Goal: Task Accomplishment & Management: Use online tool/utility

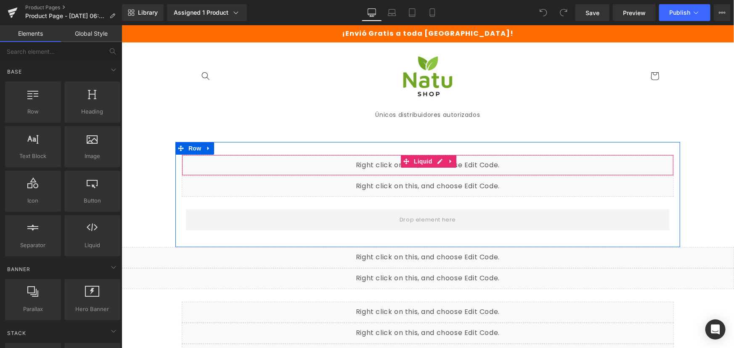
click at [436, 160] on div "Liquid" at bounding box center [427, 164] width 492 height 21
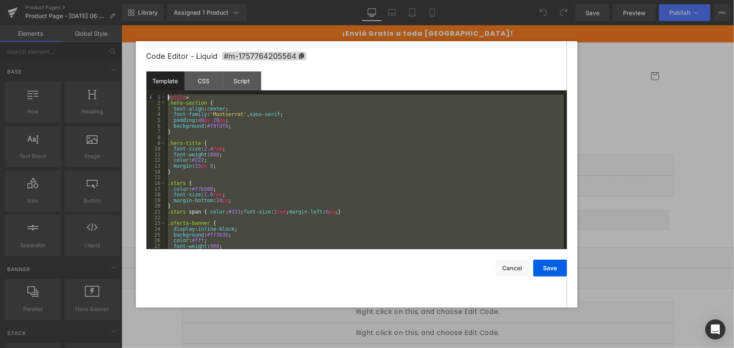
drag, startPoint x: 192, startPoint y: 243, endPoint x: 117, endPoint y: 31, distance: 224.5
click at [117, 31] on body "You are previewing how the will restyle your page. You can not edit Elements in…" at bounding box center [367, 174] width 734 height 348
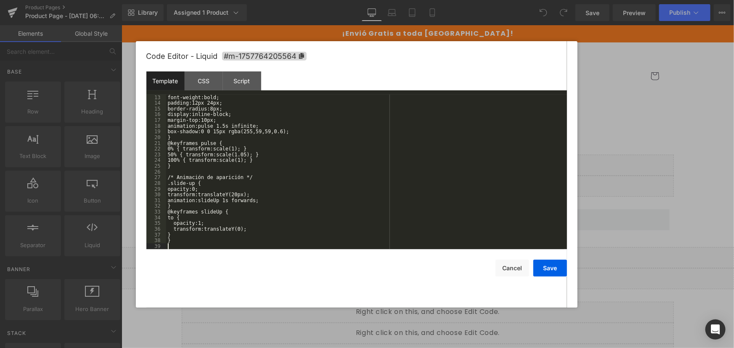
click at [416, 229] on div "font-weight:bold; padding:12px 24px; border-radius:8px; display:inline-block; m…" at bounding box center [365, 178] width 398 height 166
click at [370, 253] on div "Save Cancel" at bounding box center [356, 262] width 421 height 27
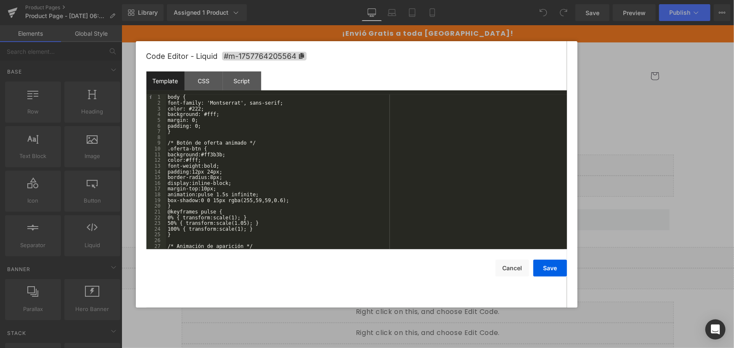
scroll to position [0, 0]
click at [303, 201] on div "body { font-family: 'Montserrat', sans-serif; color: #222; background: #fff; ma…" at bounding box center [365, 178] width 398 height 166
click at [515, 269] on button "Cancel" at bounding box center [512, 268] width 34 height 17
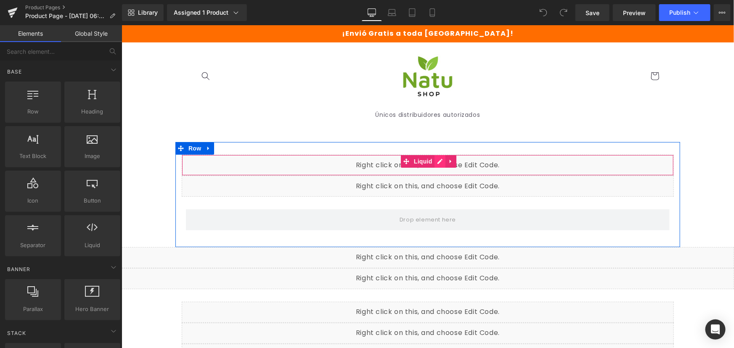
click at [433, 160] on div "Liquid" at bounding box center [427, 164] width 492 height 21
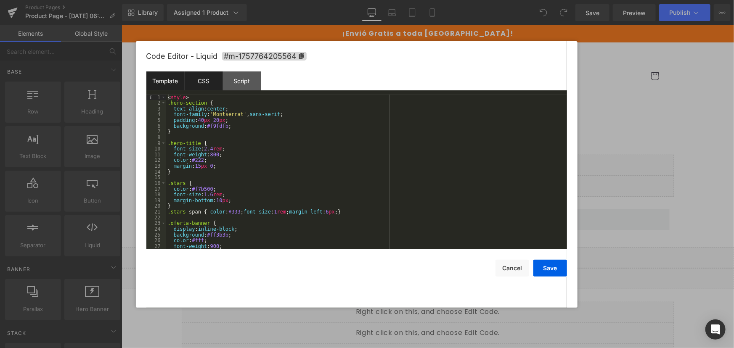
click at [206, 78] on div "CSS" at bounding box center [204, 80] width 38 height 19
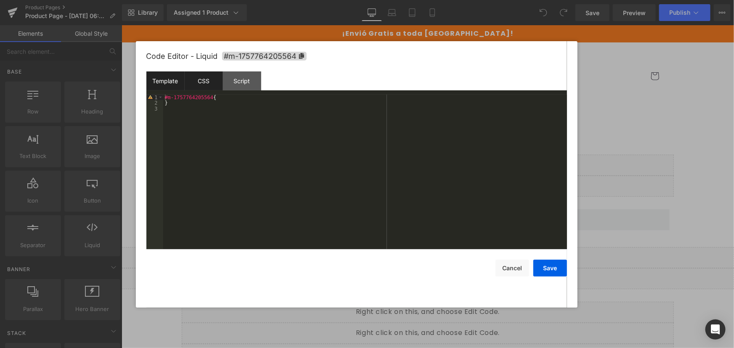
click at [175, 85] on div "Template" at bounding box center [165, 80] width 38 height 19
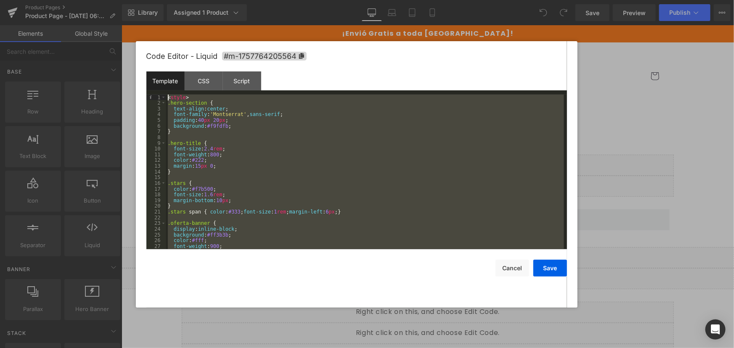
drag, startPoint x: 202, startPoint y: 229, endPoint x: 82, endPoint y: 23, distance: 238.5
click at [82, 23] on body "You are previewing how the will restyle your page. You can not edit Elements in…" at bounding box center [367, 174] width 734 height 348
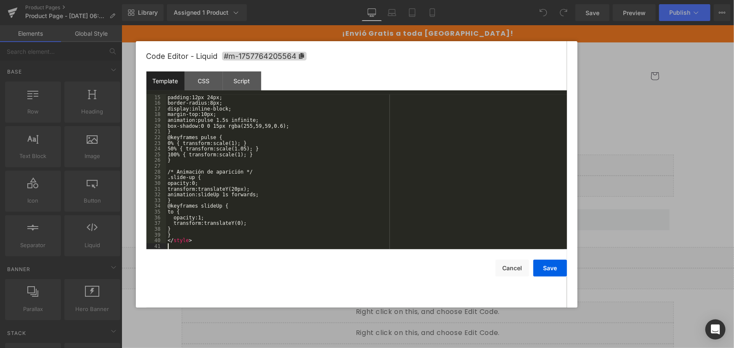
scroll to position [80, 0]
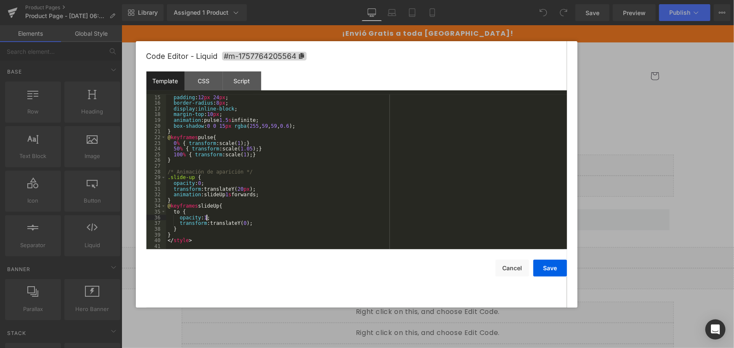
click at [378, 215] on div "padding : 12 px 24 px ; border-radius : 8 px ; display : inline-block ; margin-…" at bounding box center [365, 178] width 398 height 166
click at [562, 267] on button "Save" at bounding box center [550, 268] width 34 height 17
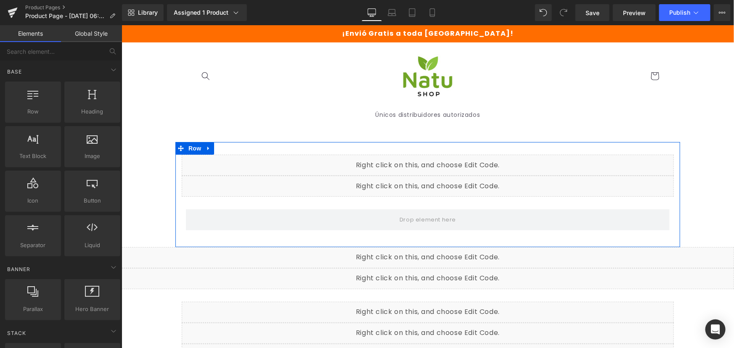
click at [434, 180] on div "Liquid" at bounding box center [427, 185] width 492 height 21
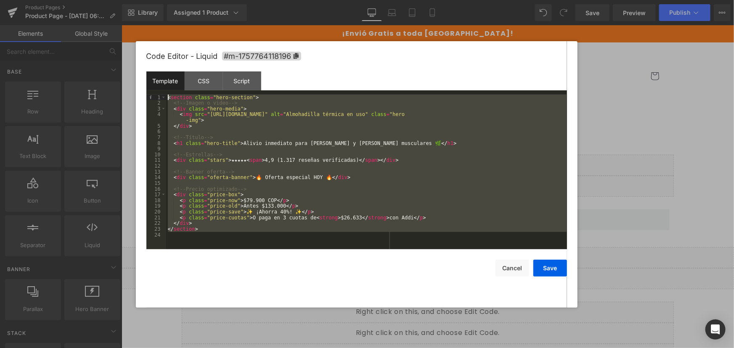
drag, startPoint x: 207, startPoint y: 199, endPoint x: 121, endPoint y: 72, distance: 153.6
click at [121, 72] on body "You are previewing how the will restyle your page. You can not edit Elements in…" at bounding box center [367, 174] width 734 height 348
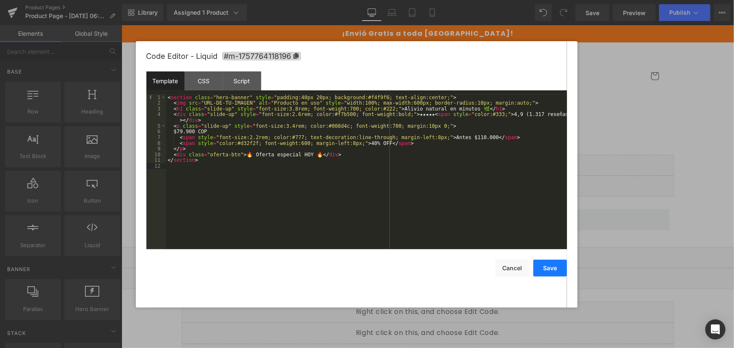
click at [551, 269] on button "Save" at bounding box center [550, 268] width 34 height 17
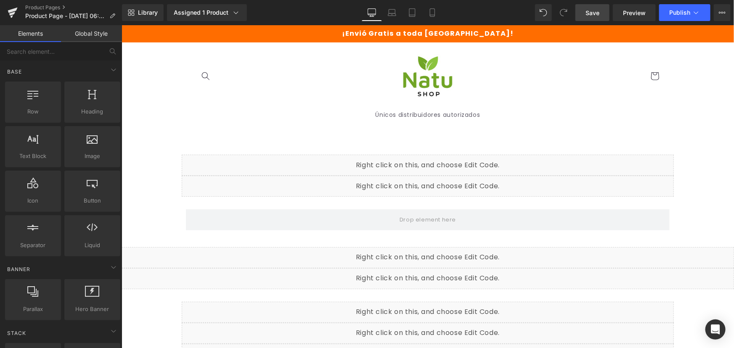
click at [594, 11] on span "Save" at bounding box center [592, 12] width 14 height 9
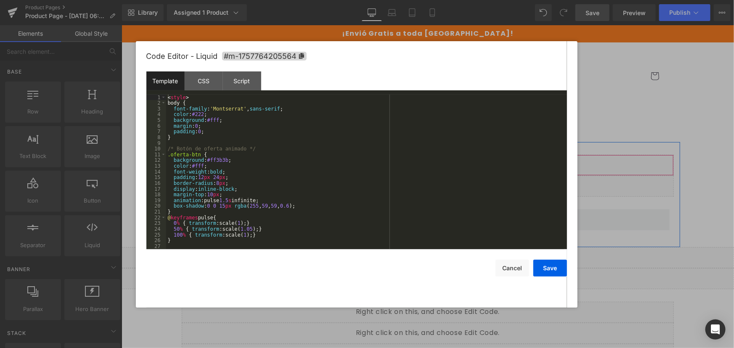
click at [439, 161] on div "Liquid" at bounding box center [427, 164] width 492 height 21
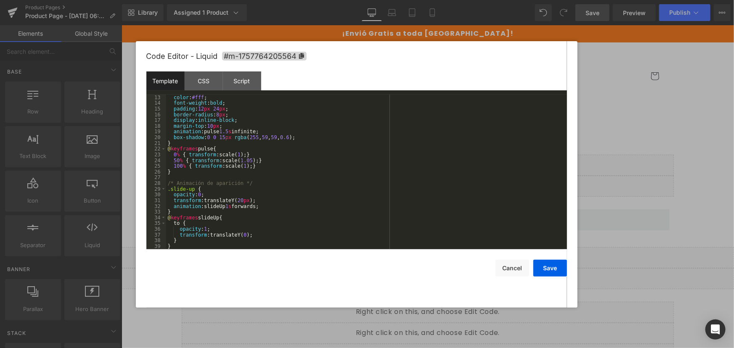
scroll to position [69, 0]
click at [662, 121] on div at bounding box center [367, 174] width 734 height 348
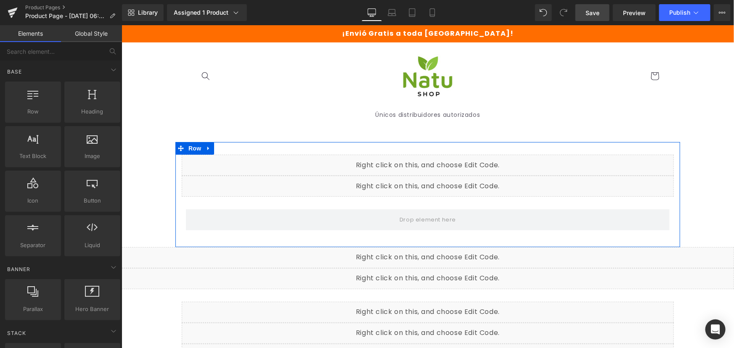
click at [437, 180] on div "Liquid" at bounding box center [427, 185] width 492 height 21
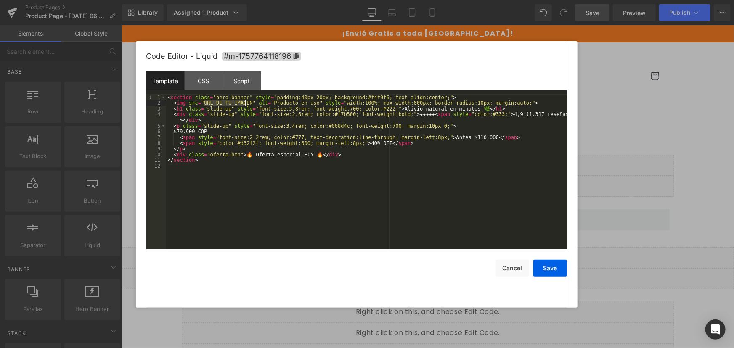
drag, startPoint x: 203, startPoint y: 103, endPoint x: 244, endPoint y: 102, distance: 41.2
click at [244, 102] on div "< section class = "hero-banner" style = "padding:40px 20px; background:#f4f9f6;…" at bounding box center [366, 178] width 401 height 166
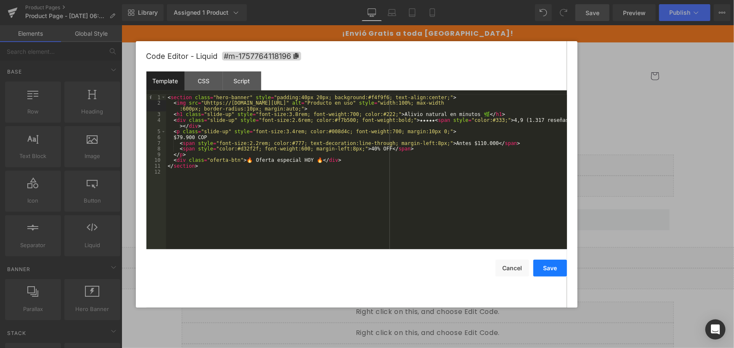
click at [555, 261] on button "Save" at bounding box center [550, 268] width 34 height 17
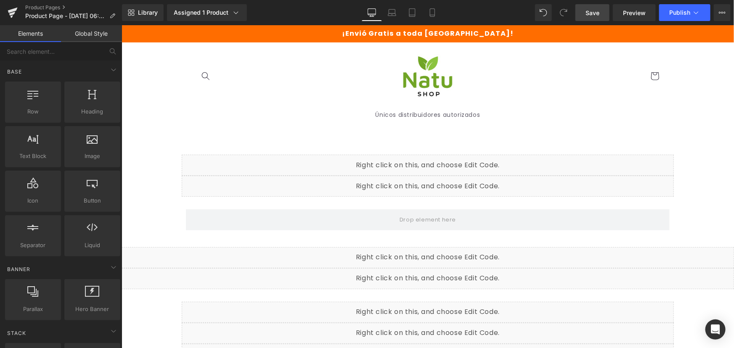
click at [582, 15] on link "Save" at bounding box center [592, 12] width 34 height 17
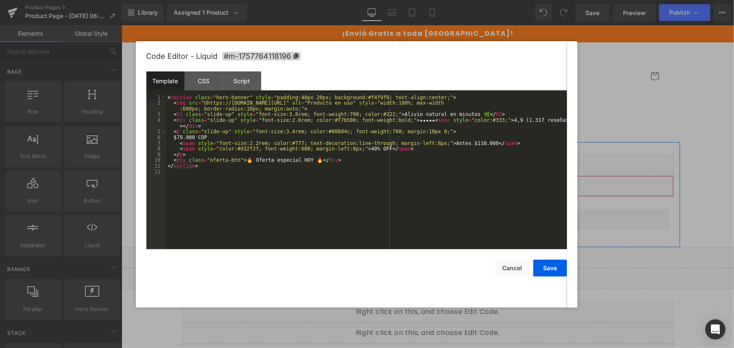
click at [436, 185] on div "Liquid" at bounding box center [427, 185] width 492 height 21
drag, startPoint x: 204, startPoint y: 103, endPoint x: 217, endPoint y: 129, distance: 29.0
click at [204, 103] on div "< section class = "hero-banner" style = "padding:40px 20px; background:#f4f9f6;…" at bounding box center [366, 178] width 401 height 166
click at [559, 273] on button "Save" at bounding box center [550, 268] width 34 height 17
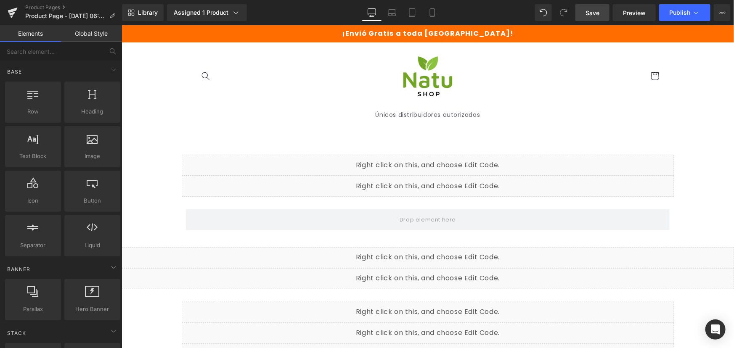
click at [585, 14] on link "Save" at bounding box center [592, 12] width 34 height 17
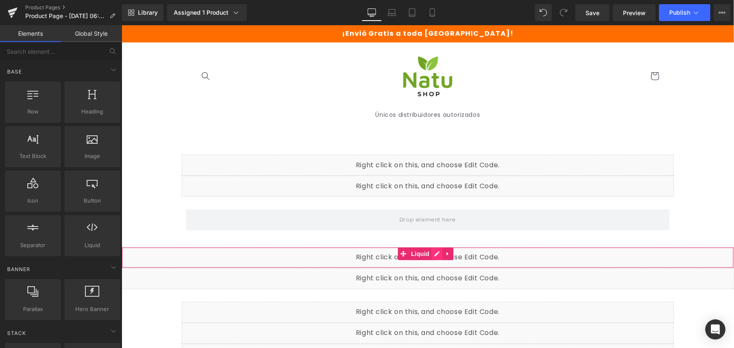
click at [433, 255] on div "Liquid" at bounding box center [427, 257] width 612 height 21
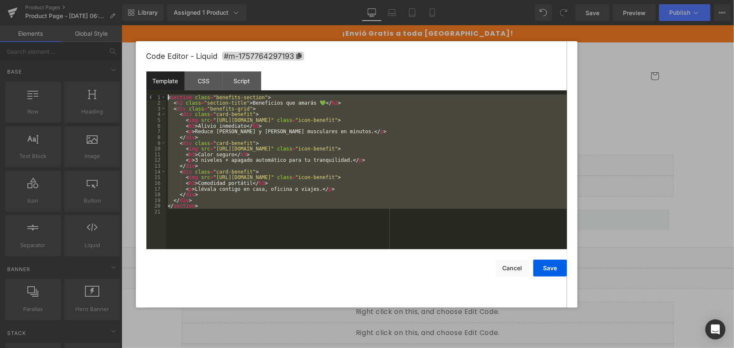
drag, startPoint x: 266, startPoint y: 211, endPoint x: 108, endPoint y: 53, distance: 223.6
click at [108, 53] on body "You are previewing how the will restyle your page. You can not edit Elements in…" at bounding box center [367, 174] width 734 height 348
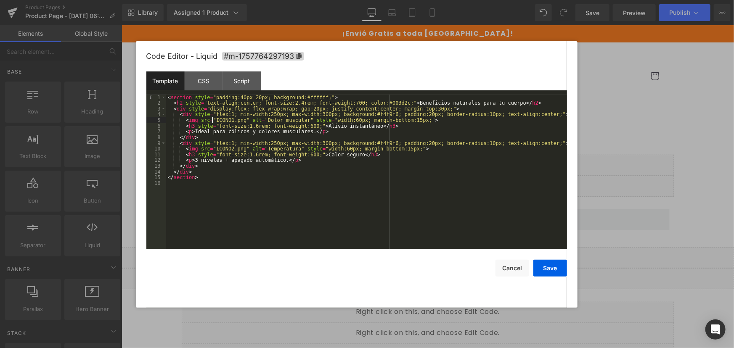
click at [213, 118] on div "< section style = "padding:40px 20px; background:#ffffff;" > < h2 style = "text…" at bounding box center [366, 178] width 401 height 166
drag, startPoint x: 213, startPoint y: 118, endPoint x: 238, endPoint y: 120, distance: 25.3
click at [238, 120] on div "< section style = "padding:40px 20px; background:#ffffff;" > < h2 style = "text…" at bounding box center [366, 178] width 401 height 166
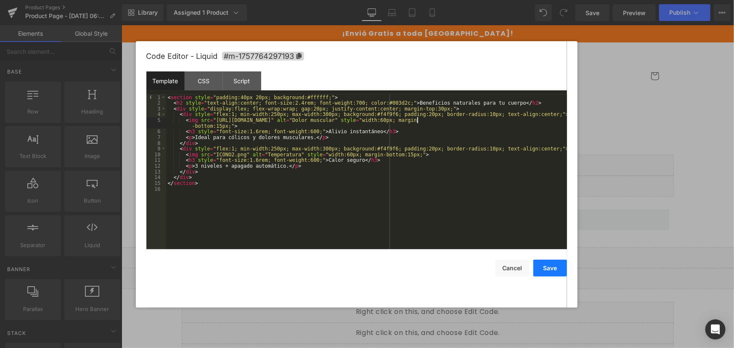
click at [557, 269] on button "Save" at bounding box center [550, 268] width 34 height 17
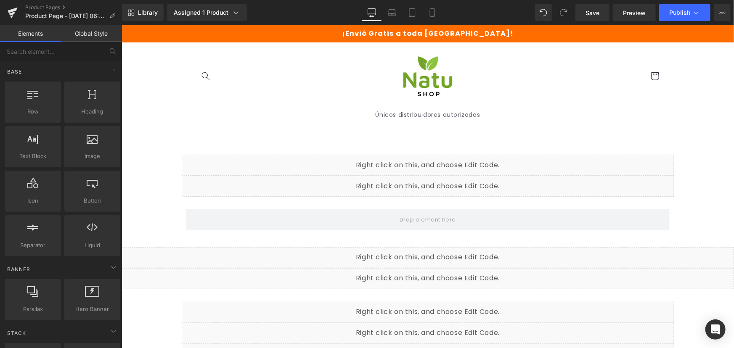
click at [436, 250] on div "Liquid" at bounding box center [427, 257] width 612 height 21
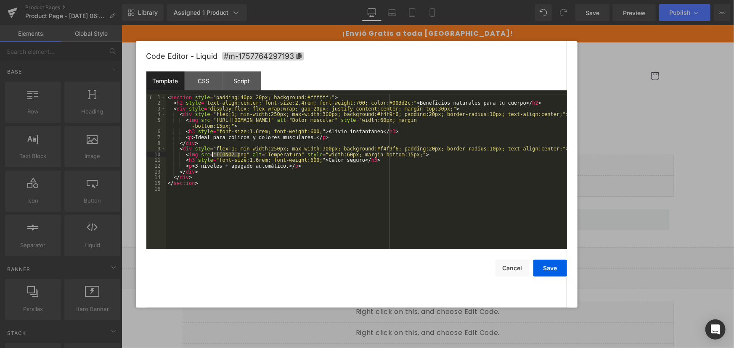
drag, startPoint x: 239, startPoint y: 155, endPoint x: 211, endPoint y: 154, distance: 27.8
click at [211, 154] on div "< section style = "padding:40px 20px; background:#ffffff;" > < h2 style = "text…" at bounding box center [366, 178] width 401 height 166
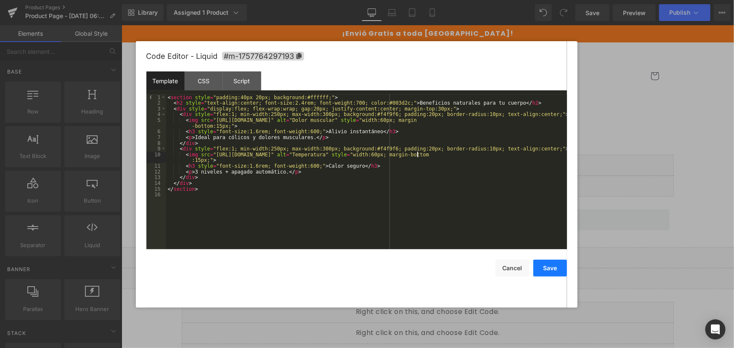
click at [550, 267] on button "Save" at bounding box center [550, 268] width 34 height 17
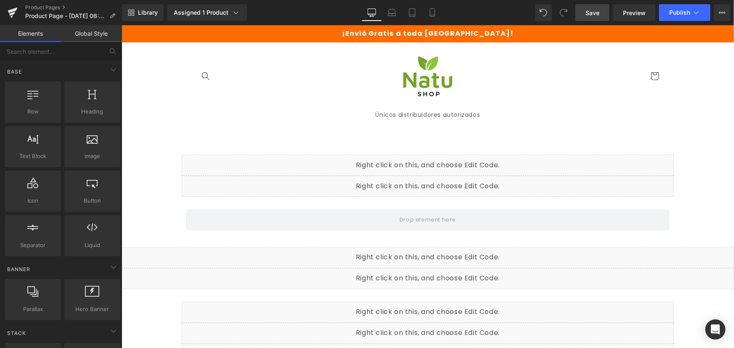
click at [589, 18] on link "Save" at bounding box center [592, 12] width 34 height 17
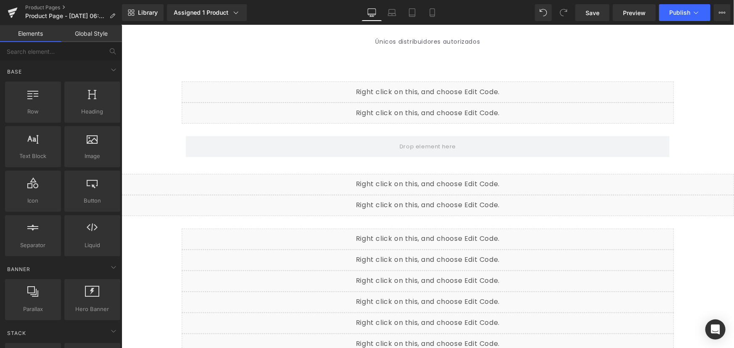
scroll to position [76, 0]
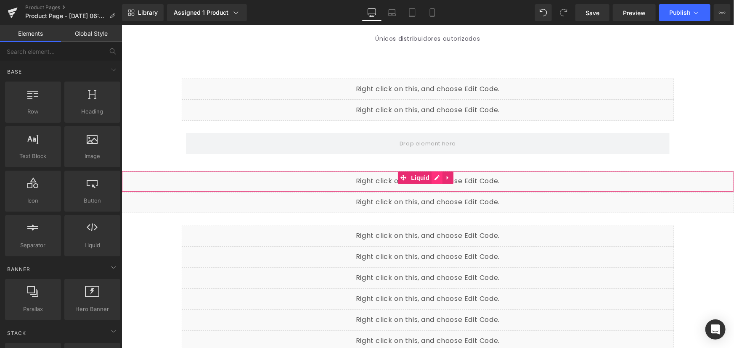
click at [437, 176] on div "Liquid" at bounding box center [427, 181] width 612 height 21
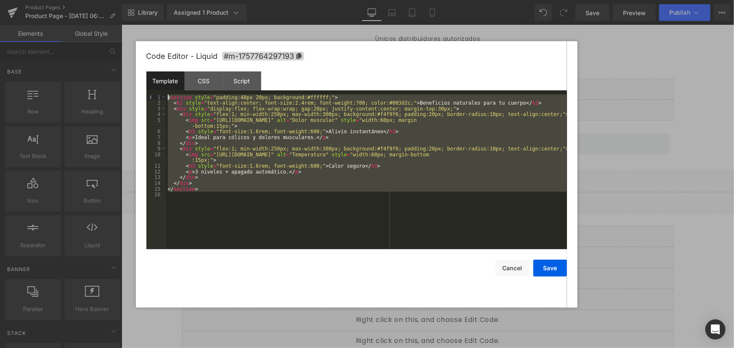
drag, startPoint x: 238, startPoint y: 209, endPoint x: 108, endPoint y: 21, distance: 228.3
click at [108, 21] on body "You are previewing how the will restyle your page. You can not edit Elements in…" at bounding box center [367, 174] width 734 height 348
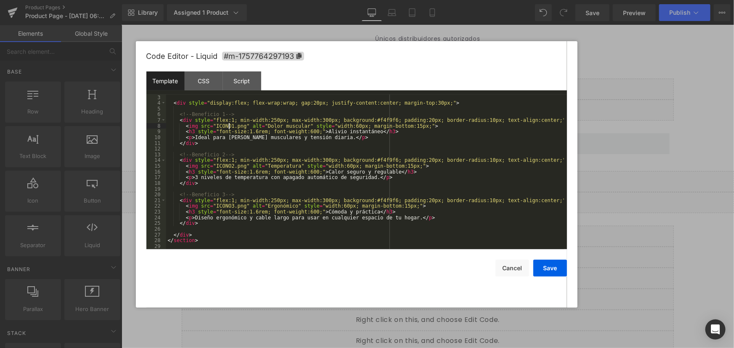
click at [228, 124] on div "< div style = "display:flex; flex-wrap:wrap; gap:20px; justify-content:center; …" at bounding box center [365, 178] width 398 height 166
drag, startPoint x: 239, startPoint y: 126, endPoint x: 212, endPoint y: 126, distance: 26.9
click at [212, 126] on div "< div style = "display:flex; flex-wrap:wrap; gap:20px; justify-content:center; …" at bounding box center [365, 178] width 398 height 166
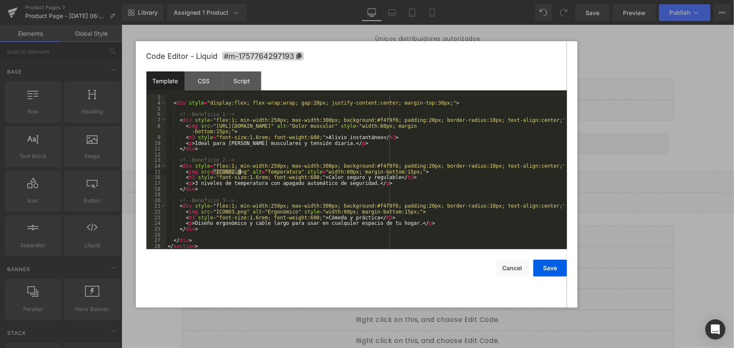
drag, startPoint x: 212, startPoint y: 172, endPoint x: 239, endPoint y: 175, distance: 27.4
click at [239, 175] on div "< div style = "display:flex; flex-wrap:wrap; gap:20px; justify-content:center; …" at bounding box center [365, 178] width 398 height 166
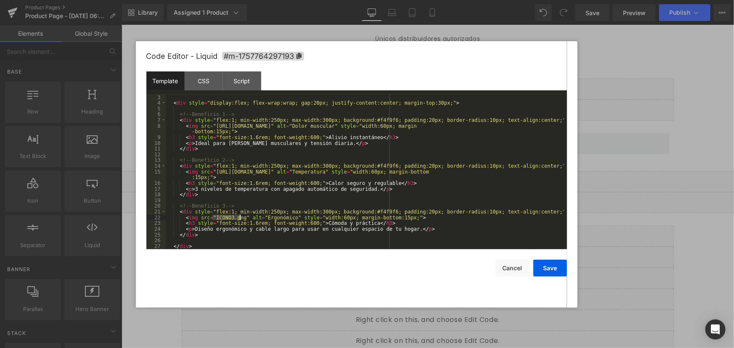
drag, startPoint x: 211, startPoint y: 217, endPoint x: 241, endPoint y: 219, distance: 29.5
click at [241, 219] on div "< div style = "display:flex; flex-wrap:wrap; gap:20px; justify-content:center; …" at bounding box center [365, 178] width 398 height 166
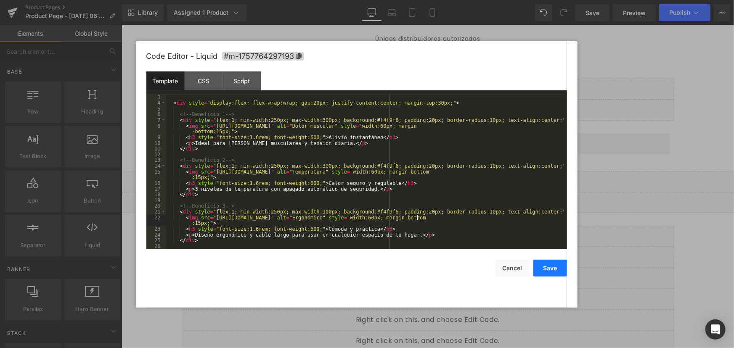
click at [562, 270] on button "Save" at bounding box center [550, 268] width 34 height 17
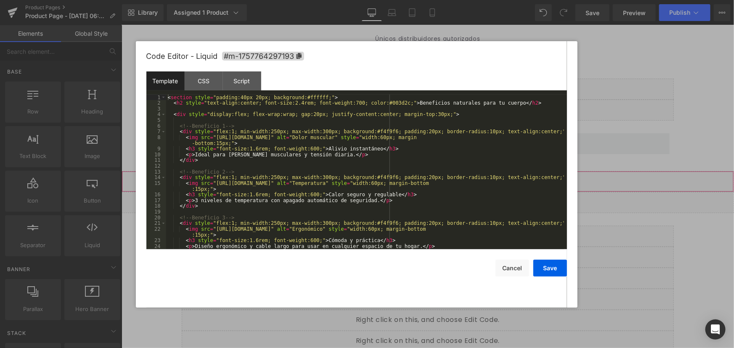
click at [437, 177] on div "Liquid" at bounding box center [427, 181] width 612 height 21
click at [428, 244] on div "< section style = "padding:40px 20px; background:#ffffff;" > < h2 style = "text…" at bounding box center [365, 178] width 398 height 166
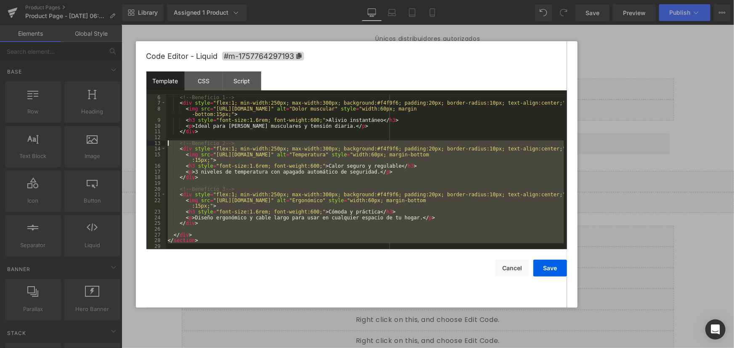
scroll to position [0, 0]
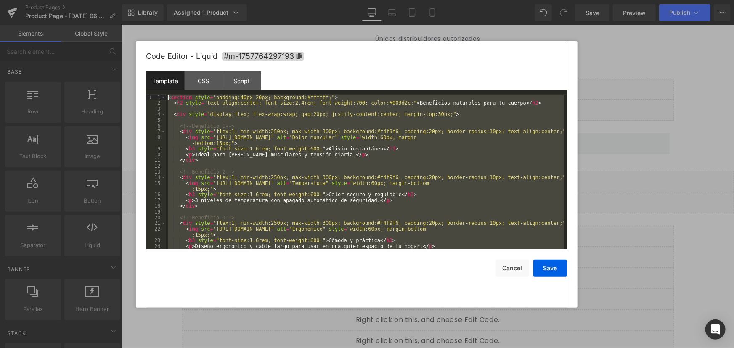
drag, startPoint x: 259, startPoint y: 248, endPoint x: 55, endPoint y: 41, distance: 290.5
click at [55, 41] on body "You are previewing how the will restyle your page. You can not edit Elements in…" at bounding box center [367, 174] width 734 height 348
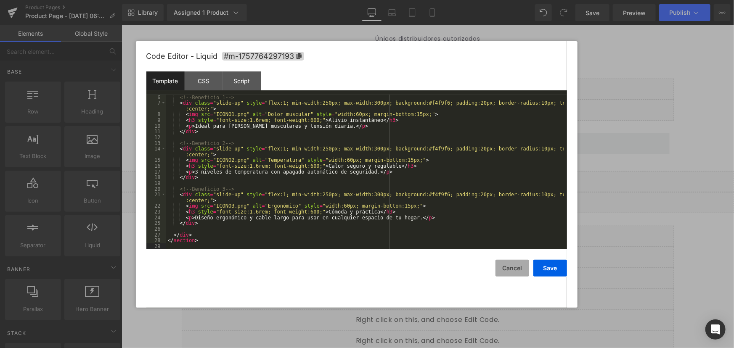
click at [518, 272] on button "Cancel" at bounding box center [512, 268] width 34 height 17
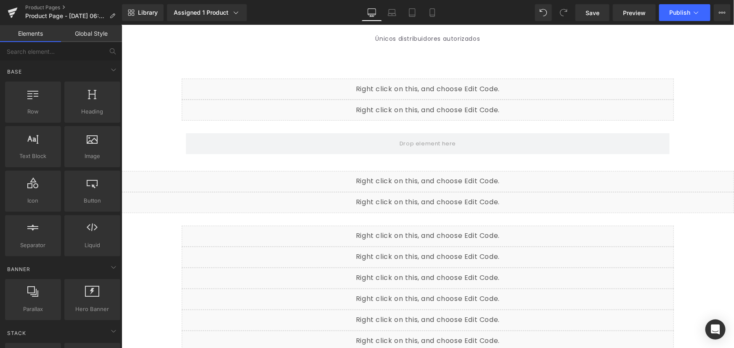
drag, startPoint x: 593, startPoint y: 16, endPoint x: 559, endPoint y: 2, distance: 36.6
click at [593, 16] on span "Save" at bounding box center [592, 12] width 14 height 9
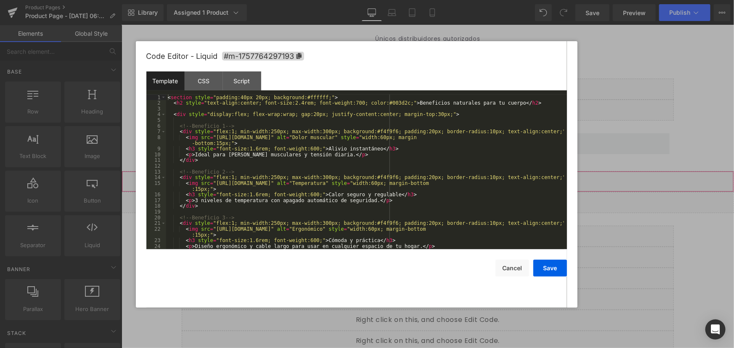
click at [438, 176] on div "Liquid" at bounding box center [427, 181] width 612 height 21
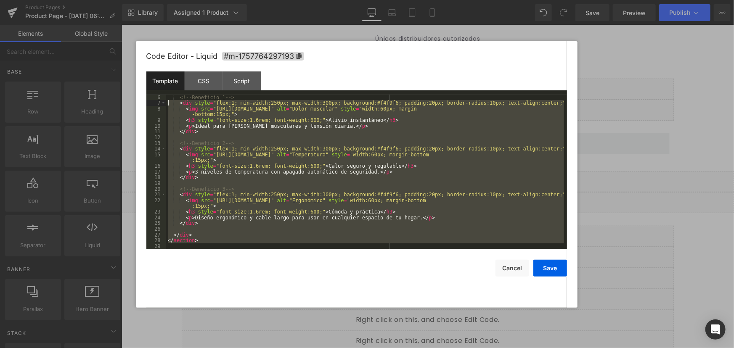
scroll to position [0, 0]
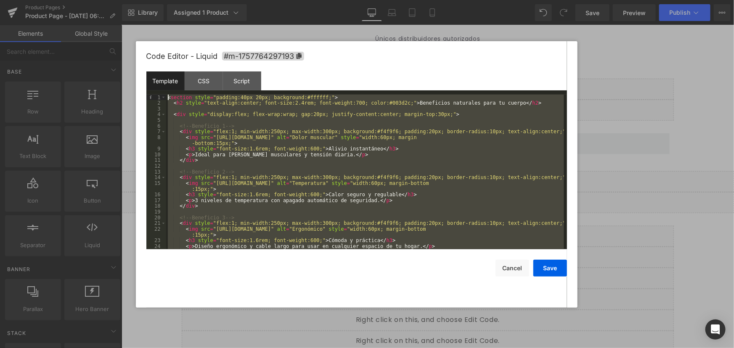
drag, startPoint x: 220, startPoint y: 248, endPoint x: 134, endPoint y: 67, distance: 200.1
click at [134, 67] on body "You are previewing how the will restyle your page. You can not edit Elements in…" at bounding box center [367, 174] width 734 height 348
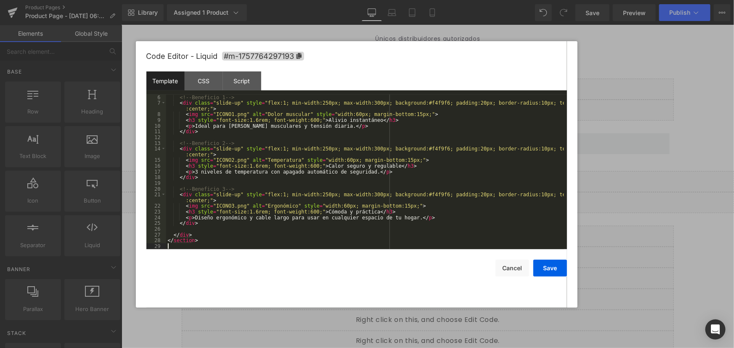
scroll to position [29, 0]
drag, startPoint x: 211, startPoint y: 114, endPoint x: 241, endPoint y: 114, distance: 29.4
click at [241, 114] on div "<!-- Beneficio 1 --> < div class = "slide-up" style = "flex:1; min-width:250px;…" at bounding box center [365, 178] width 398 height 166
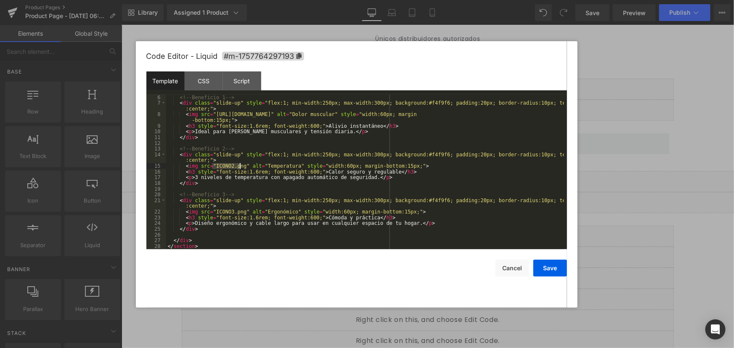
drag, startPoint x: 211, startPoint y: 165, endPoint x: 240, endPoint y: 164, distance: 28.6
click at [240, 164] on div "<!-- Beneficio 1 --> < div class = "slide-up" style = "flex:1; min-width:250px;…" at bounding box center [365, 178] width 398 height 166
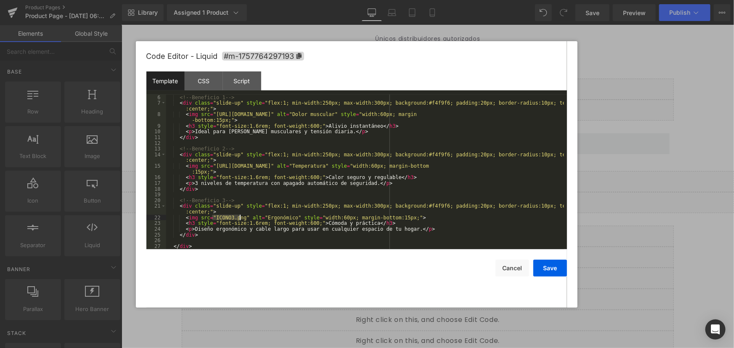
drag, startPoint x: 213, startPoint y: 215, endPoint x: 239, endPoint y: 215, distance: 26.1
click at [239, 215] on div "<!-- Beneficio 1 --> < div class = "slide-up" style = "flex:1; min-width:250px;…" at bounding box center [365, 178] width 398 height 166
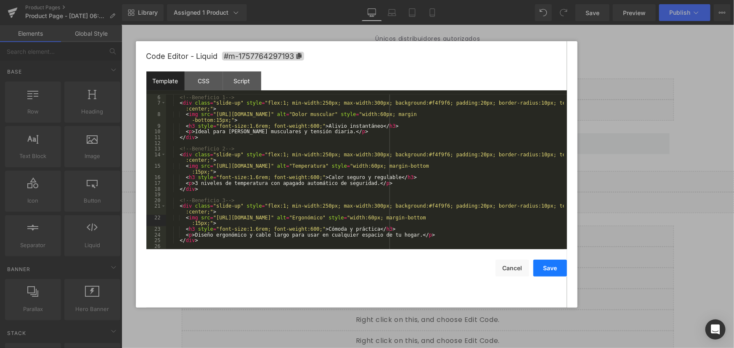
click at [566, 270] on button "Save" at bounding box center [550, 268] width 34 height 17
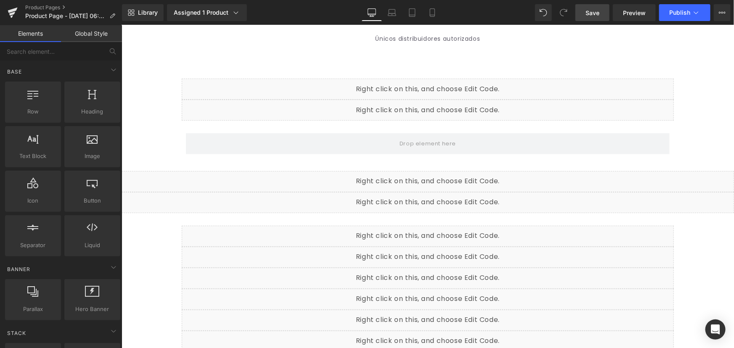
click at [588, 17] on span "Save" at bounding box center [592, 12] width 14 height 9
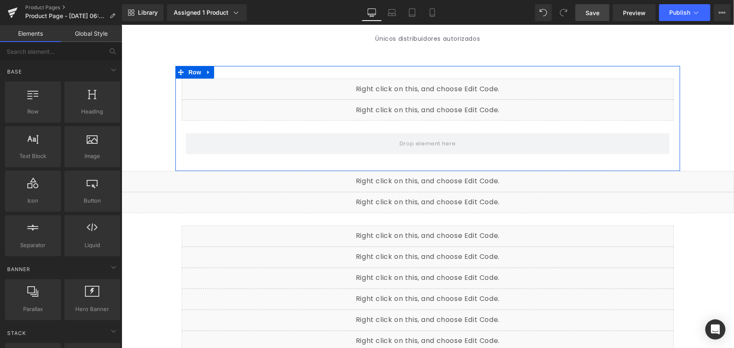
click at [438, 108] on div "Liquid" at bounding box center [427, 109] width 492 height 21
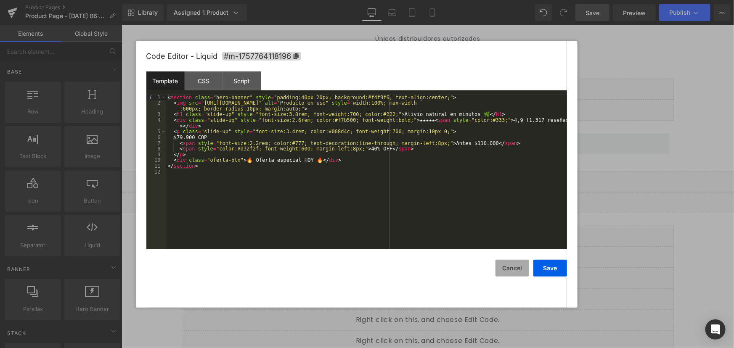
click at [522, 267] on button "Cancel" at bounding box center [512, 268] width 34 height 17
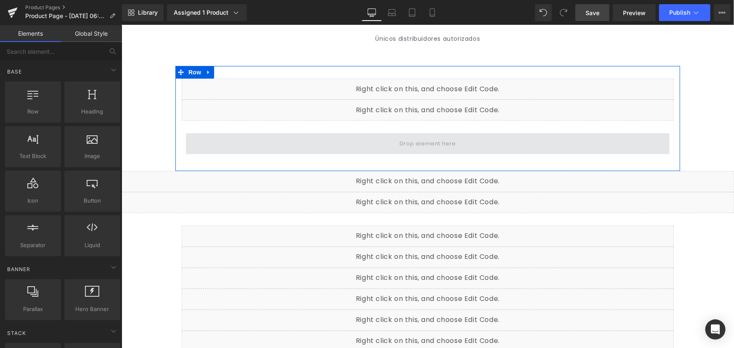
scroll to position [0, 0]
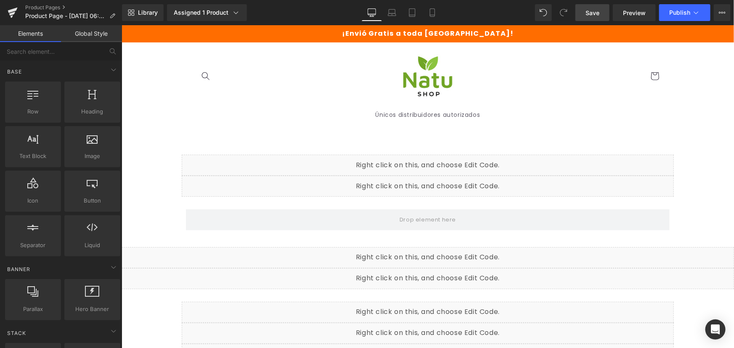
click at [435, 252] on div "Liquid" at bounding box center [427, 257] width 612 height 21
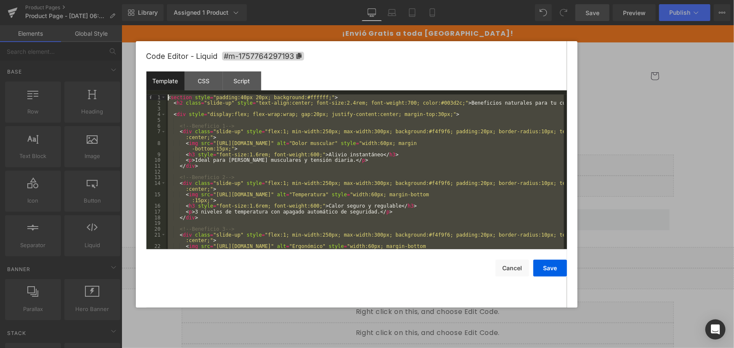
drag, startPoint x: 209, startPoint y: 245, endPoint x: 66, endPoint y: 49, distance: 242.3
click at [66, 49] on body "You are previewing how the will restyle your page. You can not edit Elements in…" at bounding box center [367, 174] width 734 height 348
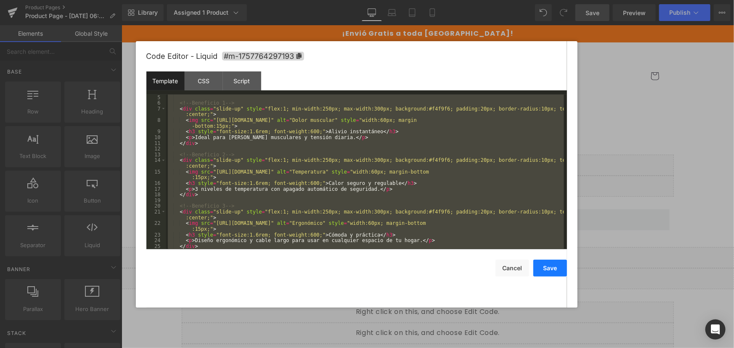
click at [541, 271] on button "Save" at bounding box center [550, 268] width 34 height 17
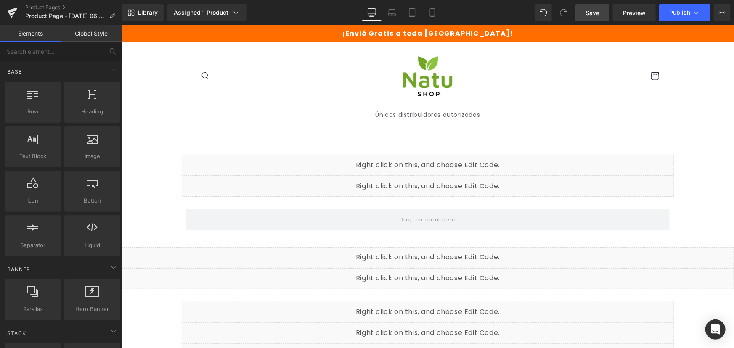
click at [434, 277] on div "Liquid" at bounding box center [427, 278] width 612 height 21
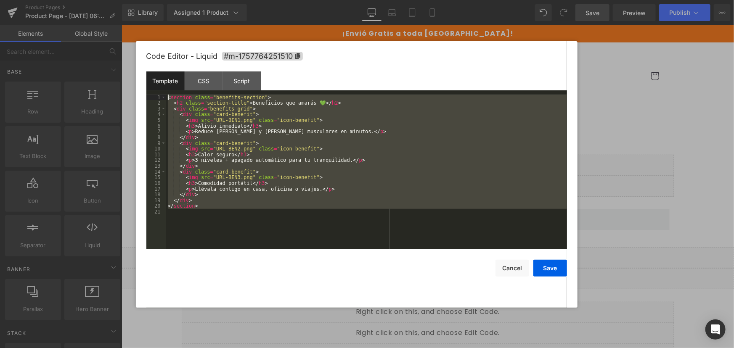
drag, startPoint x: 233, startPoint y: 217, endPoint x: 140, endPoint y: 73, distance: 171.2
click at [140, 73] on div "Code Editor - Liquid #m-1757764251510 Template CSS Script Data 1 2 3 4 5 6 7 8 …" at bounding box center [357, 174] width 442 height 267
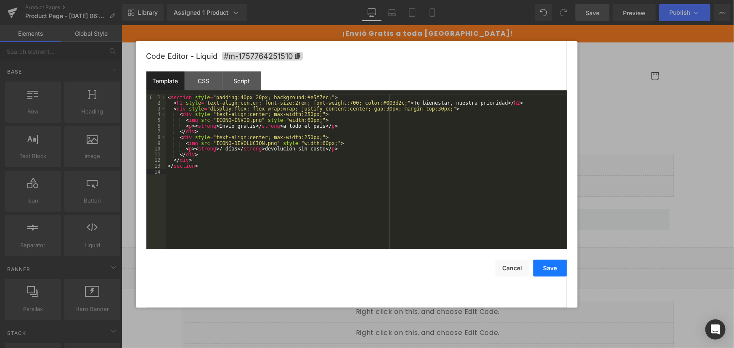
click at [550, 269] on button "Save" at bounding box center [550, 268] width 34 height 17
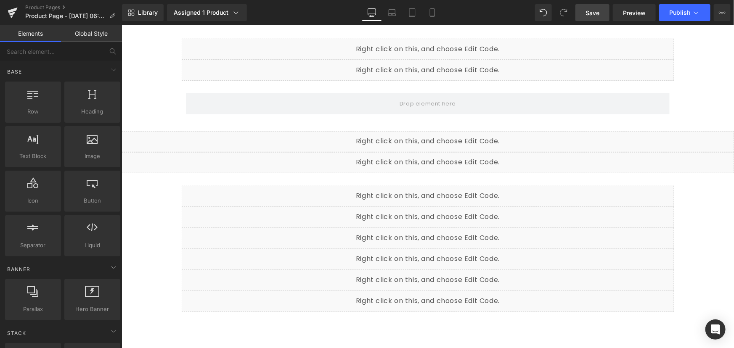
scroll to position [114, 0]
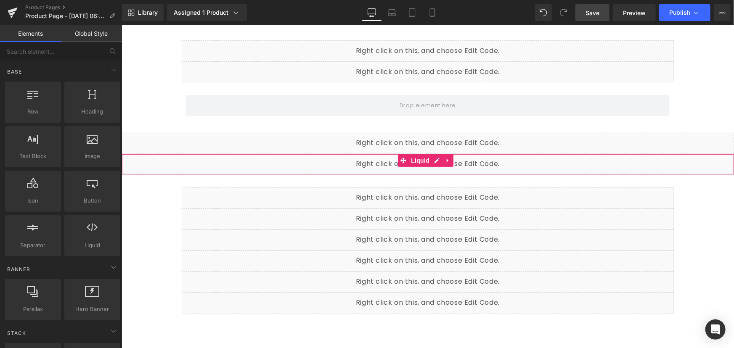
click at [436, 159] on div "Liquid" at bounding box center [427, 163] width 612 height 21
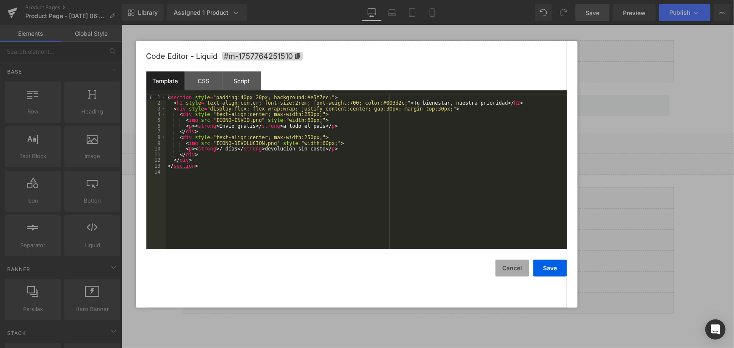
drag, startPoint x: 519, startPoint y: 270, endPoint x: 521, endPoint y: 259, distance: 11.5
click at [519, 270] on button "Cancel" at bounding box center [512, 268] width 34 height 17
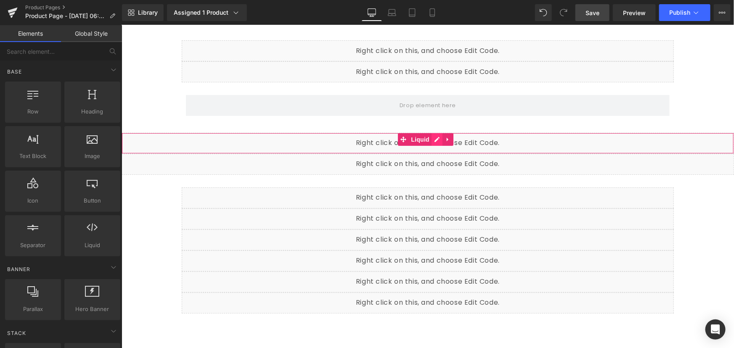
click at [436, 139] on div "Liquid" at bounding box center [427, 142] width 612 height 21
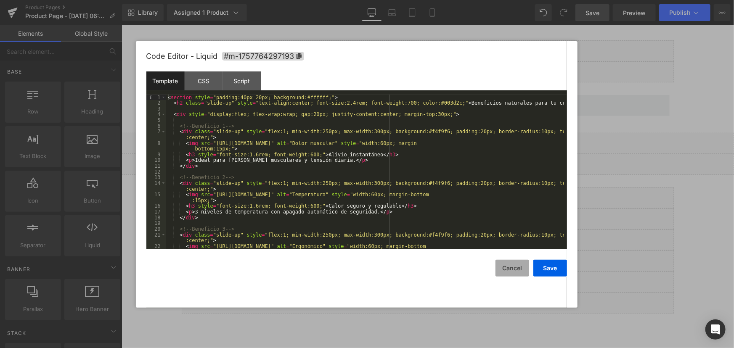
click at [510, 267] on button "Cancel" at bounding box center [512, 268] width 34 height 17
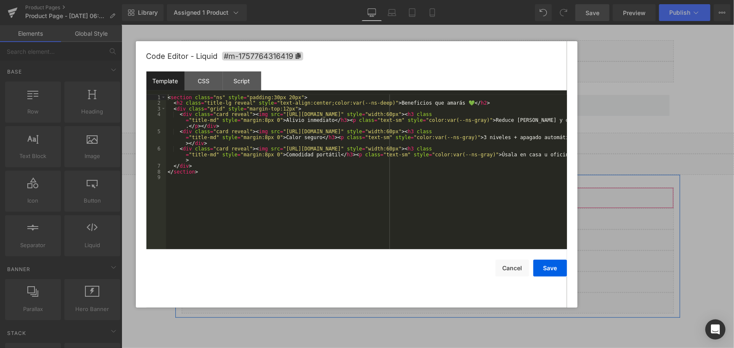
click at [433, 193] on div "Liquid" at bounding box center [427, 197] width 492 height 21
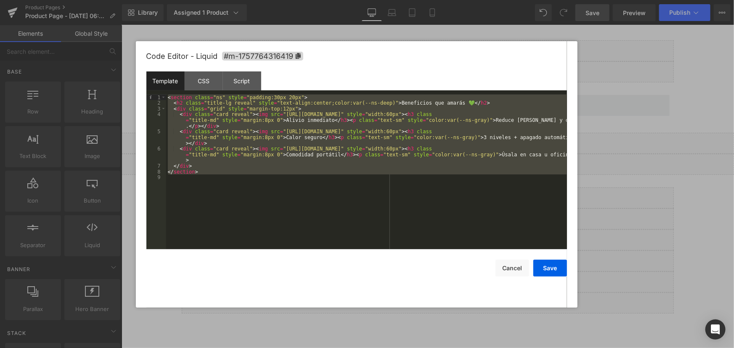
drag, startPoint x: 242, startPoint y: 185, endPoint x: 96, endPoint y: 56, distance: 194.3
click at [96, 56] on body "You are previewing how the will restyle your page. You can not edit Elements in…" at bounding box center [367, 174] width 734 height 348
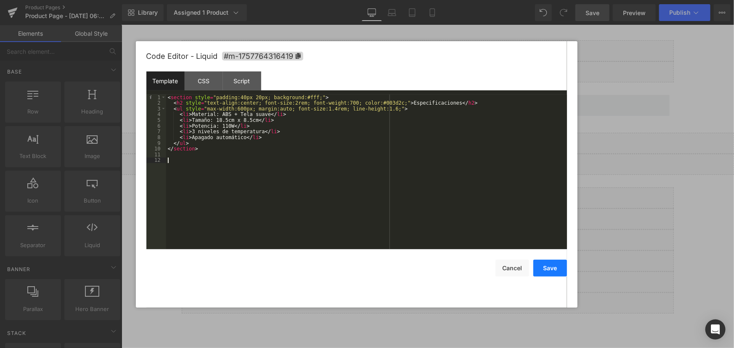
click at [549, 270] on button "Save" at bounding box center [550, 268] width 34 height 17
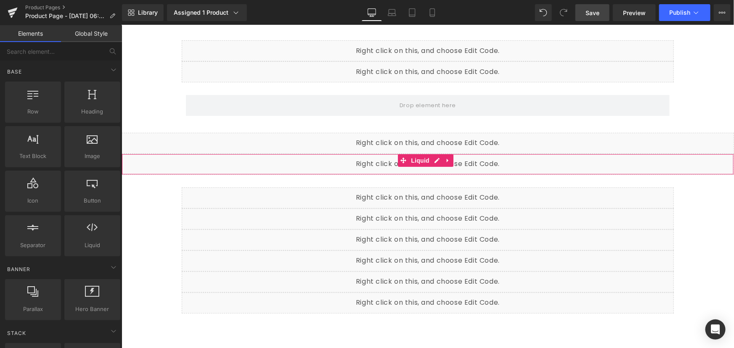
click at [436, 161] on div "Liquid" at bounding box center [427, 163] width 612 height 21
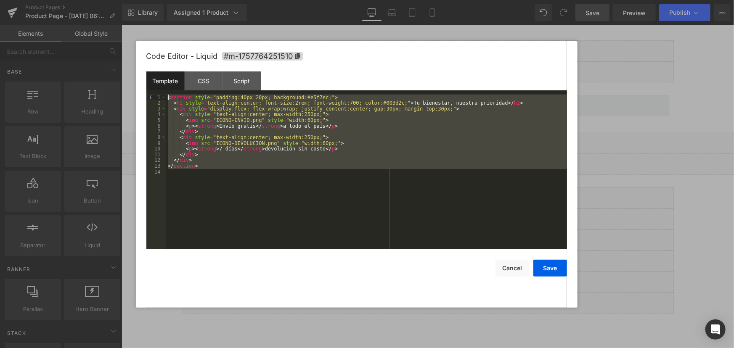
drag, startPoint x: 225, startPoint y: 175, endPoint x: 115, endPoint y: 48, distance: 167.3
click at [115, 48] on body "You are previewing how the will restyle your page. You can not edit Elements in…" at bounding box center [367, 174] width 734 height 348
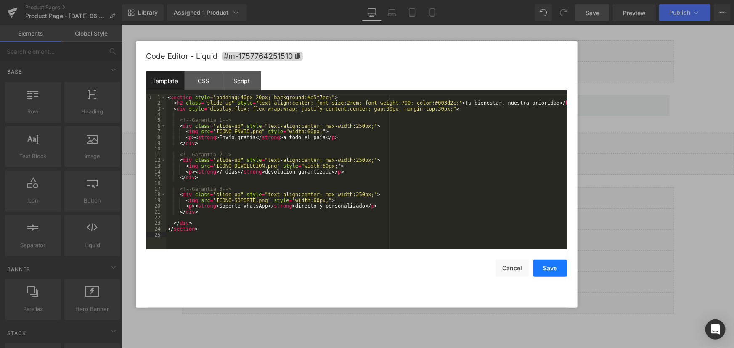
click at [545, 271] on button "Save" at bounding box center [550, 268] width 34 height 17
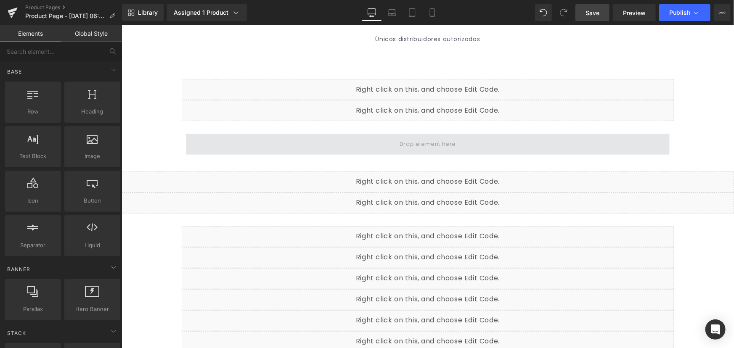
scroll to position [38, 0]
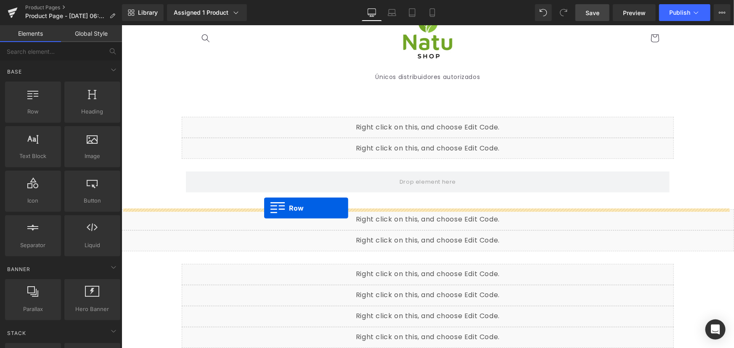
drag, startPoint x: 163, startPoint y: 139, endPoint x: 264, endPoint y: 208, distance: 121.9
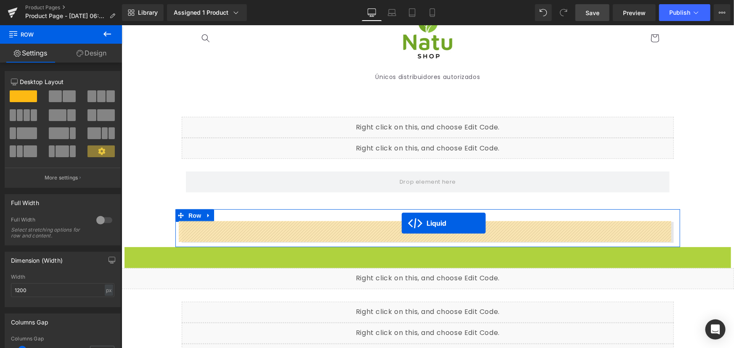
drag, startPoint x: 401, startPoint y: 252, endPoint x: 401, endPoint y: 223, distance: 29.4
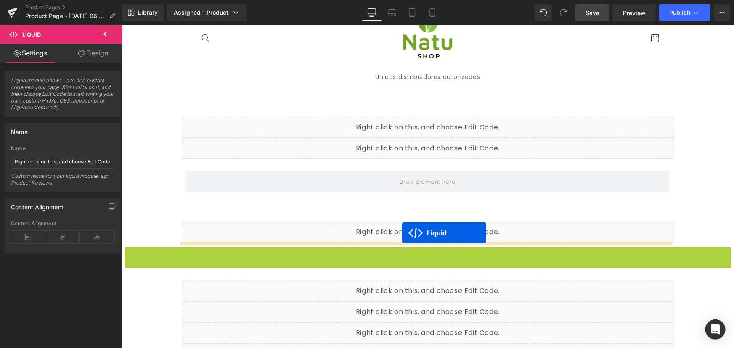
drag, startPoint x: 399, startPoint y: 253, endPoint x: 402, endPoint y: 233, distance: 20.3
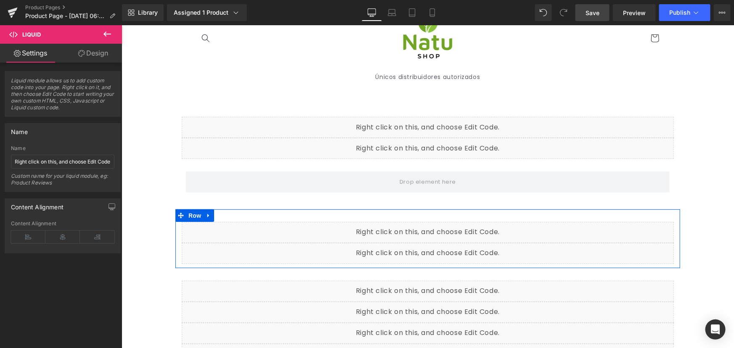
click at [434, 243] on div "Liquid" at bounding box center [427, 253] width 492 height 21
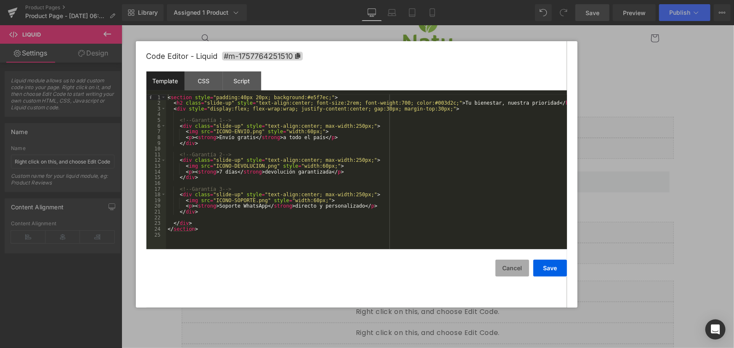
click at [510, 266] on button "Cancel" at bounding box center [512, 268] width 34 height 17
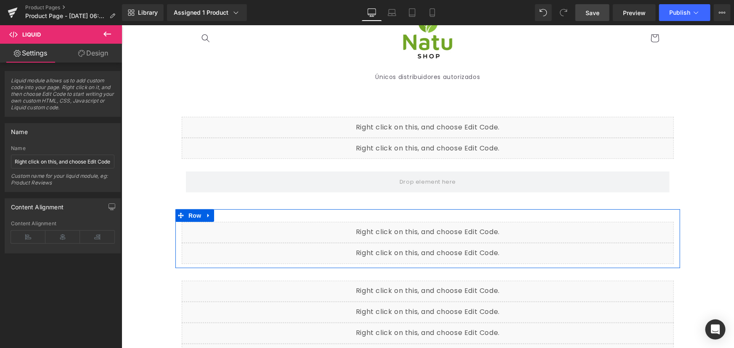
click at [435, 250] on div "Liquid" at bounding box center [427, 253] width 492 height 21
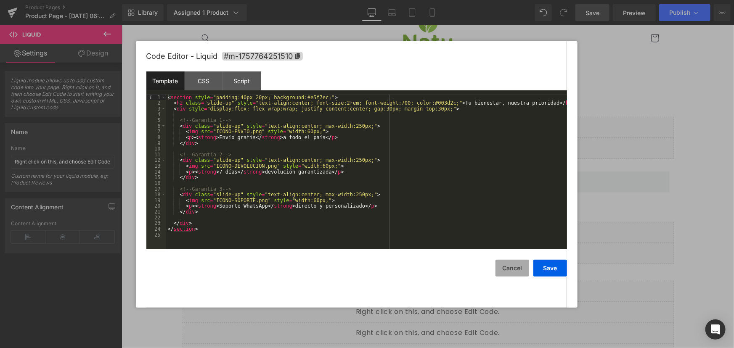
click at [498, 263] on button "Cancel" at bounding box center [512, 268] width 34 height 17
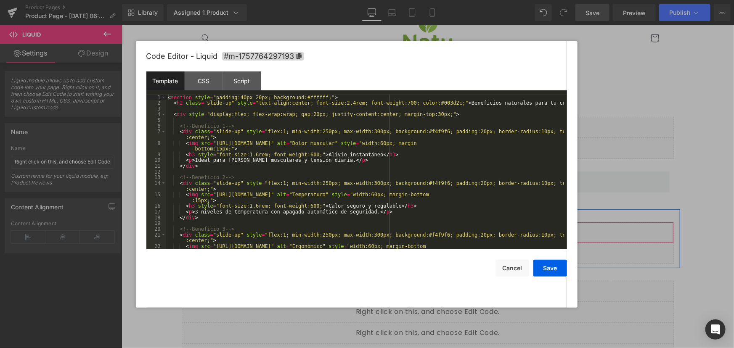
click at [436, 229] on div "Liquid" at bounding box center [427, 232] width 492 height 21
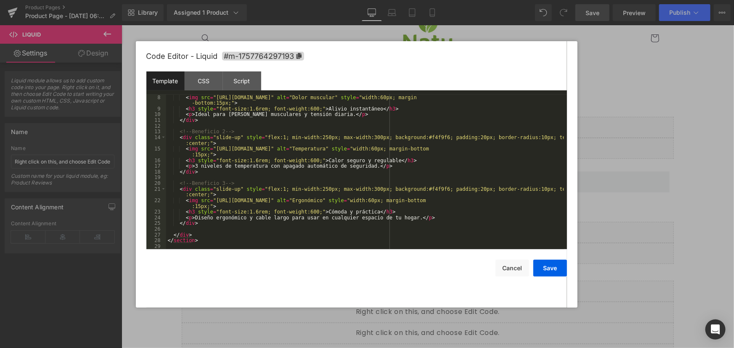
scroll to position [46, 0]
click at [516, 265] on button "Cancel" at bounding box center [512, 268] width 34 height 17
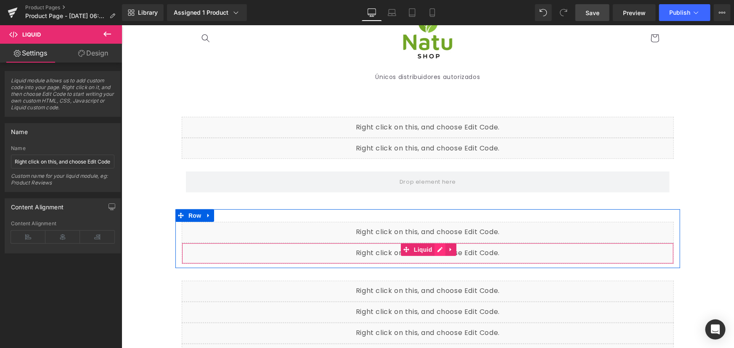
click at [435, 246] on div "Liquid" at bounding box center [427, 253] width 492 height 21
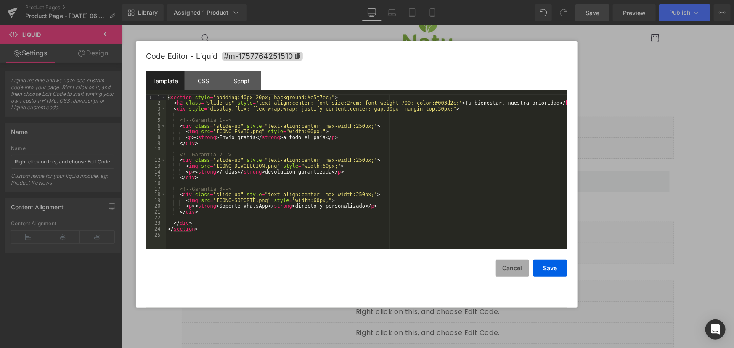
click at [511, 265] on button "Cancel" at bounding box center [512, 268] width 34 height 17
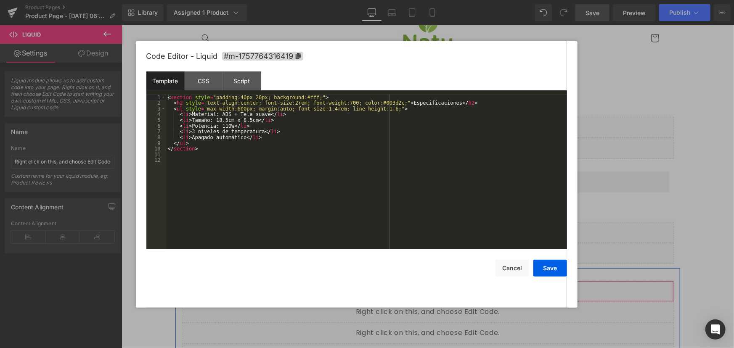
click at [438, 283] on div "Liquid" at bounding box center [427, 290] width 492 height 21
click at [513, 276] on button "Cancel" at bounding box center [512, 268] width 34 height 17
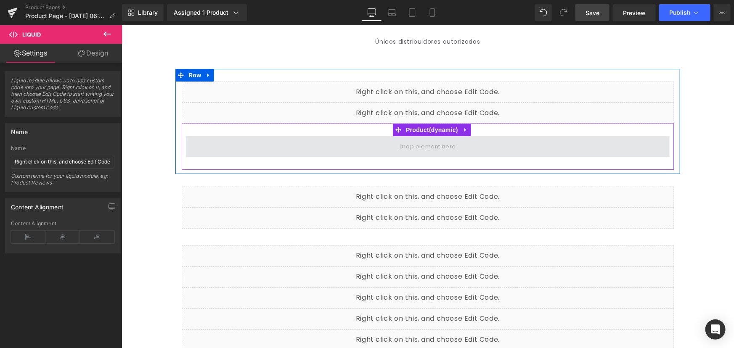
scroll to position [114, 0]
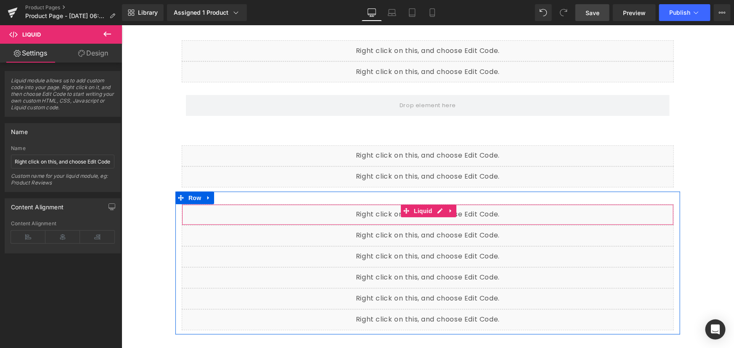
click at [436, 209] on div "Liquid" at bounding box center [427, 214] width 492 height 21
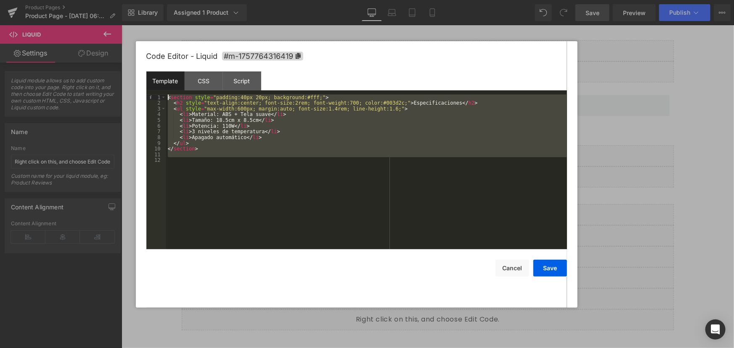
drag, startPoint x: 244, startPoint y: 171, endPoint x: 119, endPoint y: 54, distance: 172.0
click at [119, 54] on body "Liquid You are previewing how the will restyle your page. You can not edit Elem…" at bounding box center [367, 174] width 734 height 348
click at [329, 162] on div "< section style = "padding:40px 20px; background:#fff;" > < h2 style = "text-al…" at bounding box center [366, 172] width 401 height 155
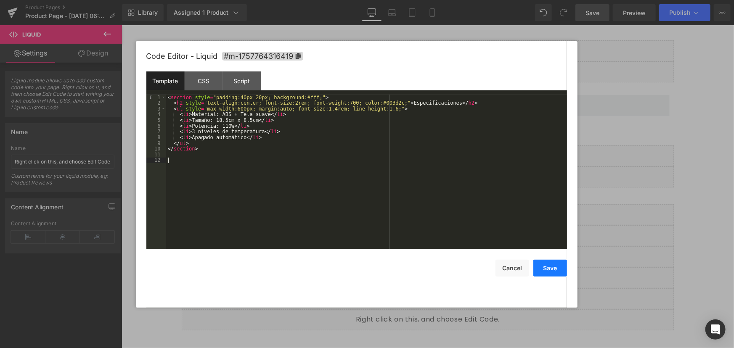
click at [559, 265] on button "Save" at bounding box center [550, 268] width 34 height 17
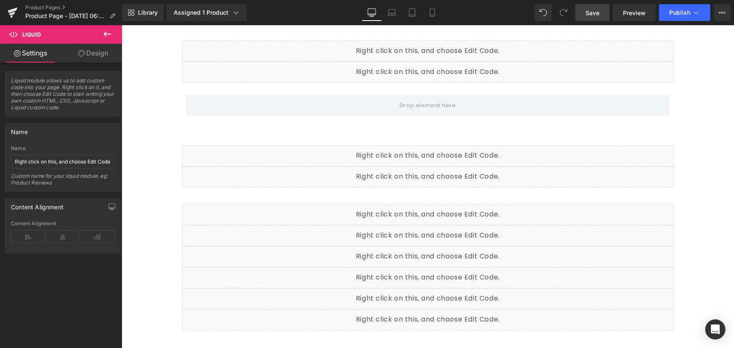
click at [102, 32] on icon at bounding box center [107, 34] width 10 height 10
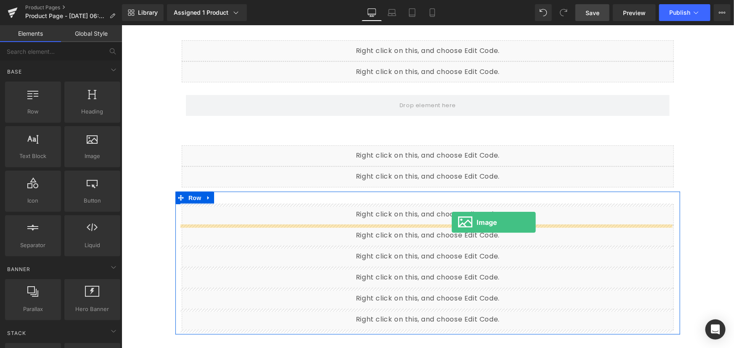
drag, startPoint x: 216, startPoint y: 172, endPoint x: 451, endPoint y: 222, distance: 240.8
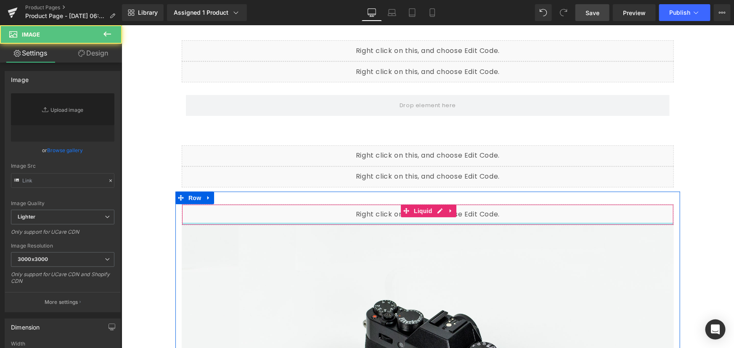
type input "//d1um8515vdn9kb.cloudfront.net/images/parallax.jpg"
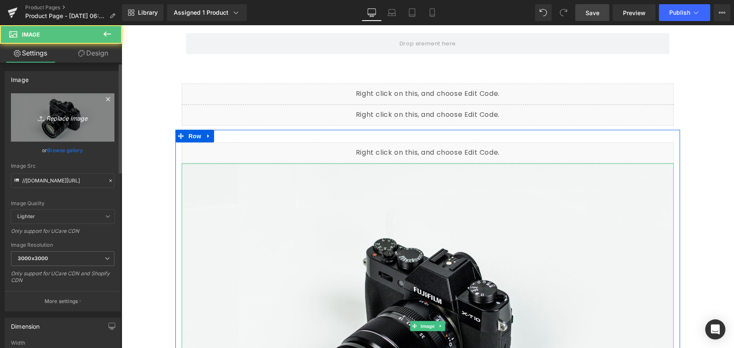
scroll to position [229, 0]
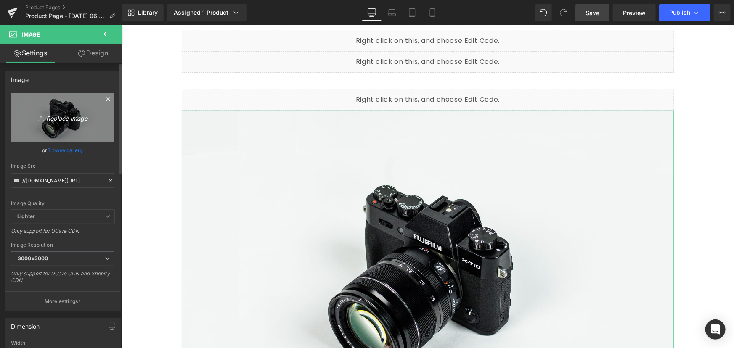
click at [67, 112] on icon "Replace Image" at bounding box center [62, 117] width 67 height 11
type input "C:\fakepath\queinclue.jpg"
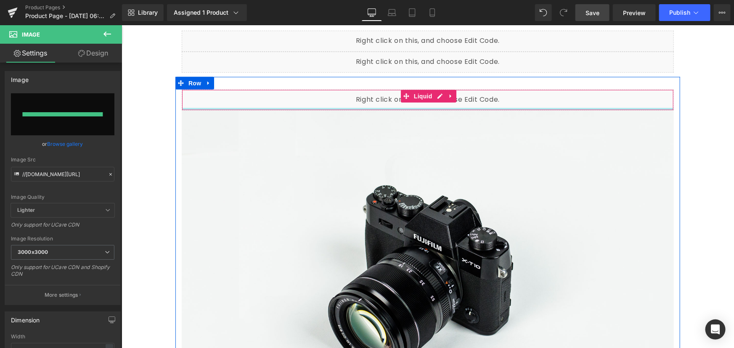
type input "https://ucarecdn.com/e5a40dd3-98a5-402a-ad32-e6565e1f33de/-/format/auto/-/previ…"
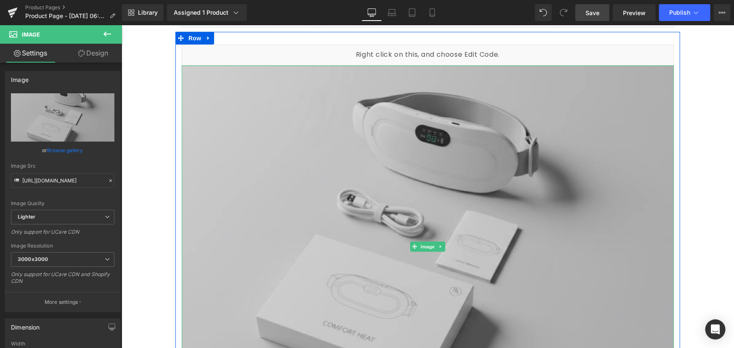
scroll to position [306, 0]
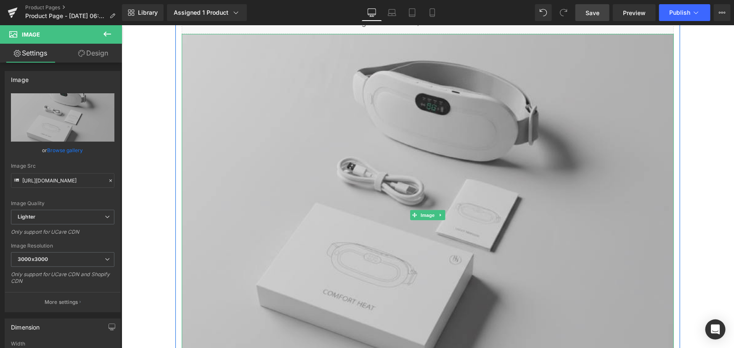
click at [422, 172] on img at bounding box center [427, 215] width 492 height 363
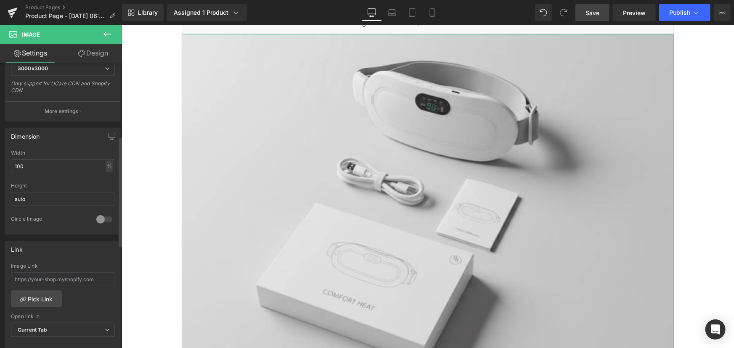
scroll to position [229, 0]
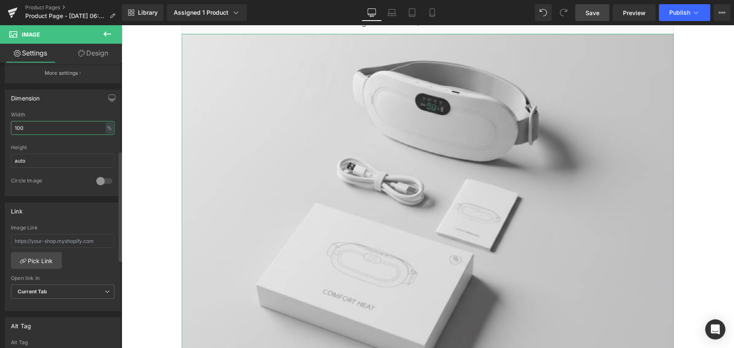
click at [0, 118] on div "Dimension 100% Width 100 % % px auto Height auto 0 Circle Image" at bounding box center [63, 139] width 126 height 113
click at [423, 17] on link "Mobile" at bounding box center [432, 12] width 20 height 17
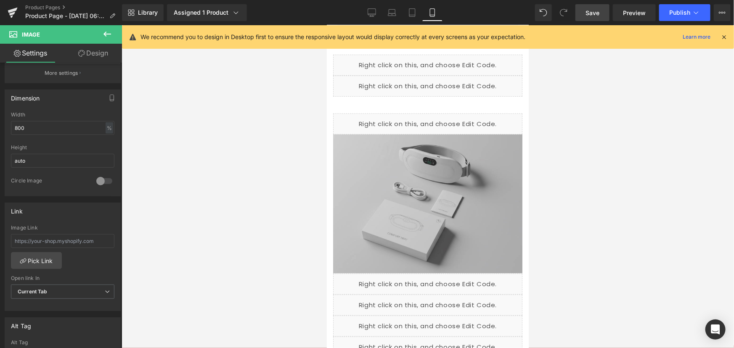
click at [484, 196] on img at bounding box center [427, 204] width 189 height 140
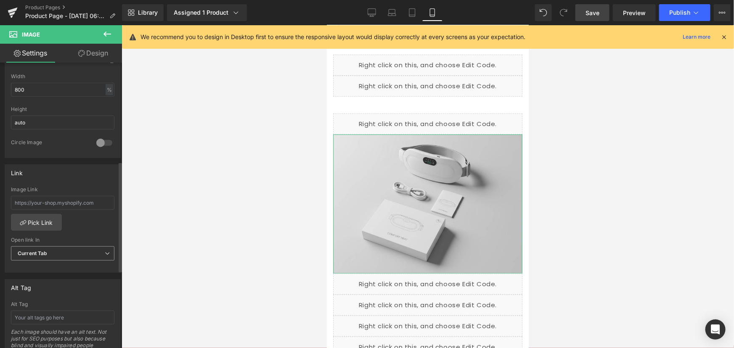
scroll to position [191, 0]
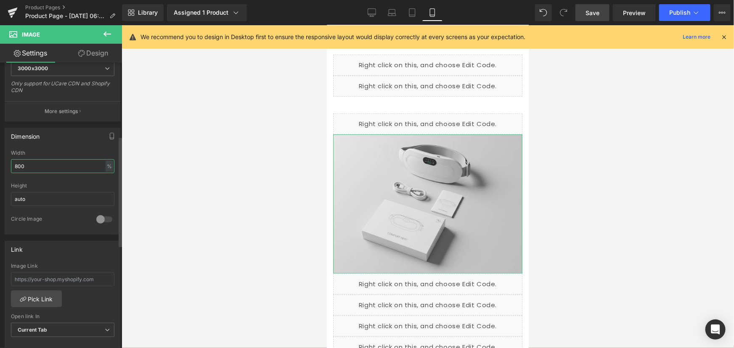
click at [63, 167] on input "800" at bounding box center [62, 166] width 103 height 14
drag, startPoint x: 77, startPoint y: 168, endPoint x: 0, endPoint y: 167, distance: 77.0
click at [0, 167] on div "Dimension 800% Width 800 % % px auto Height auto 0 Circle Image" at bounding box center [63, 178] width 126 height 113
type input "1"
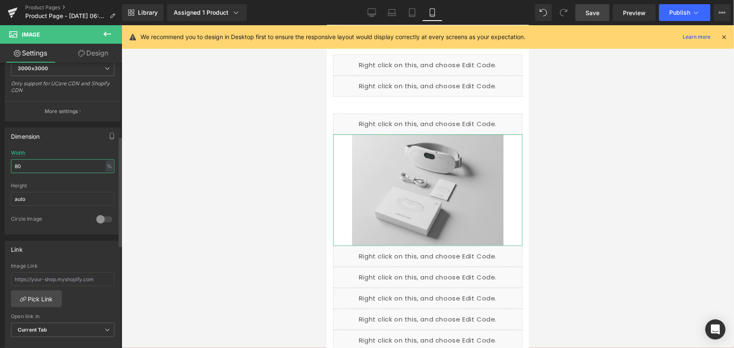
click at [0, 144] on div "Dimension 80% Width 80 % % px auto Height auto 0 Circle Image" at bounding box center [63, 178] width 126 height 113
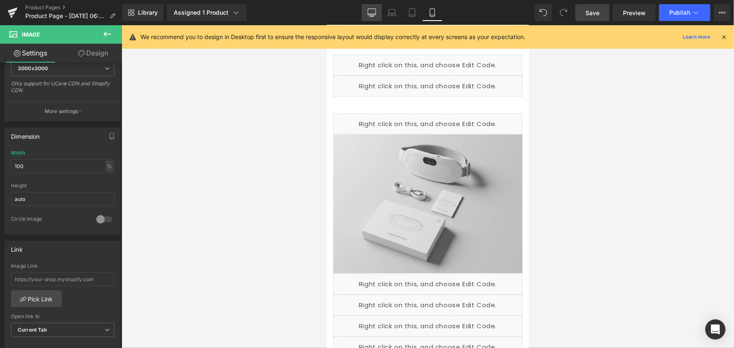
click at [380, 14] on link "Desktop" at bounding box center [372, 12] width 20 height 17
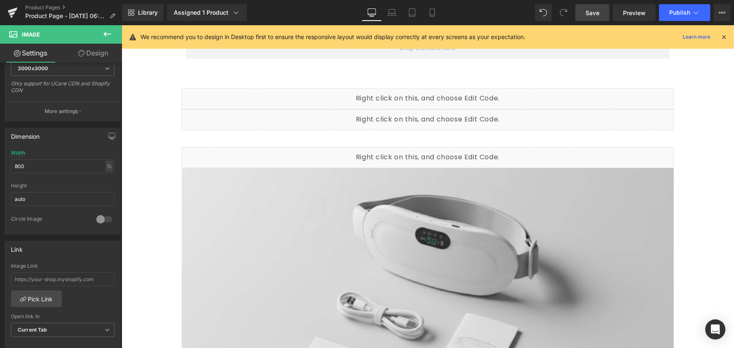
scroll to position [205, 0]
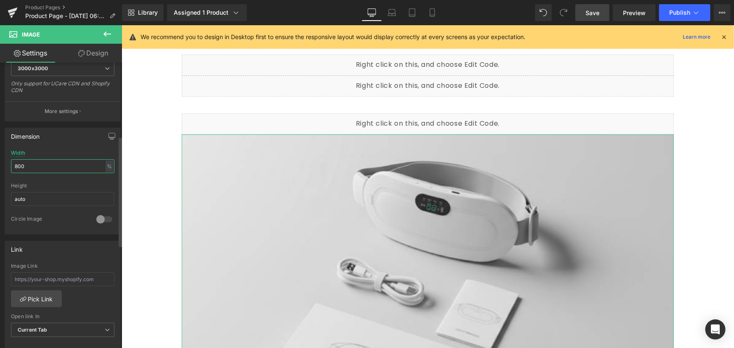
click at [80, 169] on input "800" at bounding box center [62, 166] width 103 height 14
drag, startPoint x: 77, startPoint y: 168, endPoint x: 0, endPoint y: 149, distance: 79.2
click at [0, 149] on div "Dimension 800% Width 800 % % px auto Height auto 0 Circle Image" at bounding box center [63, 178] width 126 height 113
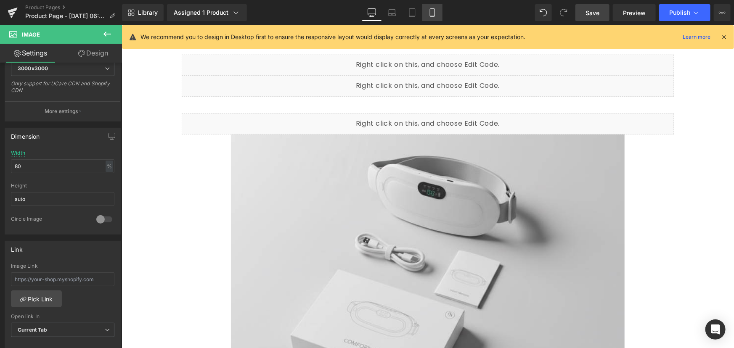
click at [430, 11] on icon at bounding box center [432, 13] width 5 height 8
type input "100"
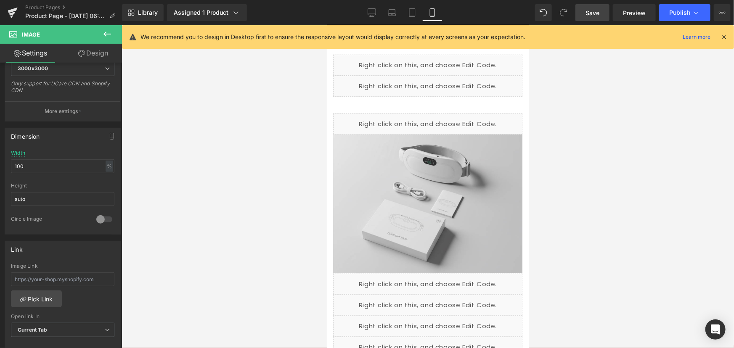
click at [594, 19] on link "Save" at bounding box center [592, 12] width 34 height 17
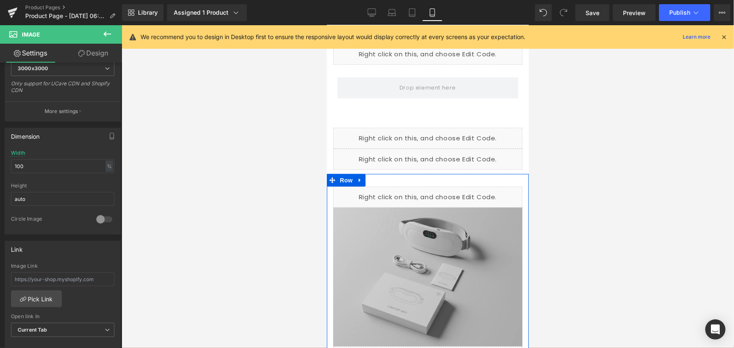
scroll to position [95, 0]
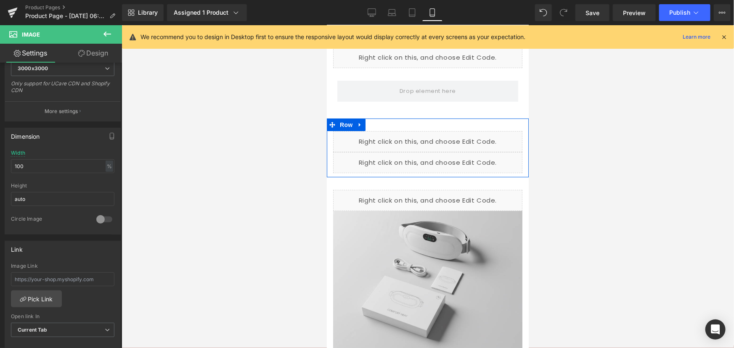
click at [435, 159] on div "Liquid" at bounding box center [427, 162] width 189 height 21
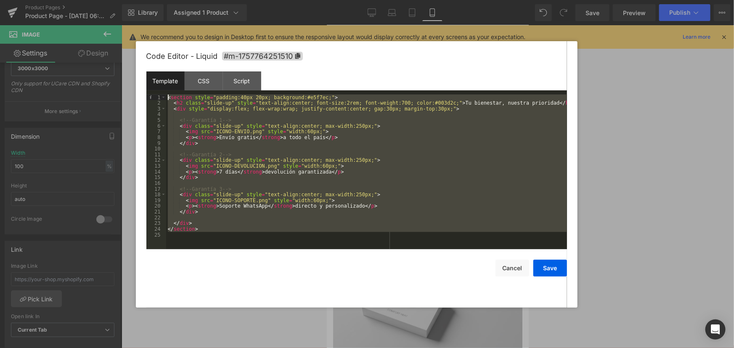
drag, startPoint x: 177, startPoint y: 203, endPoint x: 126, endPoint y: 55, distance: 156.1
click at [126, 55] on body "Image You are previewing how the will restyle your page. You can not edit Eleme…" at bounding box center [367, 174] width 734 height 348
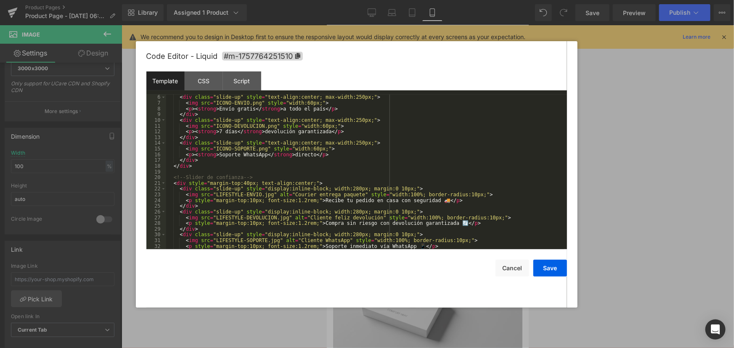
scroll to position [0, 0]
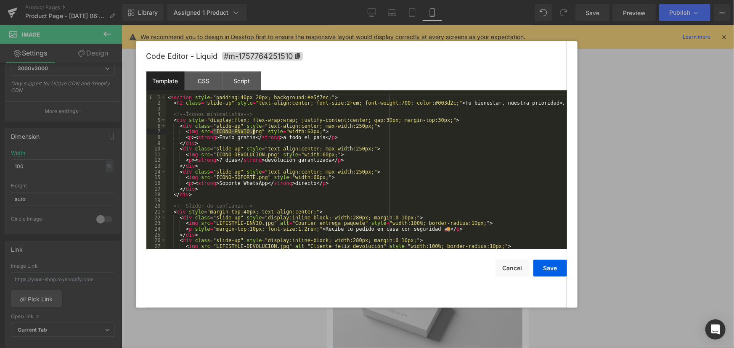
drag, startPoint x: 211, startPoint y: 130, endPoint x: 253, endPoint y: 133, distance: 41.8
click at [253, 133] on div "< section style = "padding:40px 20px; background:#e5f7ec;" > < h2 class = "slid…" at bounding box center [365, 178] width 398 height 166
drag, startPoint x: 210, startPoint y: 153, endPoint x: 241, endPoint y: 153, distance: 31.5
click at [241, 153] on div "< section style = "padding:40px 20px; background:#e5f7ec;" > < h2 class = "slid…" at bounding box center [365, 178] width 398 height 166
click at [267, 152] on div "< section style = "padding:40px 20px; background:#e5f7ec;" > < h2 class = "slid…" at bounding box center [365, 178] width 398 height 166
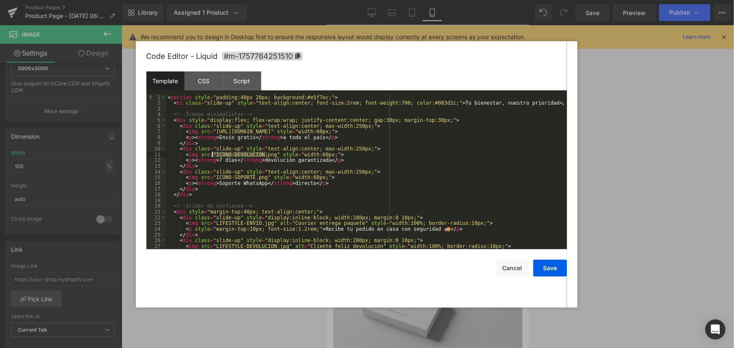
drag, startPoint x: 267, startPoint y: 156, endPoint x: 213, endPoint y: 155, distance: 53.8
click at [213, 155] on div "< section style = "padding:40px 20px; background:#e5f7ec;" > < h2 class = "slid…" at bounding box center [365, 178] width 398 height 166
click at [550, 267] on button "Save" at bounding box center [550, 268] width 34 height 17
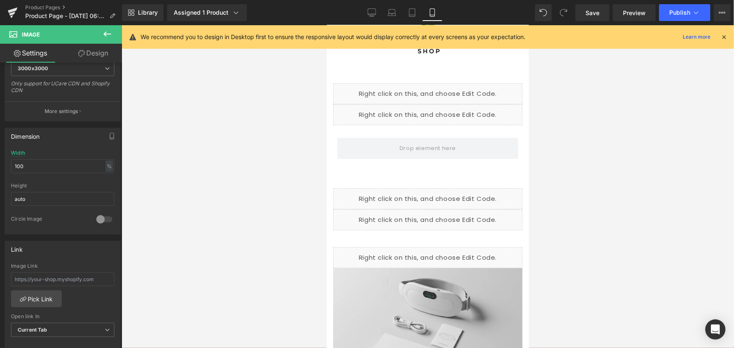
scroll to position [76, 0]
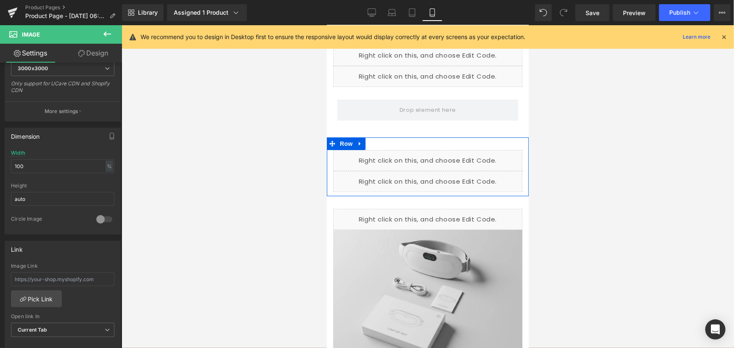
click at [437, 155] on div "Liquid" at bounding box center [427, 160] width 189 height 21
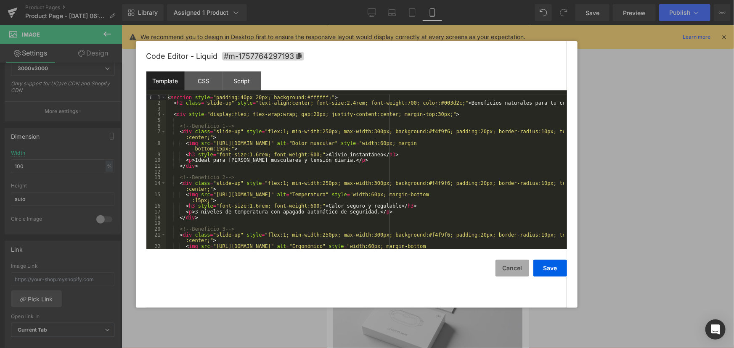
click at [500, 267] on button "Cancel" at bounding box center [512, 268] width 34 height 17
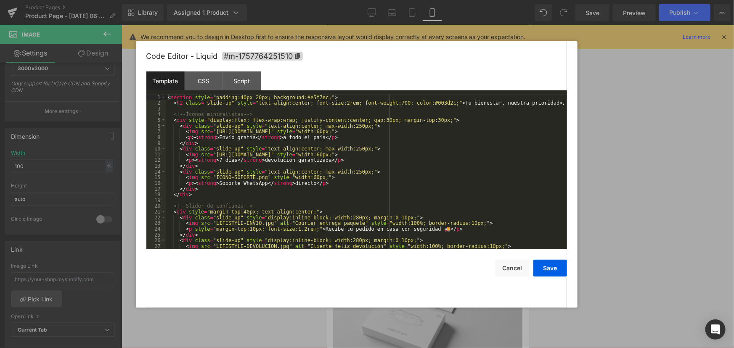
click at [437, 176] on div "Liquid" at bounding box center [427, 181] width 189 height 21
drag, startPoint x: 259, startPoint y: 178, endPoint x: 212, endPoint y: 177, distance: 46.3
click at [212, 177] on div "< section style = "padding:40px 20px; background:#e5f7ec;" > < h2 class = "slid…" at bounding box center [365, 178] width 398 height 166
click at [554, 265] on button "Save" at bounding box center [550, 268] width 34 height 17
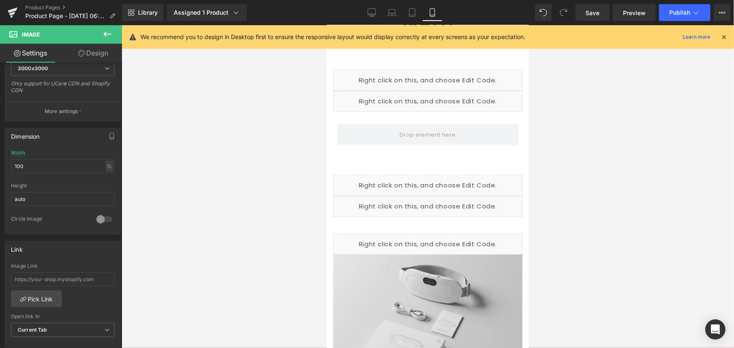
scroll to position [38, 0]
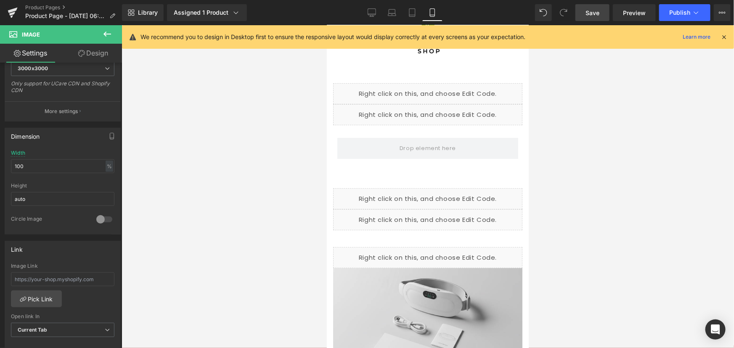
click at [591, 9] on span "Save" at bounding box center [592, 12] width 14 height 9
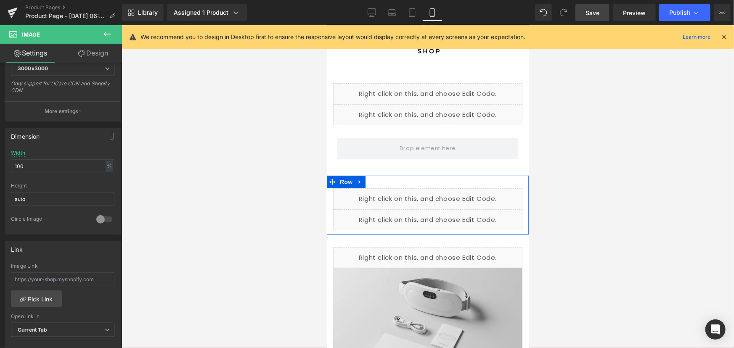
click at [434, 217] on div "Liquid" at bounding box center [427, 219] width 189 height 21
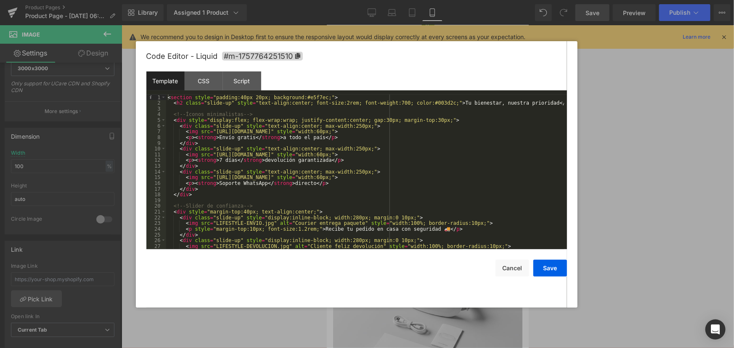
scroll to position [46, 0]
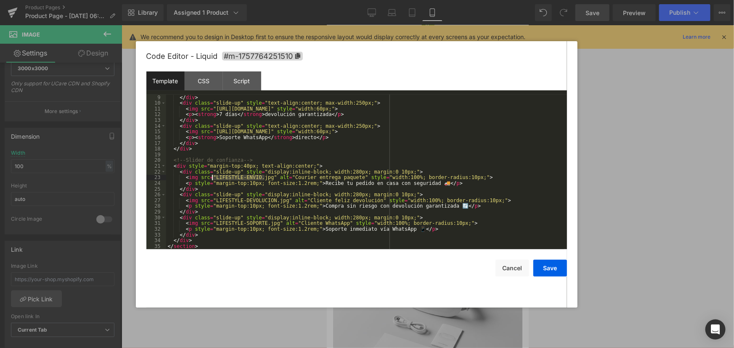
drag, startPoint x: 265, startPoint y: 177, endPoint x: 212, endPoint y: 177, distance: 53.4
click at [212, 177] on div "< p > < strong > Envío gratis </ strong > a todo el país </ p > </ div > < div …" at bounding box center [365, 172] width 398 height 166
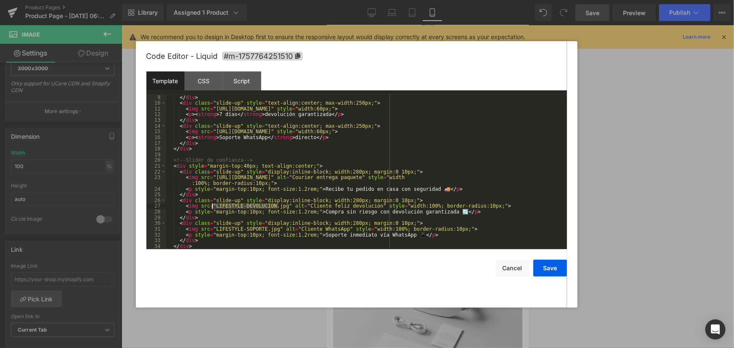
drag, startPoint x: 278, startPoint y: 206, endPoint x: 212, endPoint y: 209, distance: 66.5
click at [212, 209] on div "< p > < strong > Envío gratis </ strong > a todo el país </ p > </ div > < div …" at bounding box center [365, 172] width 398 height 166
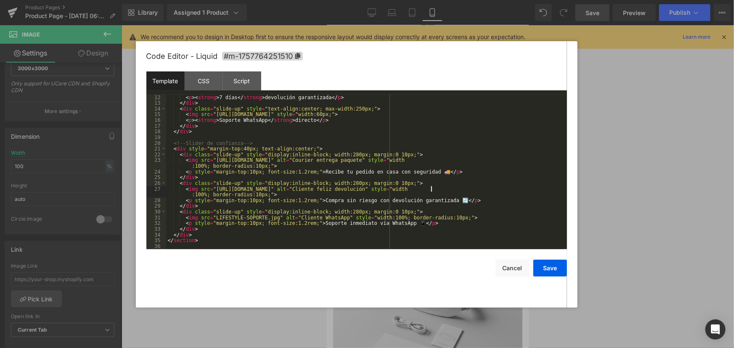
scroll to position [63, 0]
drag, startPoint x: 271, startPoint y: 219, endPoint x: 213, endPoint y: 219, distance: 58.0
click at [213, 219] on div "< p > < strong > 7 días </ strong > devolución garantizada </ p > </ div > < di…" at bounding box center [365, 178] width 398 height 166
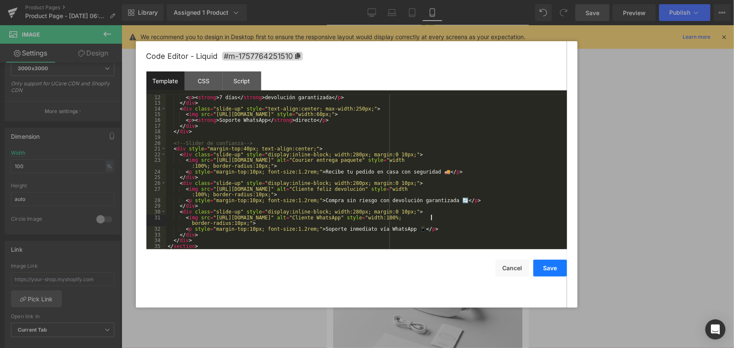
click at [560, 269] on button "Save" at bounding box center [550, 268] width 34 height 17
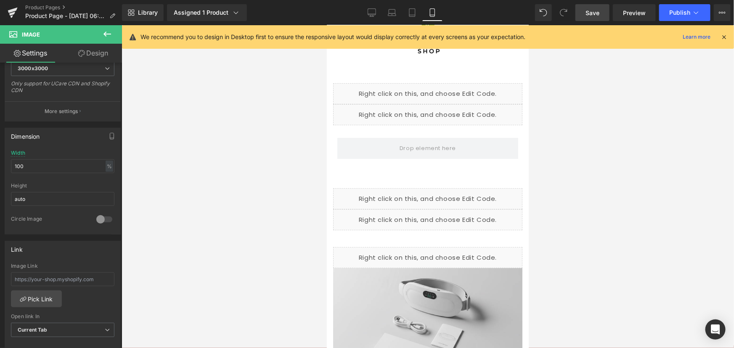
click at [587, 13] on span "Save" at bounding box center [592, 12] width 14 height 9
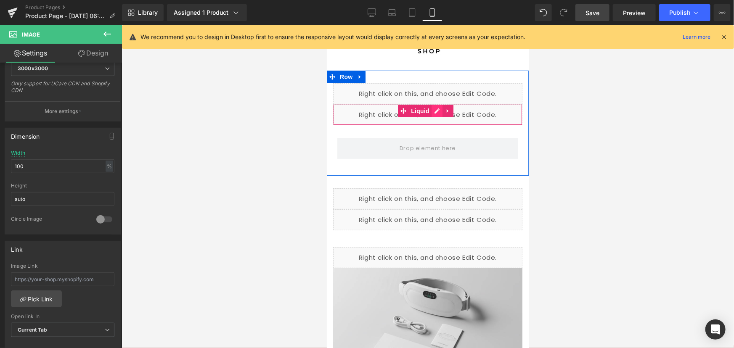
click at [436, 110] on div "Liquid" at bounding box center [427, 114] width 189 height 21
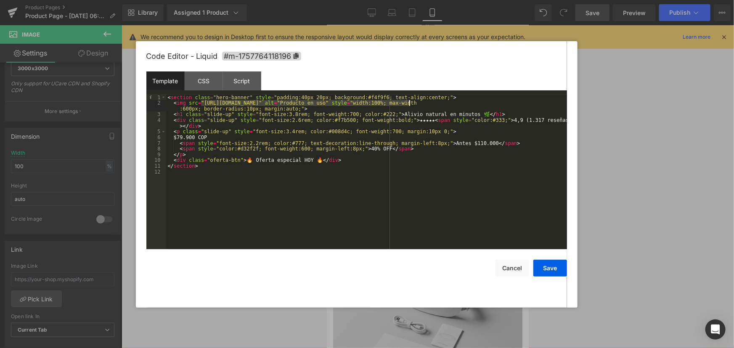
drag, startPoint x: 200, startPoint y: 103, endPoint x: 408, endPoint y: 105, distance: 208.2
click at [408, 105] on div "< section class = "hero-banner" style = "padding:40px 20px; background:#f4f9f6;…" at bounding box center [366, 178] width 401 height 166
click at [546, 264] on button "Save" at bounding box center [550, 268] width 34 height 17
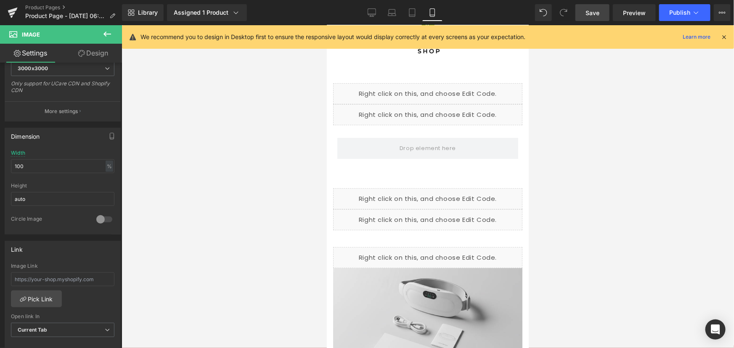
click at [597, 19] on link "Save" at bounding box center [592, 12] width 34 height 17
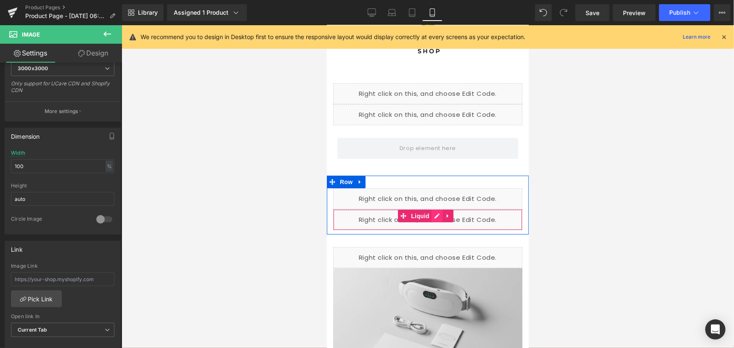
click at [439, 216] on div "Liquid" at bounding box center [427, 219] width 189 height 21
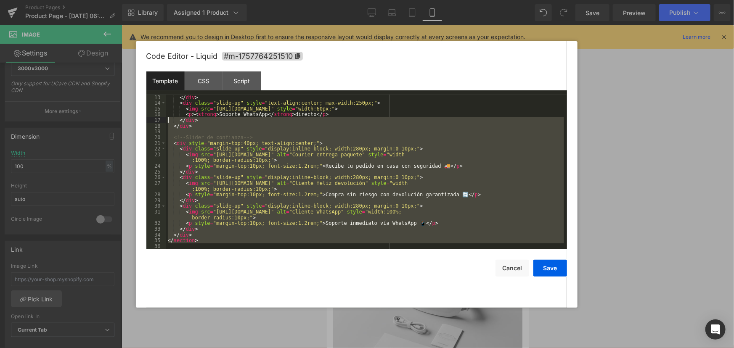
scroll to position [0, 0]
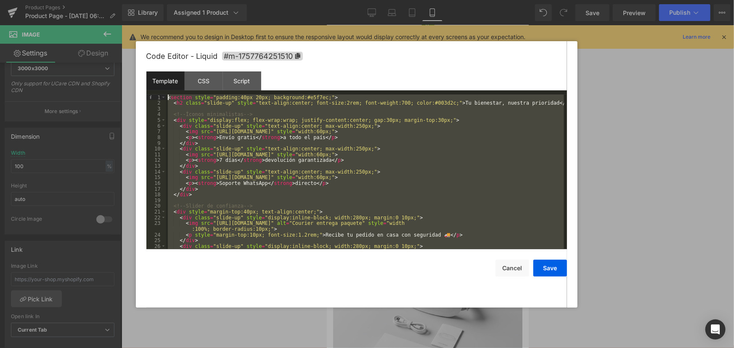
drag, startPoint x: 229, startPoint y: 244, endPoint x: 110, endPoint y: 45, distance: 231.6
click at [110, 45] on body "Image You are previewing how the will restyle your page. You can not edit Eleme…" at bounding box center [367, 174] width 734 height 348
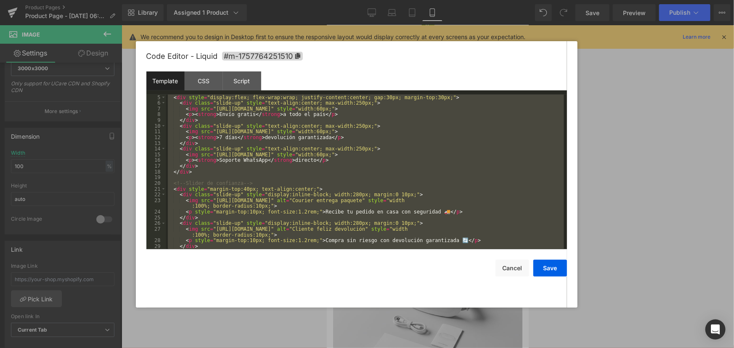
scroll to position [69, 0]
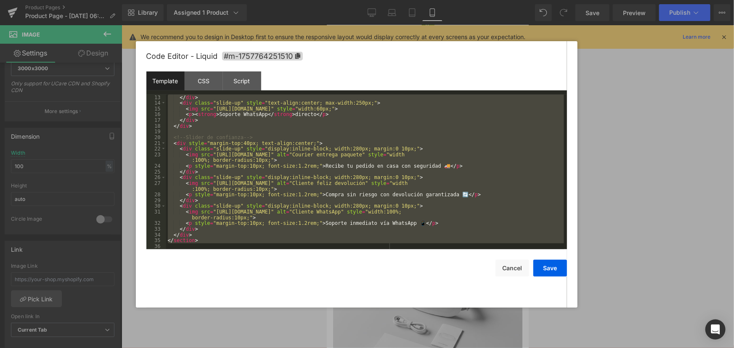
click at [214, 237] on div "</ div > < div class = "slide-up" style = "text-align:center; max-width:250px;"…" at bounding box center [365, 172] width 398 height 155
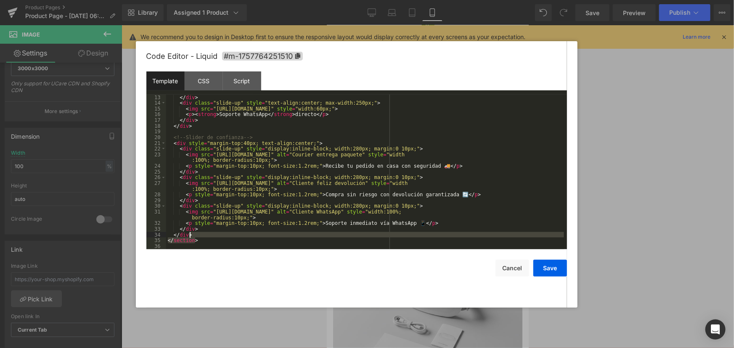
click at [211, 240] on div "</ div > < div class = "slide-up" style = "text-align:center; max-width:250px;"…" at bounding box center [365, 172] width 398 height 155
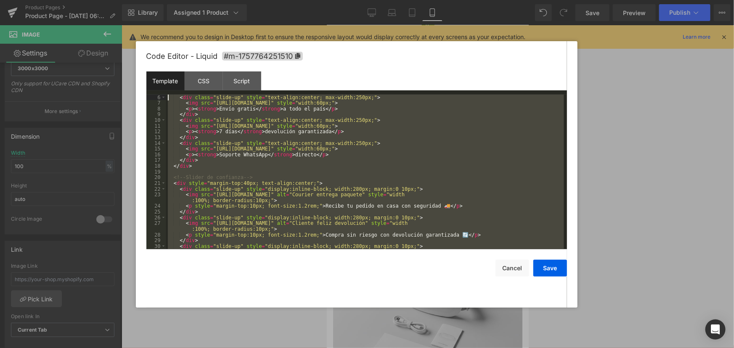
scroll to position [0, 0]
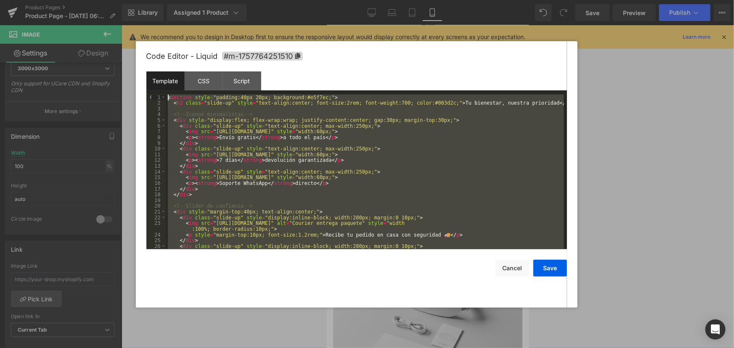
drag, startPoint x: 209, startPoint y: 240, endPoint x: 106, endPoint y: 56, distance: 211.1
click at [106, 56] on body "Image You are previewing how the will restyle your page. You can not edit Eleme…" at bounding box center [367, 174] width 734 height 348
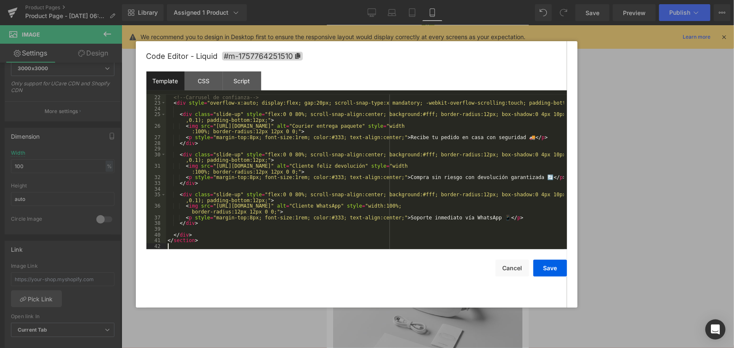
scroll to position [120, 0]
click at [547, 268] on button "Save" at bounding box center [550, 268] width 34 height 17
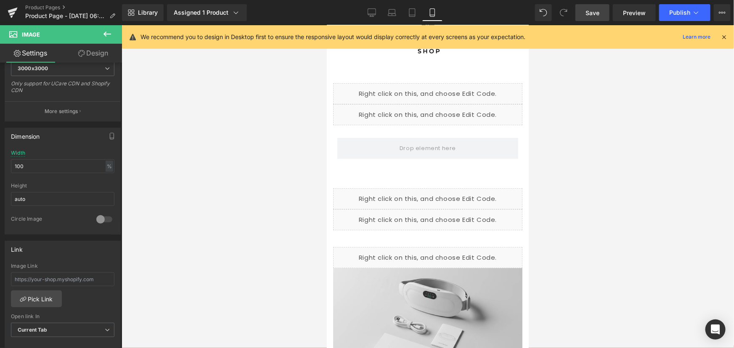
click at [594, 12] on span "Save" at bounding box center [592, 12] width 14 height 9
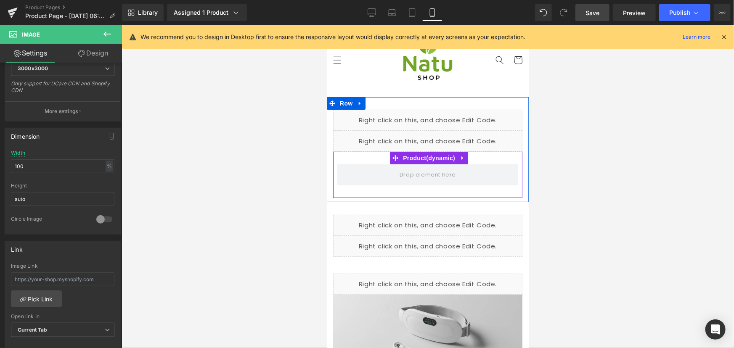
scroll to position [0, 0]
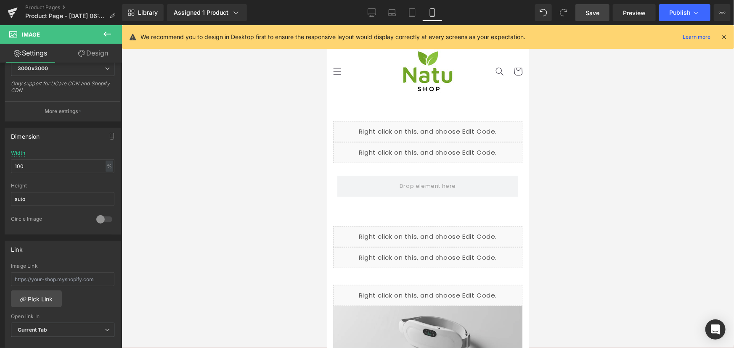
click at [462, 252] on div "Liquid" at bounding box center [427, 257] width 189 height 21
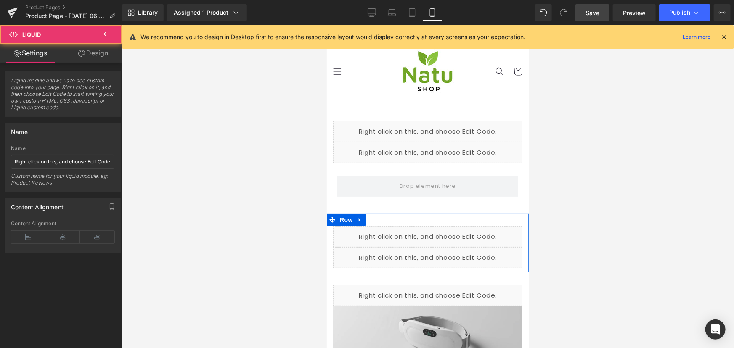
click at [435, 256] on div "Liquid" at bounding box center [427, 257] width 189 height 21
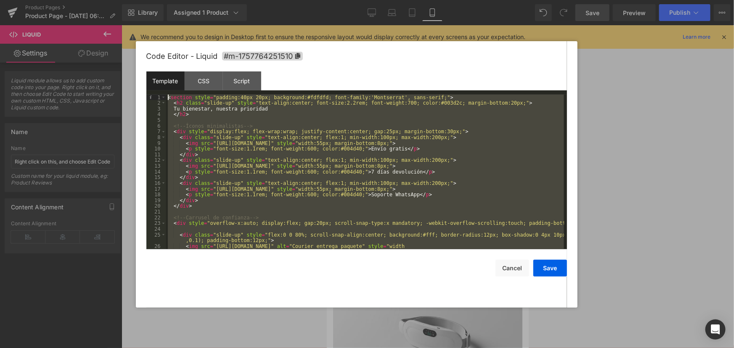
drag, startPoint x: 236, startPoint y: 239, endPoint x: 74, endPoint y: 11, distance: 279.3
click at [77, 9] on body "Image You are previewing how the will restyle your page. You can not edit Eleme…" at bounding box center [367, 174] width 734 height 348
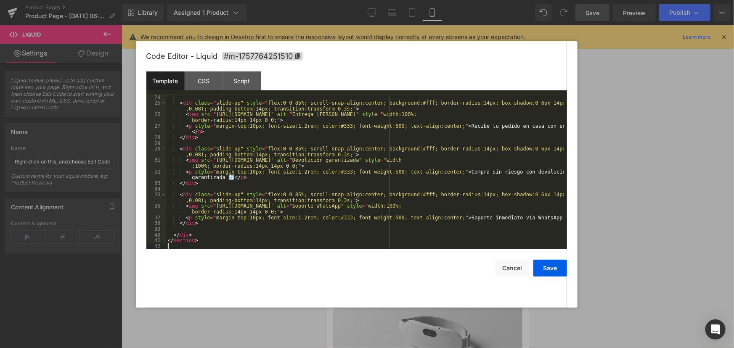
scroll to position [138, 0]
click at [558, 273] on button "Save" at bounding box center [550, 268] width 34 height 17
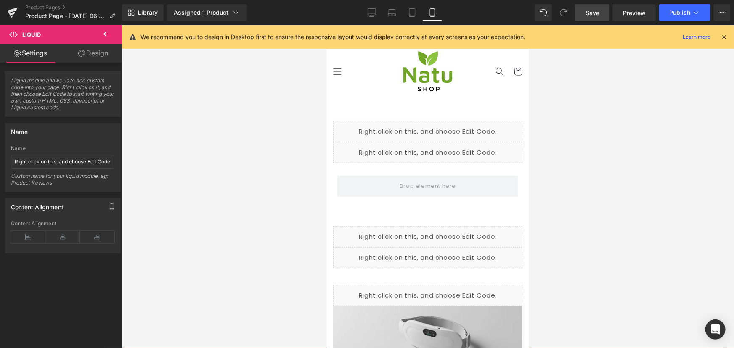
click at [595, 14] on span "Save" at bounding box center [592, 12] width 14 height 9
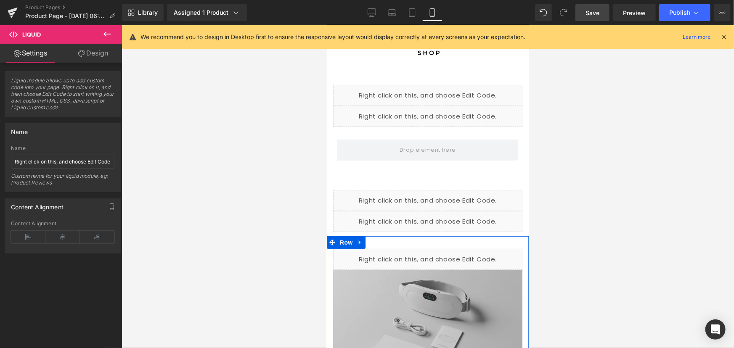
scroll to position [76, 0]
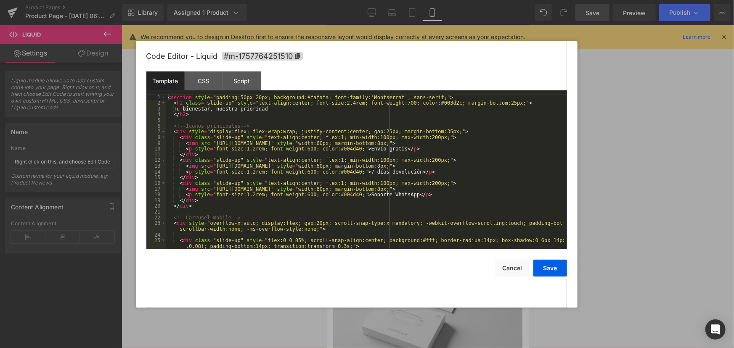
click at [436, 176] on div "Liquid" at bounding box center [427, 181] width 189 height 21
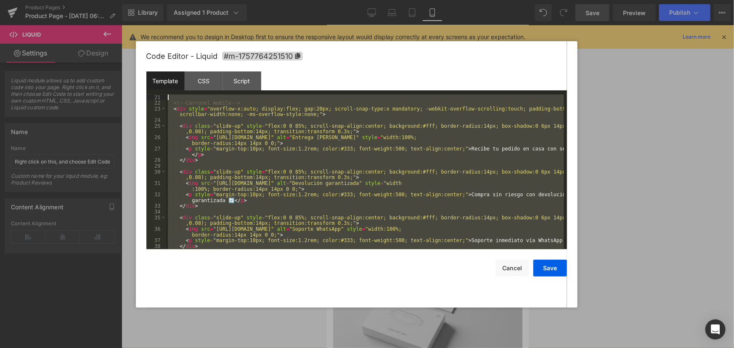
scroll to position [0, 0]
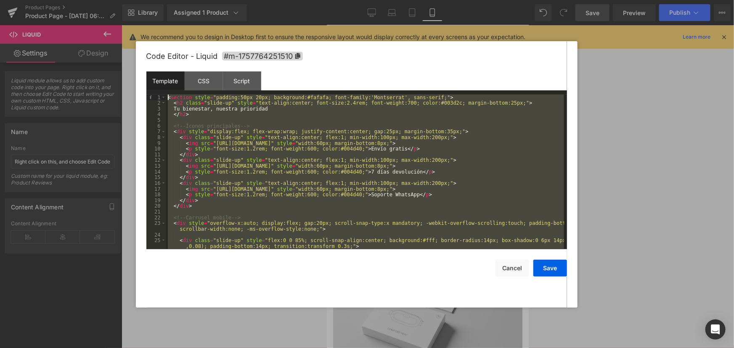
drag, startPoint x: 226, startPoint y: 241, endPoint x: 56, endPoint y: 29, distance: 271.0
click at [56, 29] on body "Image You are previewing how the will restyle your page. You can not edit Eleme…" at bounding box center [367, 174] width 734 height 348
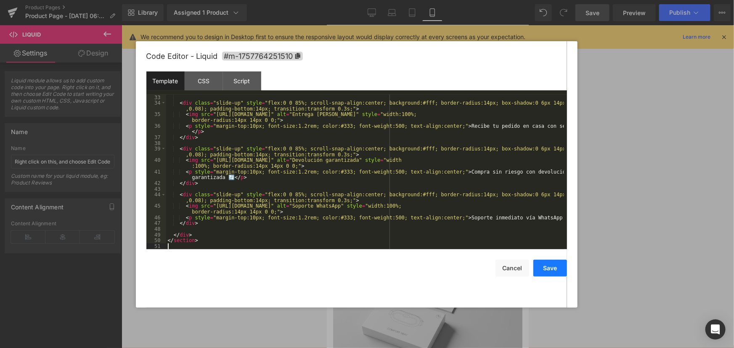
click at [563, 268] on button "Save" at bounding box center [550, 268] width 34 height 17
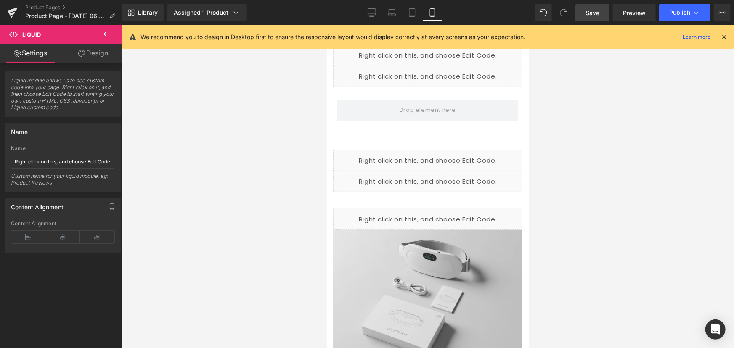
click at [594, 13] on span "Save" at bounding box center [592, 12] width 14 height 9
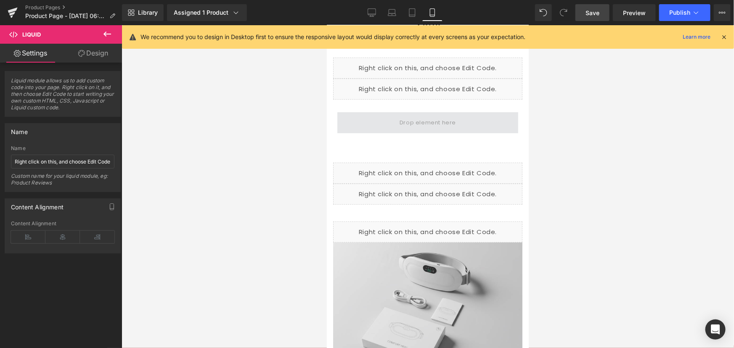
scroll to position [0, 0]
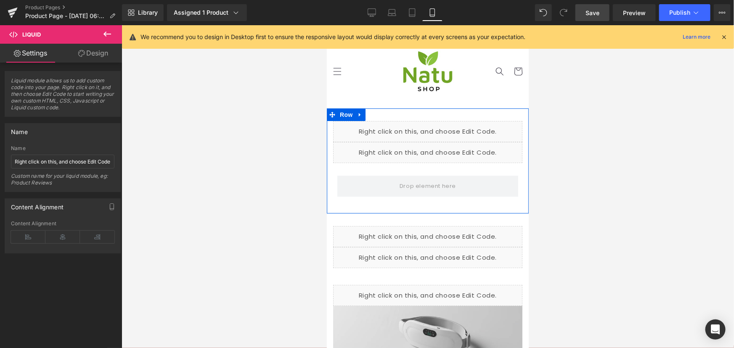
click at [438, 127] on div "Liquid" at bounding box center [427, 131] width 189 height 21
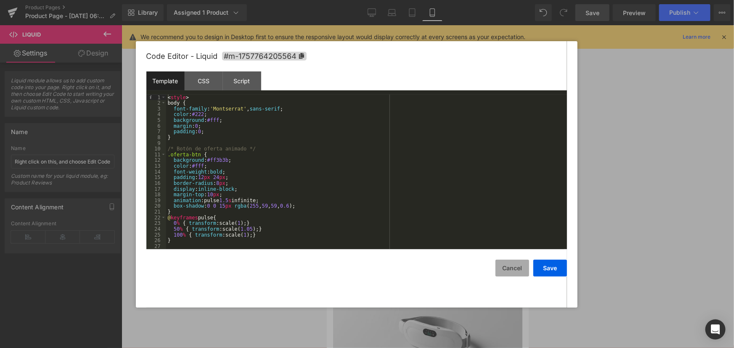
click at [507, 272] on button "Cancel" at bounding box center [512, 268] width 34 height 17
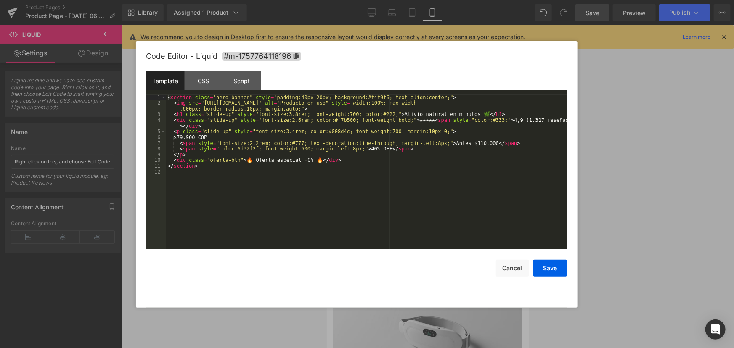
click at [436, 148] on div "Liquid" at bounding box center [427, 152] width 189 height 21
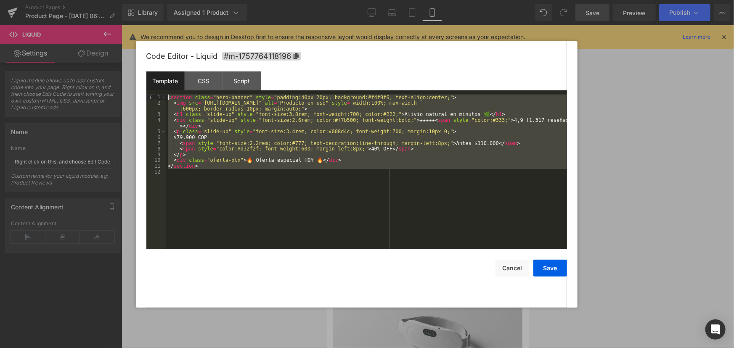
drag, startPoint x: 217, startPoint y: 181, endPoint x: 119, endPoint y: 32, distance: 178.6
click at [119, 32] on body "Image You are previewing how the will restyle your page. You can not edit Eleme…" at bounding box center [367, 174] width 734 height 348
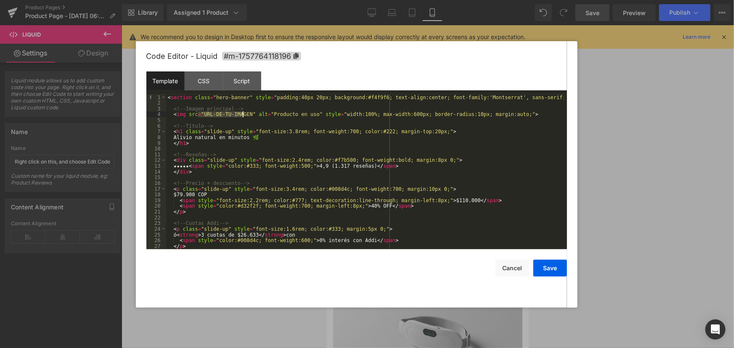
drag, startPoint x: 198, startPoint y: 114, endPoint x: 241, endPoint y: 113, distance: 43.3
click at [241, 113] on div "< section class = "hero-banner" style = "padding:40px 20px; background:#f4f9f6;…" at bounding box center [365, 178] width 398 height 166
click at [241, 114] on div "< section class = "hero-banner" style = "padding:40px 20px; background:#f4f9f6;…" at bounding box center [365, 172] width 398 height 155
click at [241, 114] on div "< section class = "hero-banner" style = "padding:40px 20px; background:#f4f9f6;…" at bounding box center [365, 178] width 398 height 166
drag, startPoint x: 200, startPoint y: 114, endPoint x: 245, endPoint y: 116, distance: 45.0
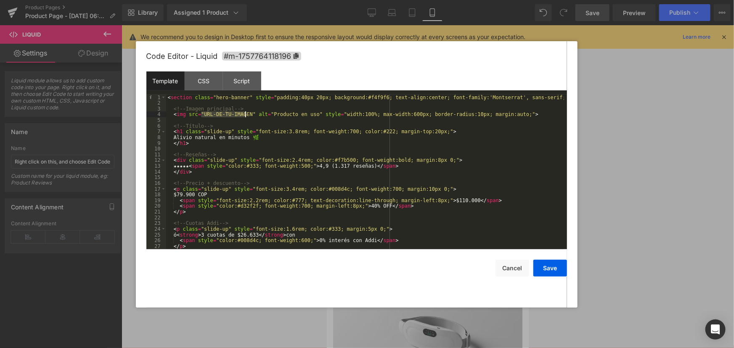
click at [245, 116] on div "< section class = "hero-banner" style = "padding:40px 20px; background:#f4f9f6;…" at bounding box center [365, 178] width 398 height 166
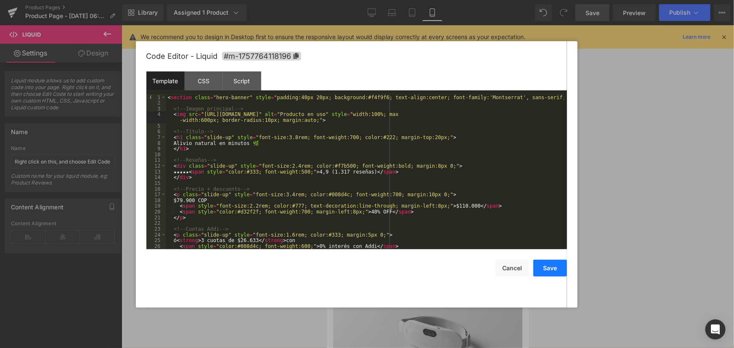
click at [561, 272] on button "Save" at bounding box center [550, 268] width 34 height 17
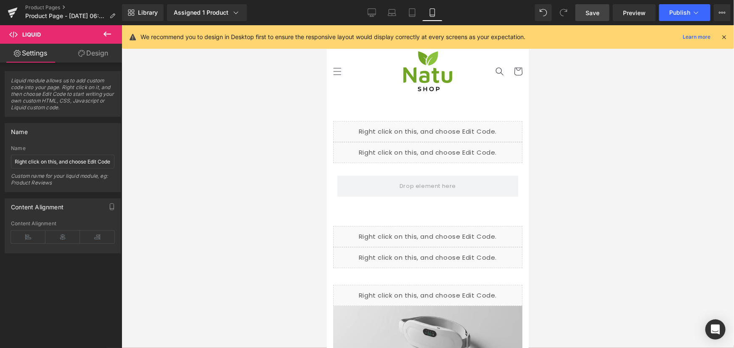
click at [594, 14] on span "Save" at bounding box center [592, 12] width 14 height 9
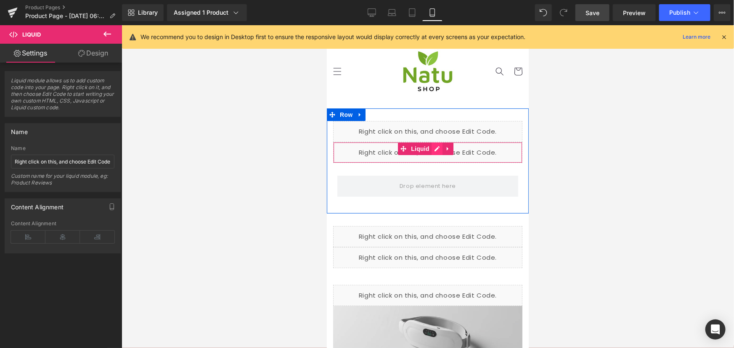
click at [439, 147] on div "Liquid" at bounding box center [427, 152] width 189 height 21
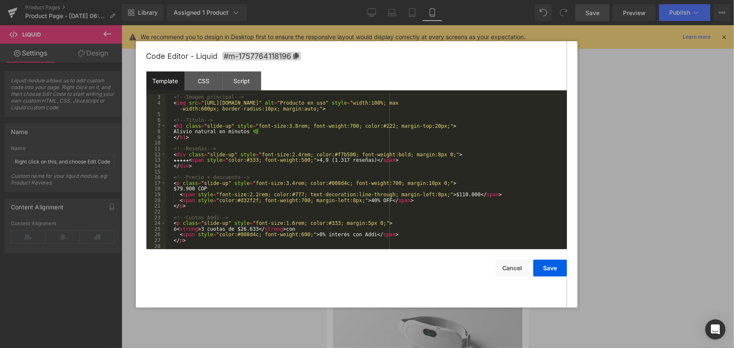
scroll to position [11, 0]
drag, startPoint x: 420, startPoint y: 104, endPoint x: 200, endPoint y: 103, distance: 220.4
click at [200, 103] on div "<!-- Imagen principal --> < img src = "https://cdn.shopify.com/s/files/1/0536/9…" at bounding box center [365, 178] width 398 height 166
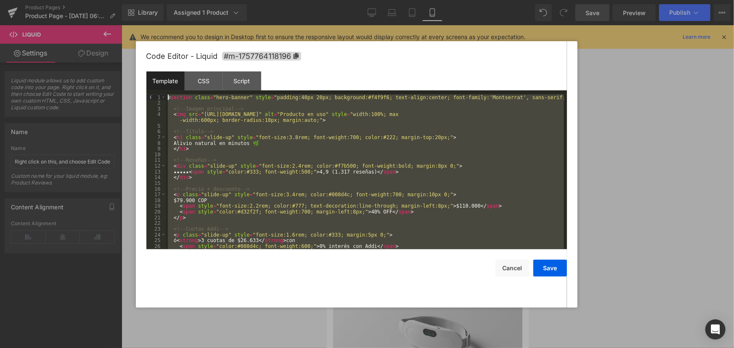
scroll to position [0, 0]
drag, startPoint x: 227, startPoint y: 242, endPoint x: 105, endPoint y: 39, distance: 237.5
click at [105, 39] on body "Image You are previewing how the will restyle your page. You can not edit Eleme…" at bounding box center [367, 174] width 734 height 348
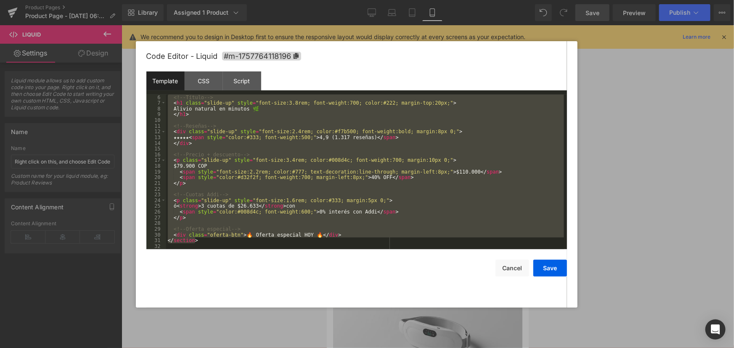
click at [336, 231] on div "<!-- Título --> < h1 class = "slide-up" style = "font-size:3.8rem; font-weight:…" at bounding box center [365, 172] width 398 height 155
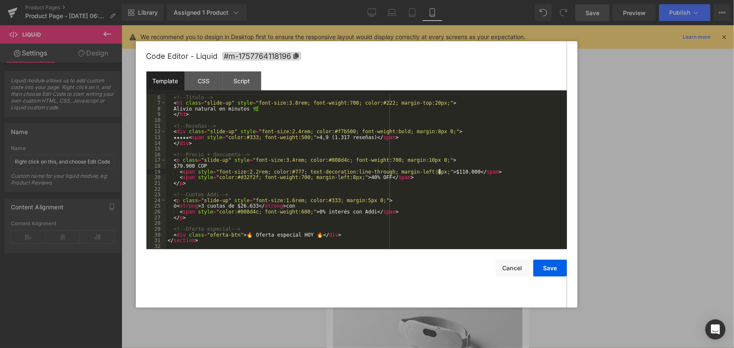
click at [441, 172] on div "<!-- Título --> < h1 class = "slide-up" style = "font-size:3.8rem; font-weight:…" at bounding box center [365, 178] width 398 height 166
click at [393, 214] on div "<!-- Título --> < h1 class = "slide-up" style = "font-size:3.8rem; font-weight:…" at bounding box center [365, 178] width 398 height 166
click at [204, 220] on div "<!-- Título --> < h1 class = "slide-up" style = "font-size:3.8rem; font-weight:…" at bounding box center [365, 178] width 398 height 166
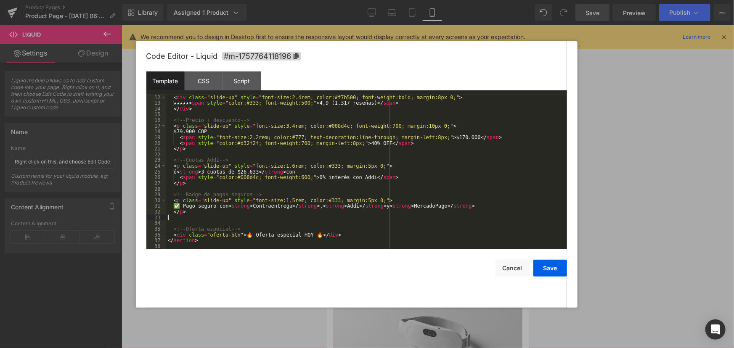
scroll to position [69, 0]
click at [553, 273] on button "Save" at bounding box center [550, 268] width 34 height 17
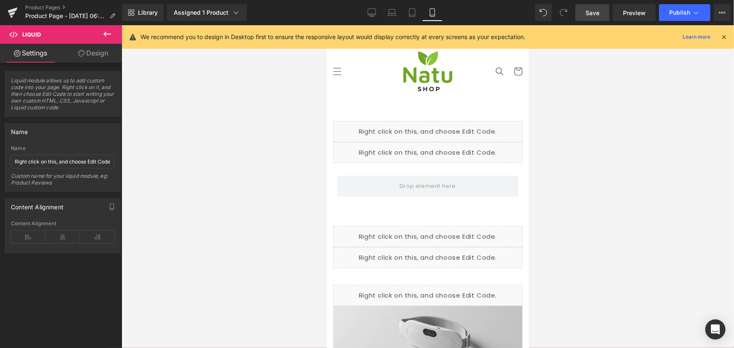
click at [595, 9] on span "Save" at bounding box center [592, 12] width 14 height 9
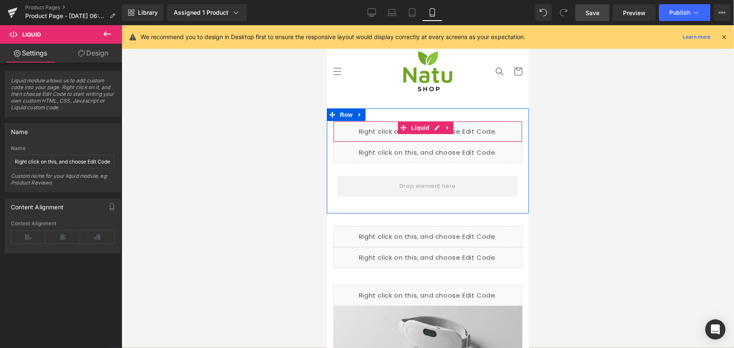
click at [434, 124] on div "Liquid" at bounding box center [427, 131] width 189 height 21
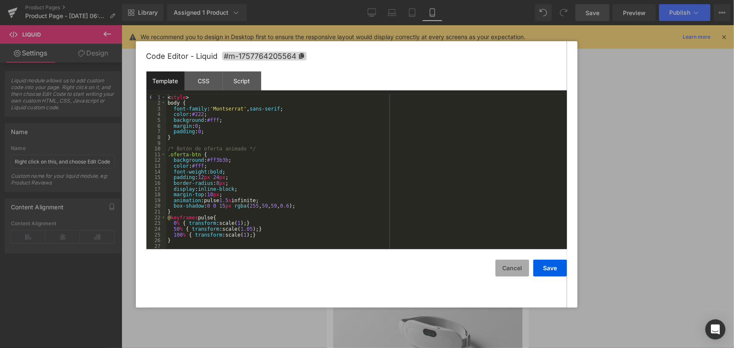
click at [503, 268] on button "Cancel" at bounding box center [512, 268] width 34 height 17
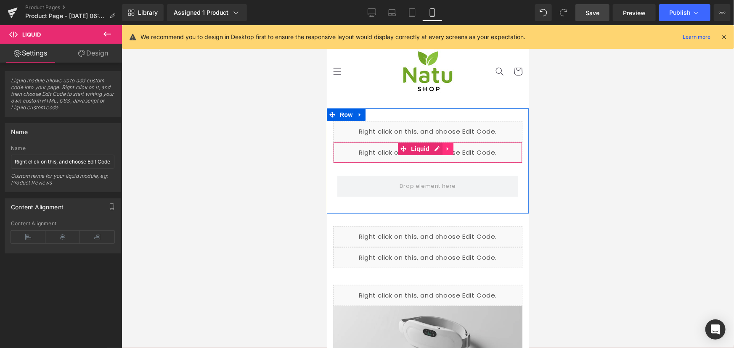
click at [443, 148] on link at bounding box center [447, 148] width 11 height 13
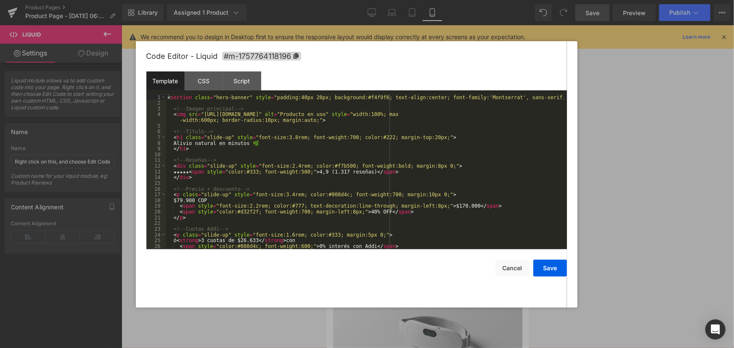
click at [418, 145] on div "Liquid" at bounding box center [427, 152] width 189 height 21
drag, startPoint x: 209, startPoint y: 200, endPoint x: 200, endPoint y: 198, distance: 9.0
click at [200, 198] on div "< section class = "hero-banner" style = "padding:40px 20px; background:#f4f9f6;…" at bounding box center [365, 178] width 398 height 166
click at [554, 269] on button "Save" at bounding box center [550, 268] width 34 height 17
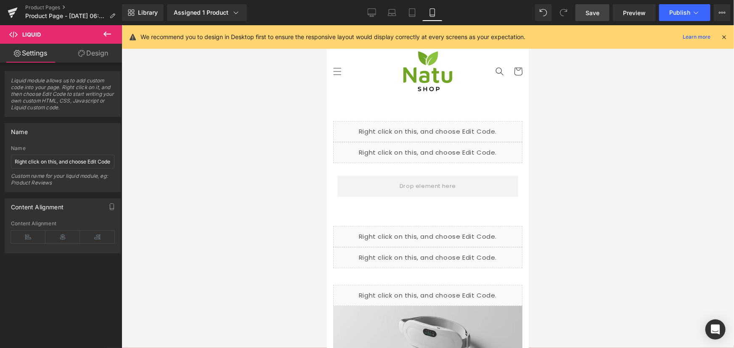
click at [591, 8] on span "Save" at bounding box center [592, 12] width 14 height 9
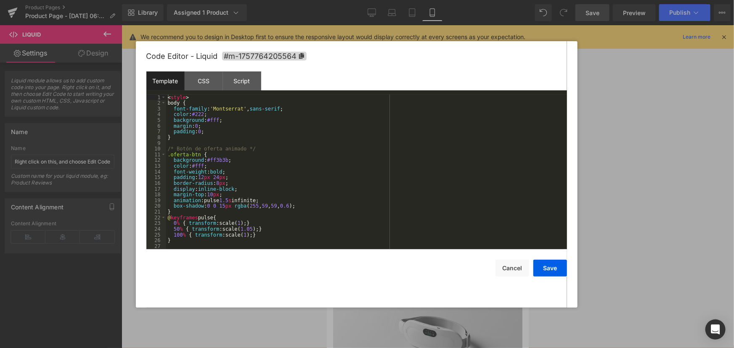
click at [436, 125] on div "Liquid" at bounding box center [427, 131] width 189 height 21
click at [505, 268] on button "Cancel" at bounding box center [512, 268] width 34 height 17
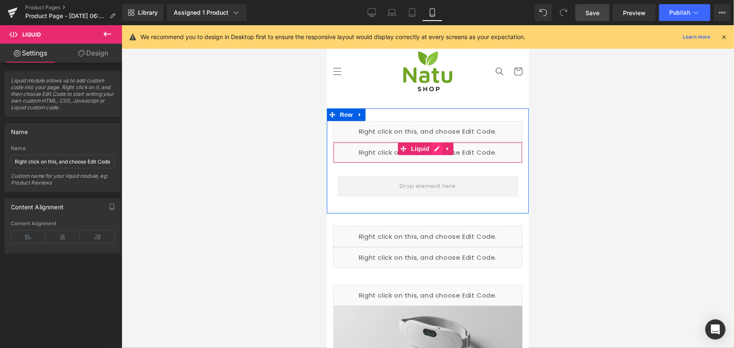
click at [439, 148] on div "Liquid" at bounding box center [427, 152] width 189 height 21
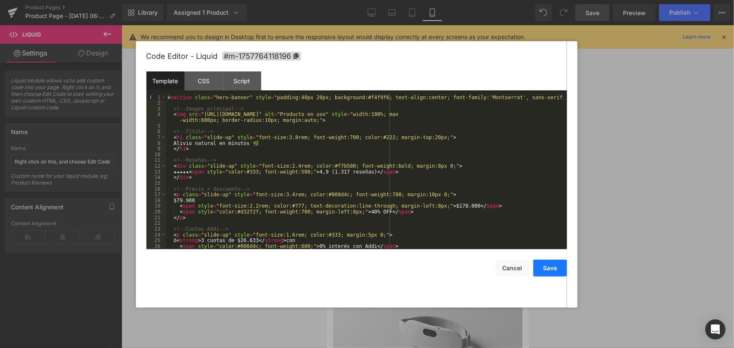
click at [541, 265] on button "Save" at bounding box center [550, 268] width 34 height 17
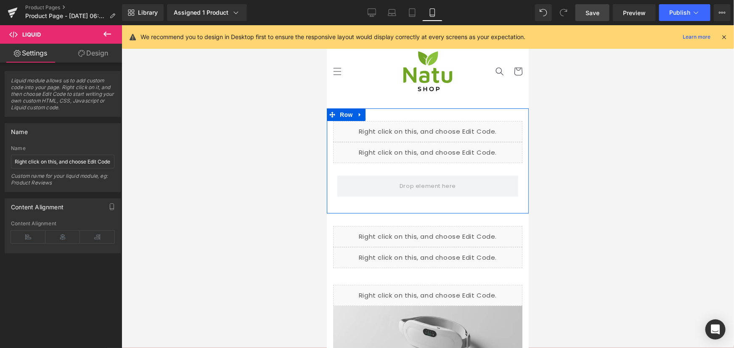
click at [439, 129] on div "Liquid" at bounding box center [427, 131] width 189 height 21
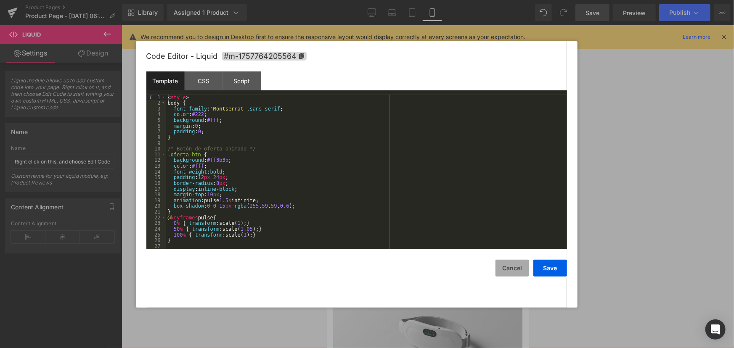
drag, startPoint x: 517, startPoint y: 270, endPoint x: 511, endPoint y: 256, distance: 14.9
click at [516, 270] on button "Cancel" at bounding box center [512, 268] width 34 height 17
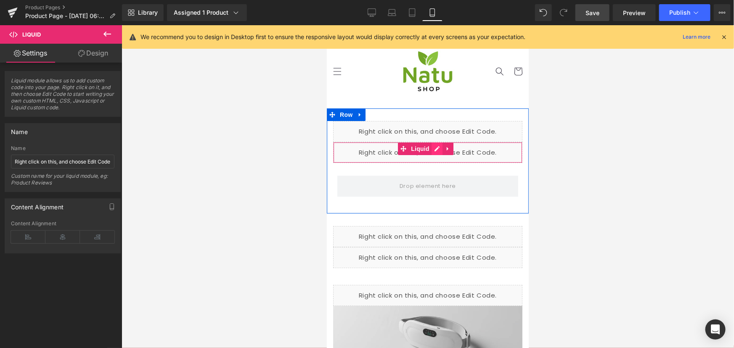
click at [438, 148] on div "Liquid" at bounding box center [427, 152] width 189 height 21
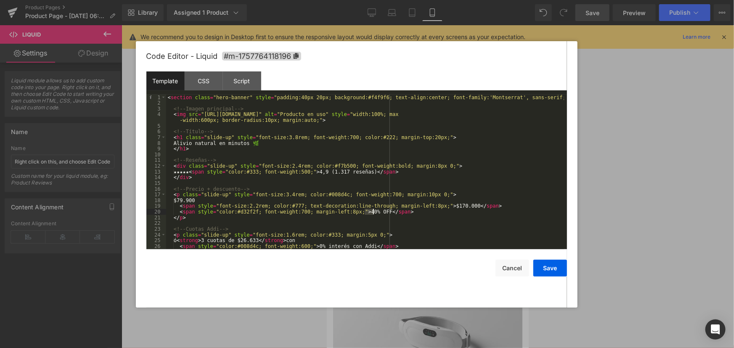
drag, startPoint x: 364, startPoint y: 210, endPoint x: 373, endPoint y: 212, distance: 9.1
click at [373, 212] on div "< section class = "hero-banner" style = "padding:40px 20px; background:#f4f9f6;…" at bounding box center [365, 178] width 398 height 166
click at [558, 272] on button "Save" at bounding box center [550, 268] width 34 height 17
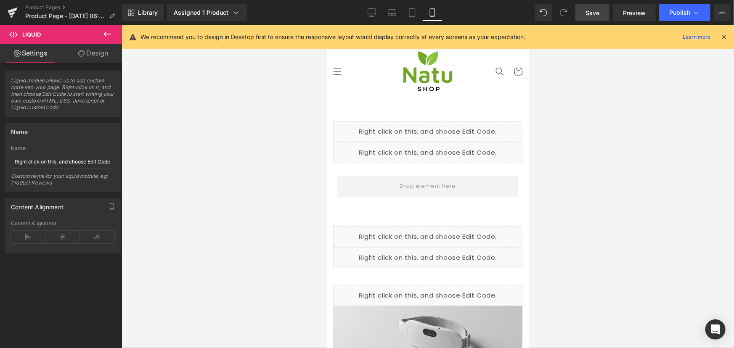
click at [597, 10] on span "Save" at bounding box center [592, 12] width 14 height 9
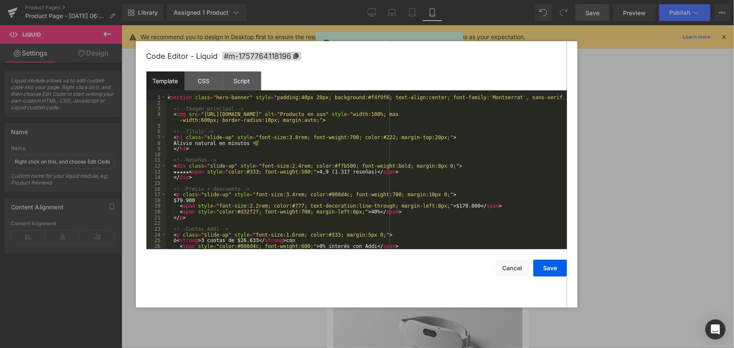
click at [438, 148] on div "Liquid" at bounding box center [427, 152] width 189 height 21
click at [555, 275] on button "Save" at bounding box center [550, 268] width 34 height 17
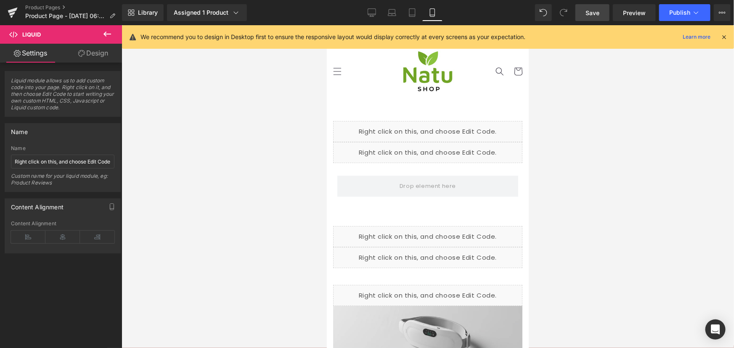
click at [595, 17] on link "Save" at bounding box center [592, 12] width 34 height 17
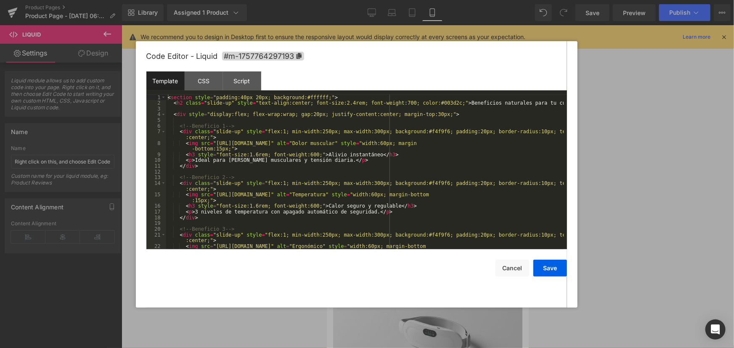
click at [434, 233] on div "Liquid" at bounding box center [427, 236] width 189 height 21
click at [211, 143] on div "< section style = "padding:40px 20px; background:#ffffff;" > < h2 class = "slid…" at bounding box center [365, 181] width 398 height 172
click at [214, 145] on div "< section style = "padding:40px 20px; background:#ffffff;" > < h2 class = "slid…" at bounding box center [365, 181] width 398 height 172
drag, startPoint x: 212, startPoint y: 143, endPoint x: 291, endPoint y: 146, distance: 79.1
click at [291, 146] on div "< section style = "padding:40px 20px; background:#ffffff;" > < h2 class = "slid…" at bounding box center [365, 181] width 398 height 172
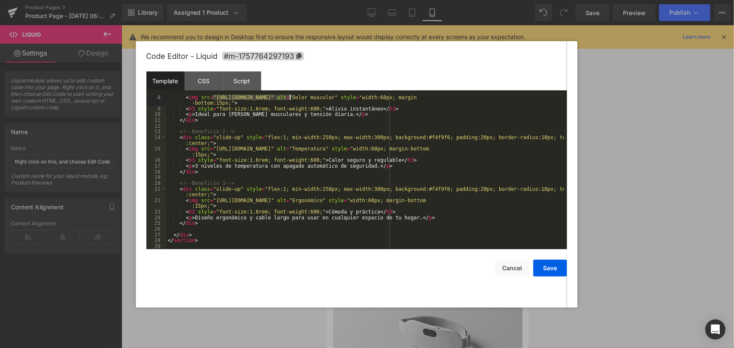
scroll to position [46, 0]
click at [508, 265] on button "Cancel" at bounding box center [512, 268] width 34 height 17
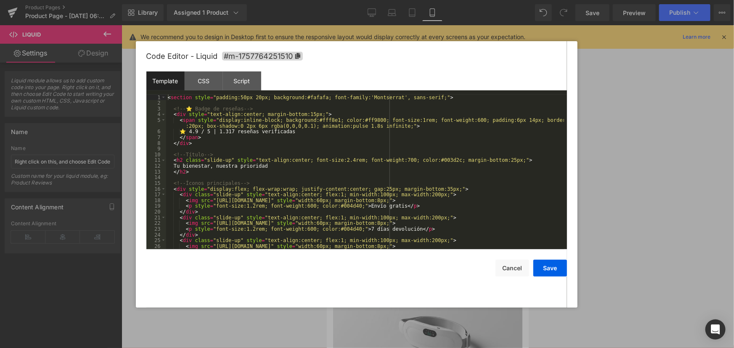
click at [433, 255] on div "Liquid" at bounding box center [427, 257] width 189 height 21
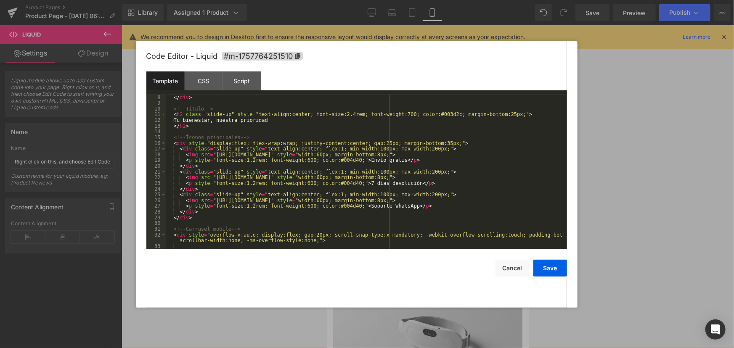
scroll to position [69, 0]
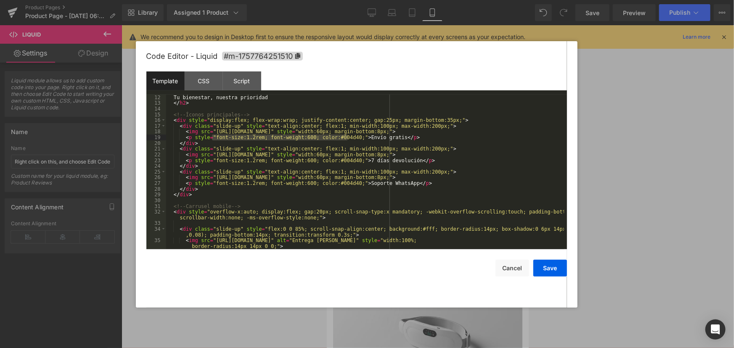
drag, startPoint x: 212, startPoint y: 138, endPoint x: 347, endPoint y: 139, distance: 135.4
click at [347, 139] on div "< h2 class = "slide-up" style = "text-align:center; font-size:2.4rem; font-weig…" at bounding box center [365, 175] width 398 height 172
click at [339, 158] on div "< h2 class = "slide-up" style = "text-align:center; font-size:2.4rem; font-weig…" at bounding box center [365, 175] width 398 height 172
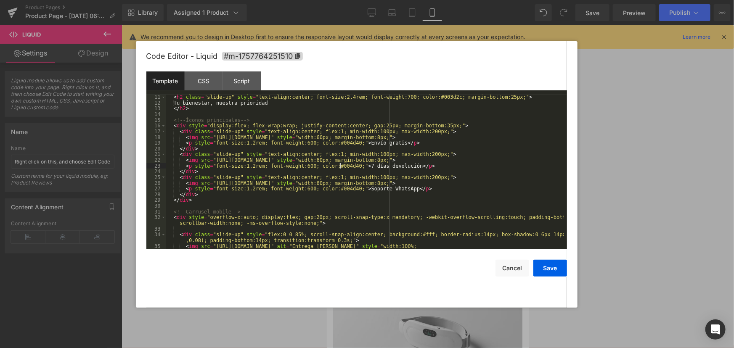
scroll to position [40, 0]
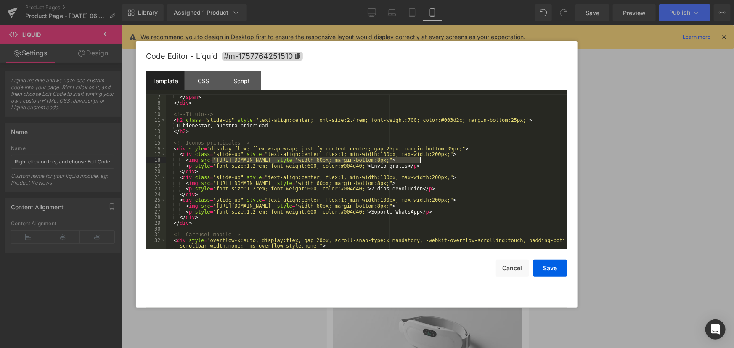
drag, startPoint x: 212, startPoint y: 160, endPoint x: 418, endPoint y: 163, distance: 206.1
click at [420, 160] on div "</ span > </ div > <!-- Título --> < h2 class = "slide-up" style = "text-align:…" at bounding box center [365, 177] width 398 height 166
click at [542, 271] on button "Save" at bounding box center [550, 268] width 34 height 17
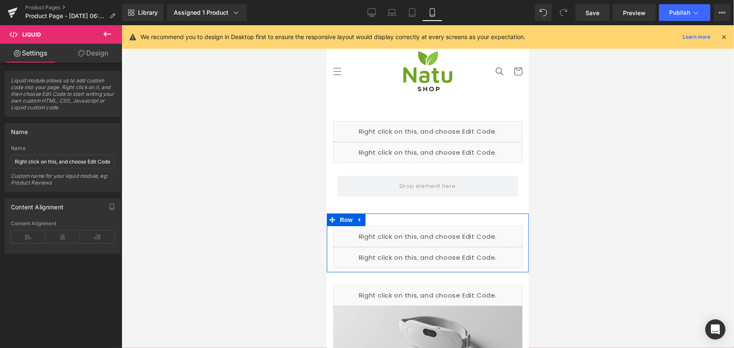
click at [434, 256] on div "Liquid" at bounding box center [427, 257] width 189 height 21
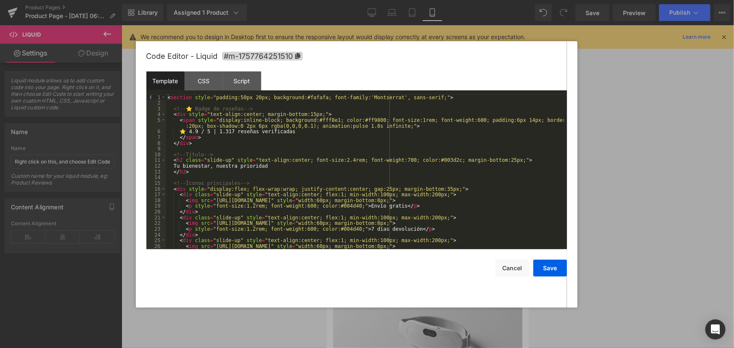
scroll to position [46, 0]
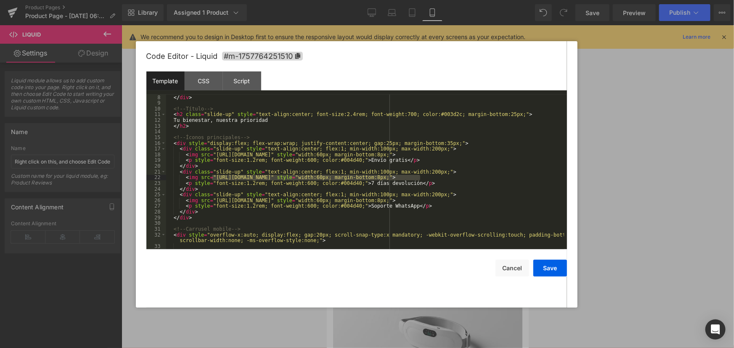
drag, startPoint x: 212, startPoint y: 177, endPoint x: 421, endPoint y: 177, distance: 209.0
click at [421, 177] on div "</ span > </ div > <!-- Título --> < h2 class = "slide-up" style = "text-align:…" at bounding box center [365, 172] width 398 height 166
drag, startPoint x: 211, startPoint y: 199, endPoint x: 420, endPoint y: 201, distance: 208.6
click at [420, 201] on div "</ span > </ div > <!-- Título --> < h2 class = "slide-up" style = "text-align:…" at bounding box center [365, 172] width 398 height 166
click at [551, 272] on button "Save" at bounding box center [550, 268] width 34 height 17
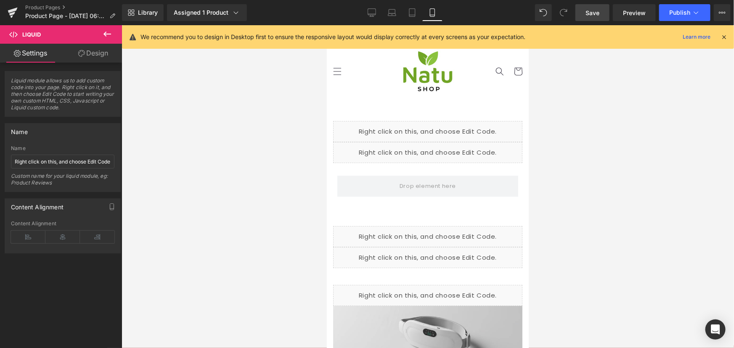
click at [597, 19] on link "Save" at bounding box center [592, 12] width 34 height 17
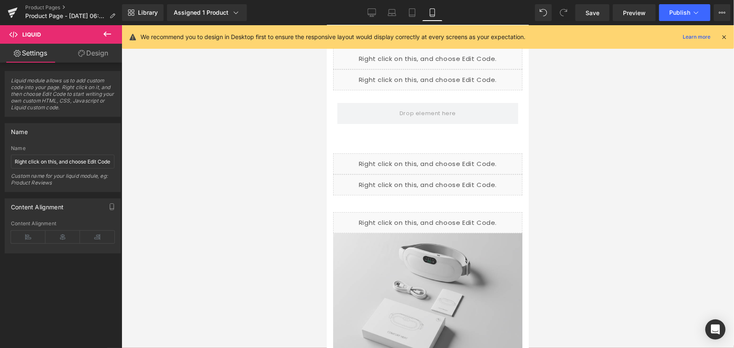
scroll to position [76, 0]
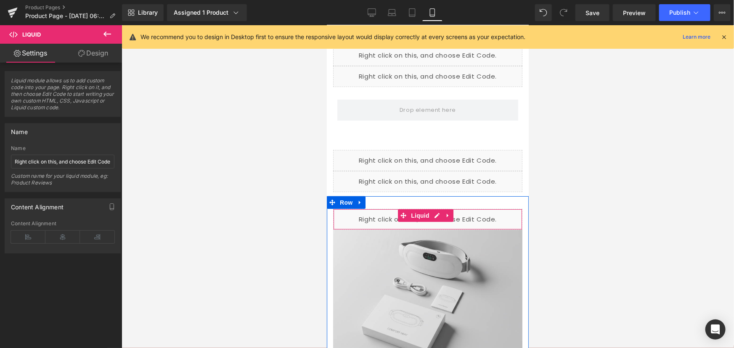
click at [432, 215] on div "Liquid" at bounding box center [427, 219] width 189 height 21
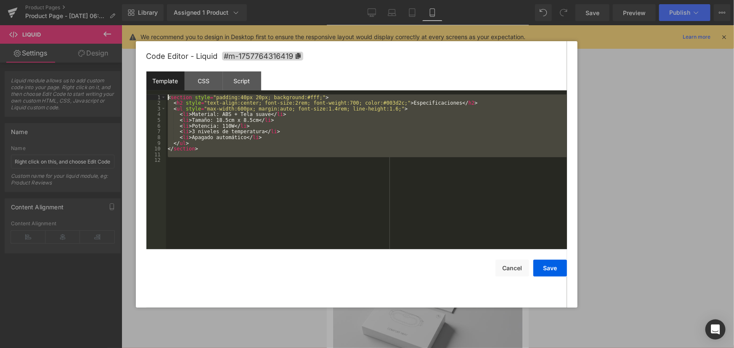
drag, startPoint x: 264, startPoint y: 193, endPoint x: 148, endPoint y: 82, distance: 160.3
click at [148, 82] on div "Template CSS Script Data 1 2 3 4 5 6 7 8 9 10 11 12 < section style = "padding:…" at bounding box center [356, 160] width 421 height 178
click at [299, 193] on div "< section style = "padding:40px 20px; background:#fff;" > < h2 style = "text-al…" at bounding box center [366, 172] width 401 height 155
drag, startPoint x: 219, startPoint y: 163, endPoint x: 130, endPoint y: 87, distance: 116.3
click at [130, 87] on body "Image You are previewing how the will restyle your page. You can not edit Eleme…" at bounding box center [367, 174] width 734 height 348
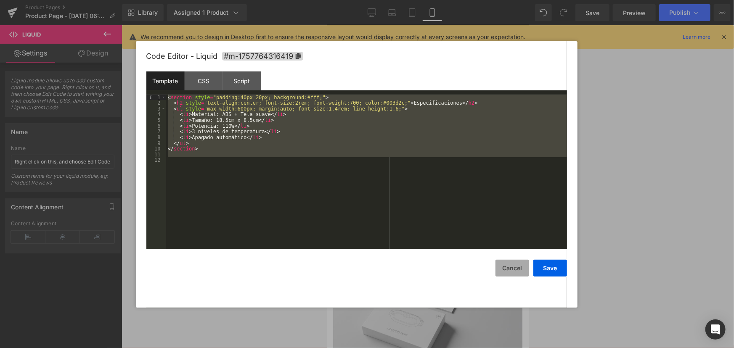
drag, startPoint x: 510, startPoint y: 266, endPoint x: 184, endPoint y: 226, distance: 328.8
click at [510, 266] on button "Cancel" at bounding box center [512, 268] width 34 height 17
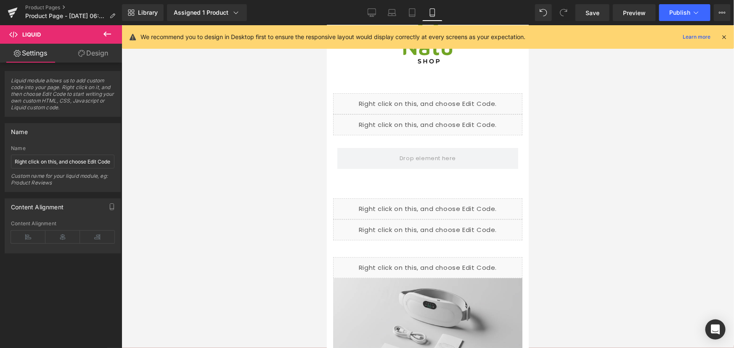
scroll to position [0, 0]
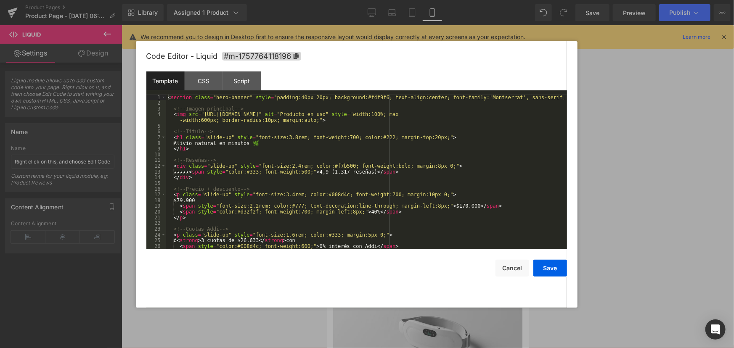
click at [434, 145] on div "Liquid" at bounding box center [427, 152] width 189 height 21
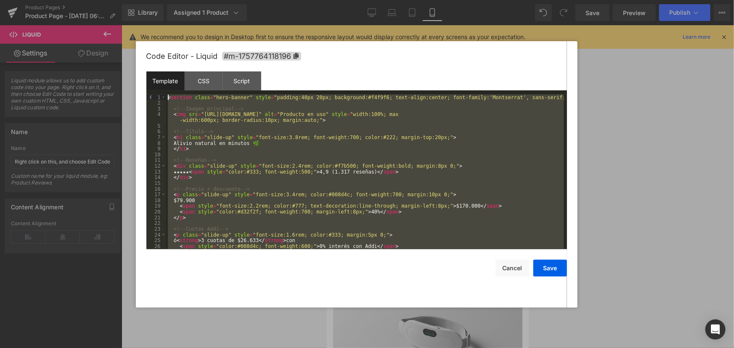
drag, startPoint x: 350, startPoint y: 243, endPoint x: 95, endPoint y: 46, distance: 322.3
click at [95, 46] on body "Image You are previewing how the will restyle your page. You can not edit Eleme…" at bounding box center [367, 174] width 734 height 348
click at [412, 174] on div "< section class = "hero-banner" style = "padding:40px 20px; background:#f4f9f6;…" at bounding box center [365, 172] width 398 height 155
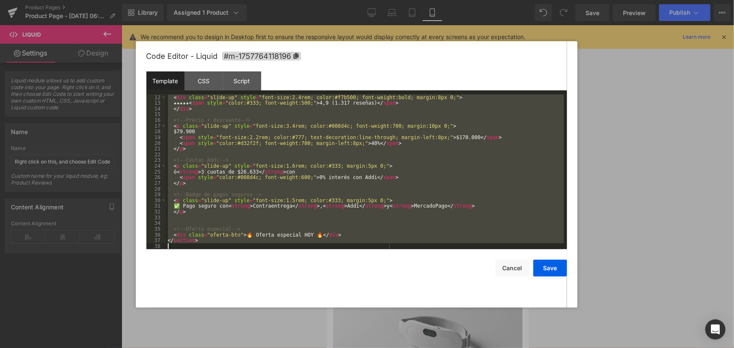
scroll to position [69, 0]
drag, startPoint x: 166, startPoint y: 97, endPoint x: 479, endPoint y: 330, distance: 390.5
click at [481, 320] on body "Image You are previewing how the will restyle your page. You can not edit Eleme…" at bounding box center [367, 174] width 734 height 348
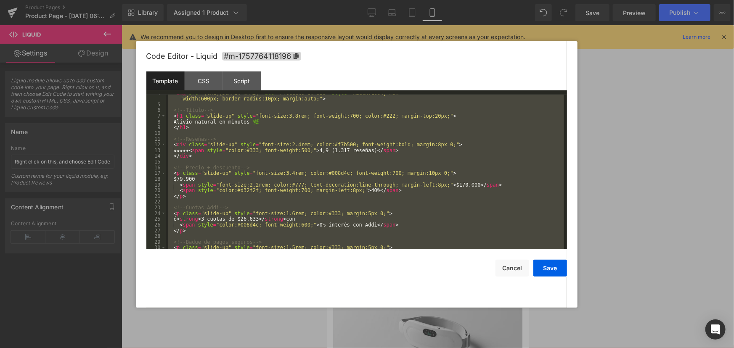
scroll to position [0, 0]
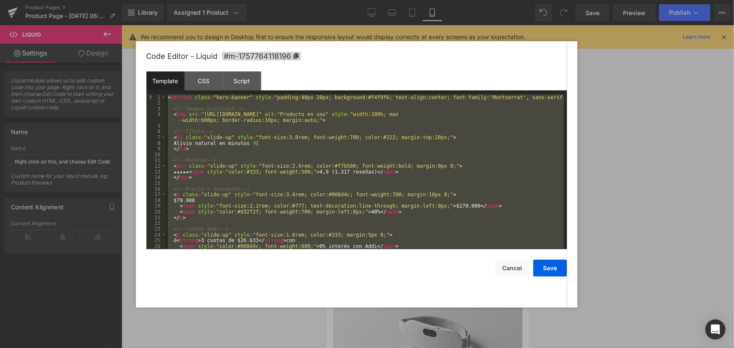
click at [417, 150] on div "< section class = "hero-banner" style = "padding:40px 20px; background:#f4f9f6;…" at bounding box center [365, 172] width 398 height 155
drag, startPoint x: 324, startPoint y: 233, endPoint x: 217, endPoint y: 152, distance: 134.5
click at [110, 50] on body "Image You are previewing how the will restyle your page. You can not edit Eleme…" at bounding box center [367, 174] width 734 height 348
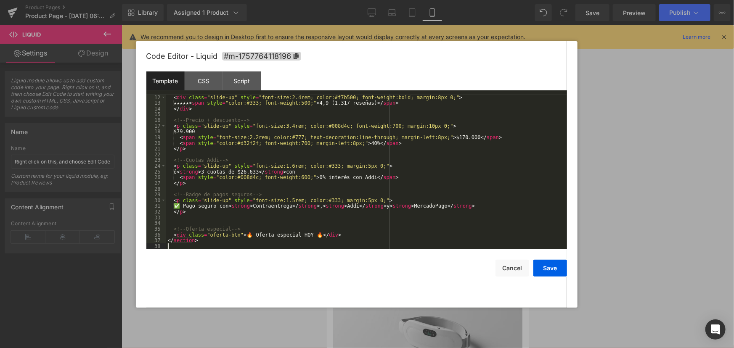
click at [201, 247] on div "< div class = "slide-up" style = "font-size:2.4rem; color:#f7b500; font-weight:…" at bounding box center [365, 178] width 398 height 166
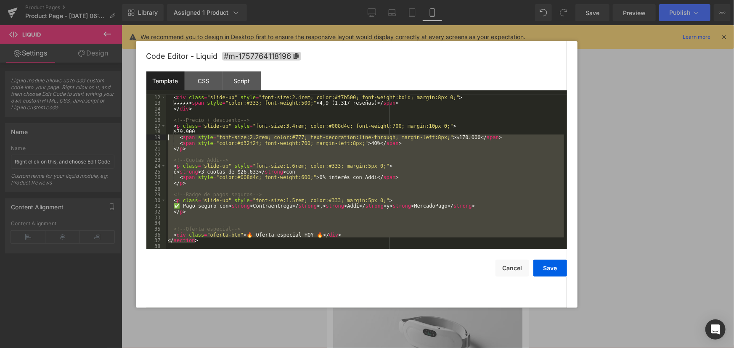
scroll to position [0, 0]
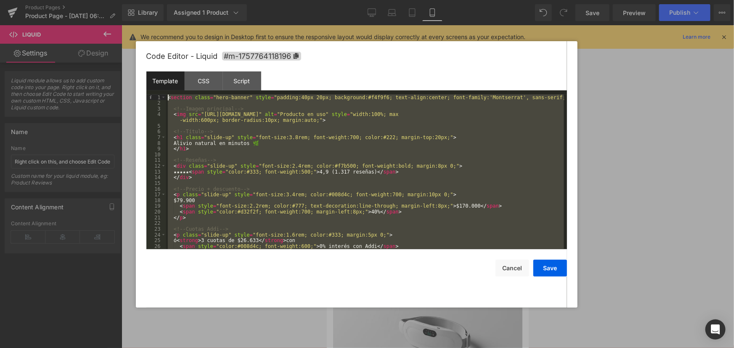
drag, startPoint x: 204, startPoint y: 243, endPoint x: 55, endPoint y: -40, distance: 319.4
click at [55, 0] on html "Image You are previewing how the will restyle your page. You can not edit Eleme…" at bounding box center [367, 174] width 734 height 348
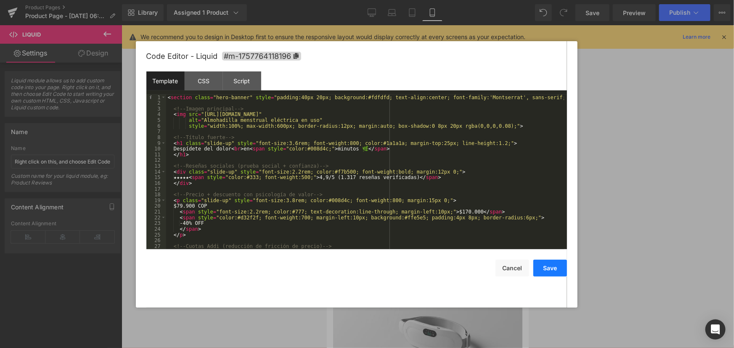
click at [554, 268] on button "Save" at bounding box center [550, 268] width 34 height 17
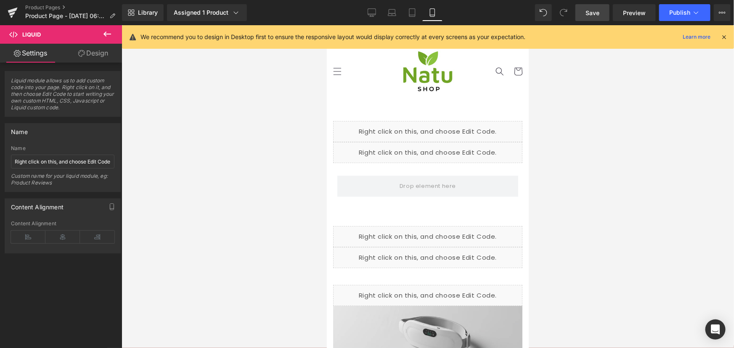
click at [586, 19] on link "Save" at bounding box center [592, 12] width 34 height 17
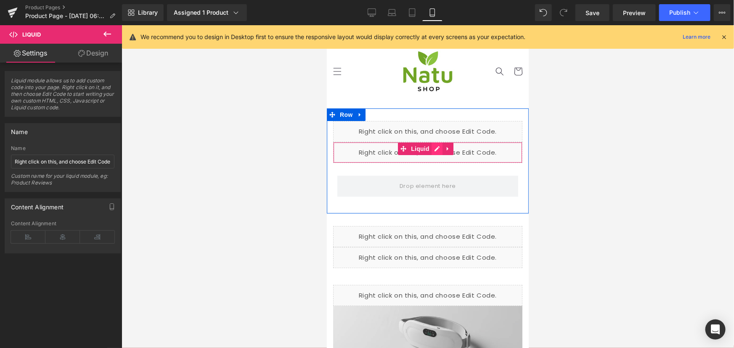
click at [434, 146] on div "Liquid" at bounding box center [427, 152] width 189 height 21
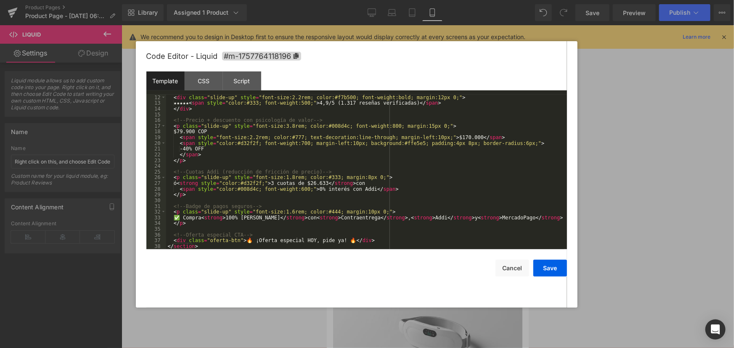
scroll to position [80, 0]
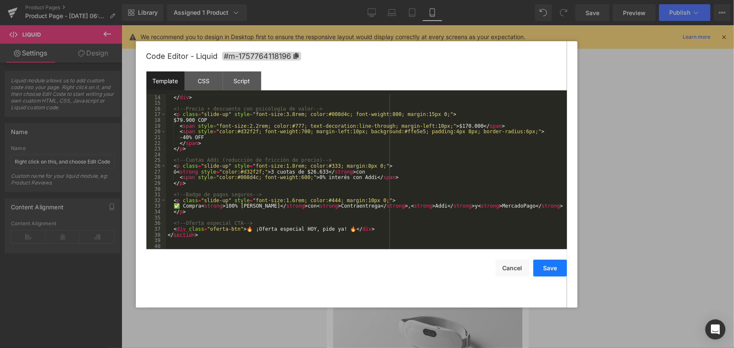
click at [561, 266] on button "Save" at bounding box center [550, 268] width 34 height 17
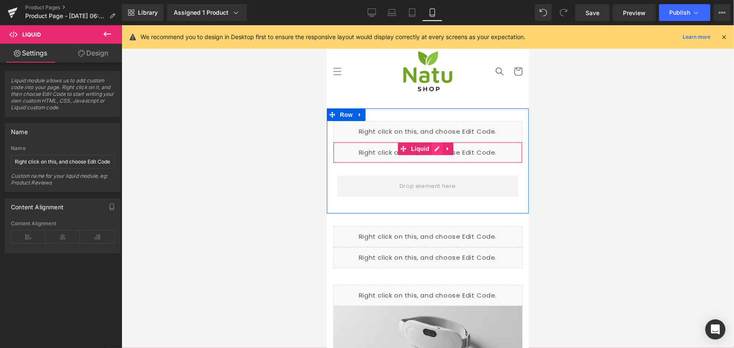
click at [436, 150] on div "Liquid" at bounding box center [427, 152] width 189 height 21
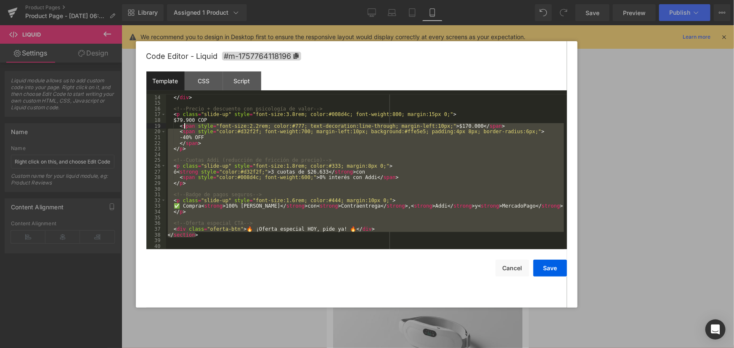
scroll to position [0, 0]
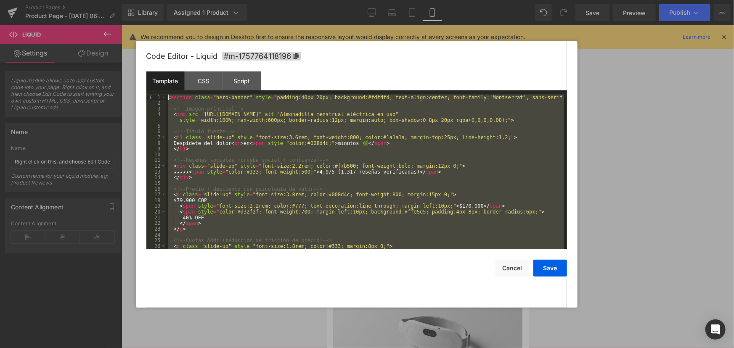
drag, startPoint x: 387, startPoint y: 235, endPoint x: 162, endPoint y: 54, distance: 288.9
click at [162, 54] on div "Code Editor - Liquid #m-1757764118196 Template CSS Script Data 1 2 3 4 5 6 7 8 …" at bounding box center [356, 174] width 421 height 267
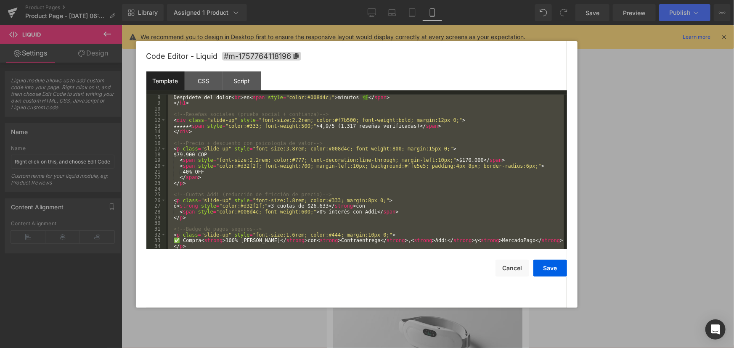
scroll to position [80, 0]
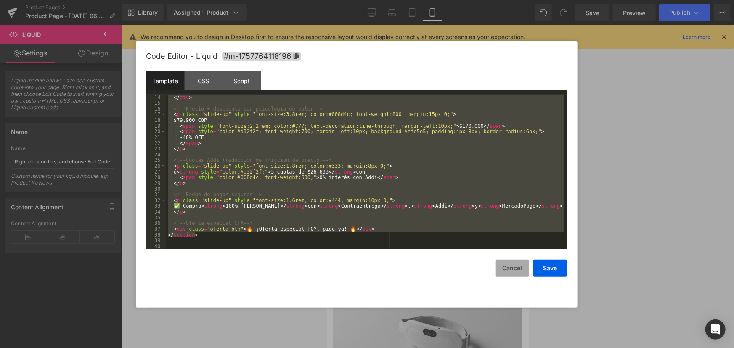
click at [503, 275] on button "Cancel" at bounding box center [512, 268] width 34 height 17
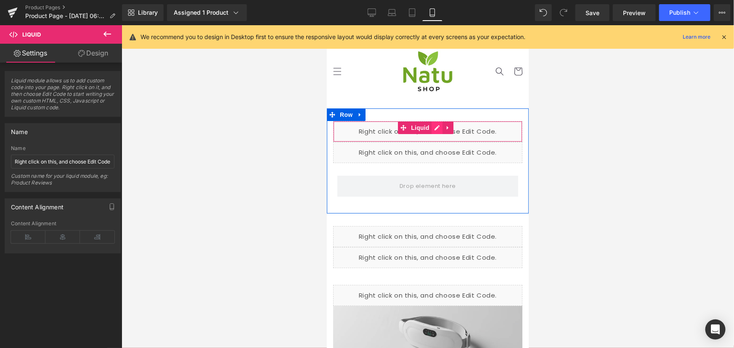
click at [437, 127] on div "Liquid" at bounding box center [427, 131] width 189 height 21
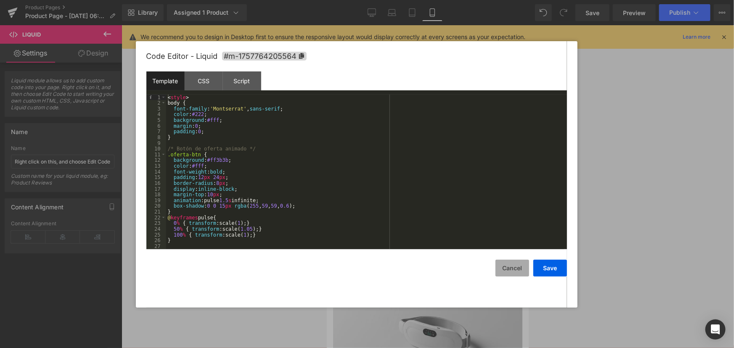
click at [517, 266] on button "Cancel" at bounding box center [512, 268] width 34 height 17
click at [438, 129] on div "Liquid" at bounding box center [427, 131] width 189 height 21
click at [516, 261] on button "Cancel" at bounding box center [512, 268] width 34 height 17
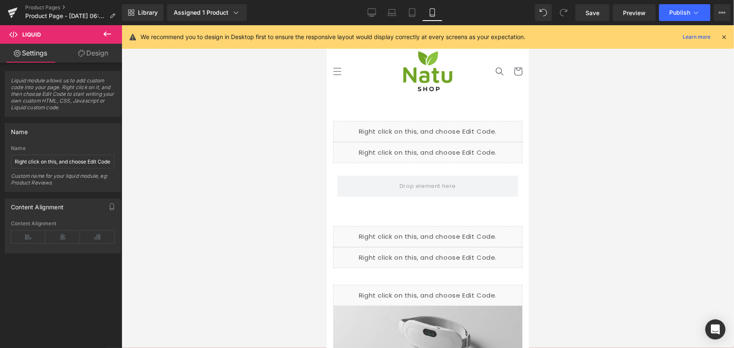
click at [106, 34] on icon at bounding box center [107, 34] width 8 height 5
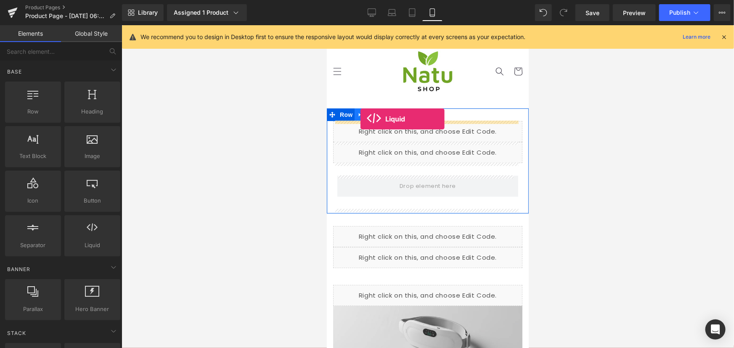
drag, startPoint x: 420, startPoint y: 259, endPoint x: 360, endPoint y: 119, distance: 152.4
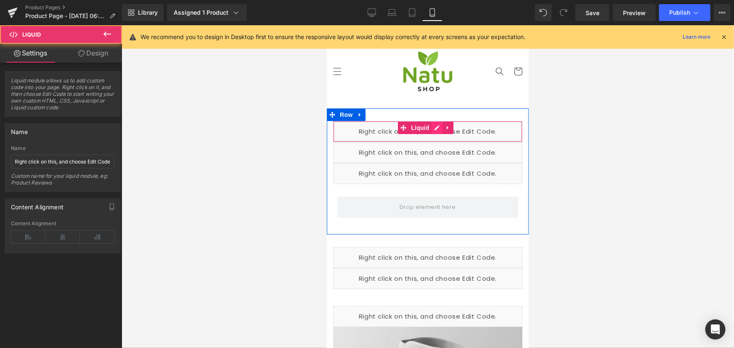
click at [437, 127] on div "Liquid" at bounding box center [427, 131] width 189 height 21
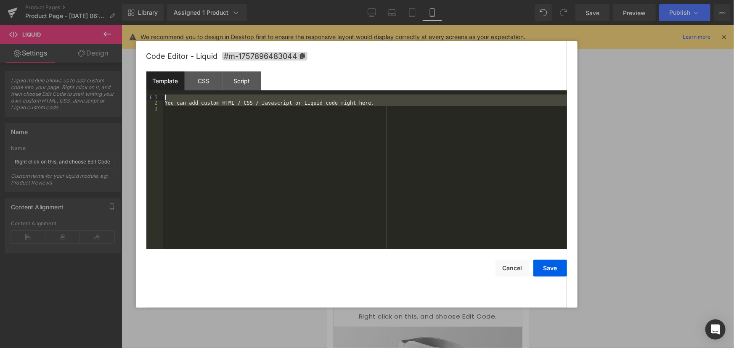
drag, startPoint x: 252, startPoint y: 183, endPoint x: 111, endPoint y: 40, distance: 200.7
click at [111, 40] on body "Liquid You are previewing how the will restyle your page. You can not edit Elem…" at bounding box center [367, 174] width 734 height 348
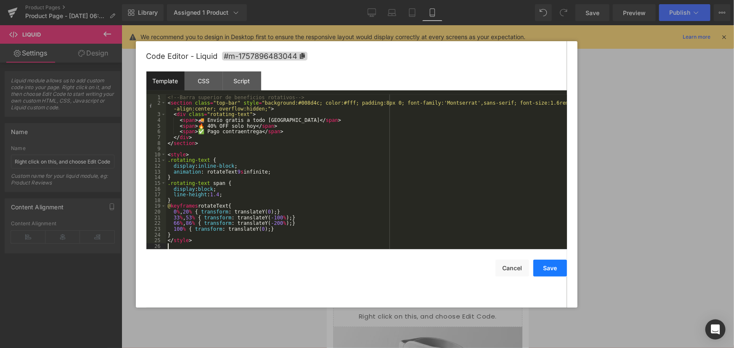
click at [547, 265] on button "Save" at bounding box center [550, 268] width 34 height 17
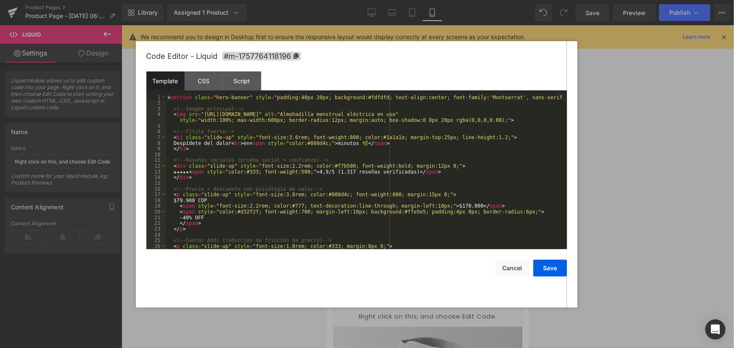
click at [435, 170] on div "Liquid" at bounding box center [427, 173] width 189 height 21
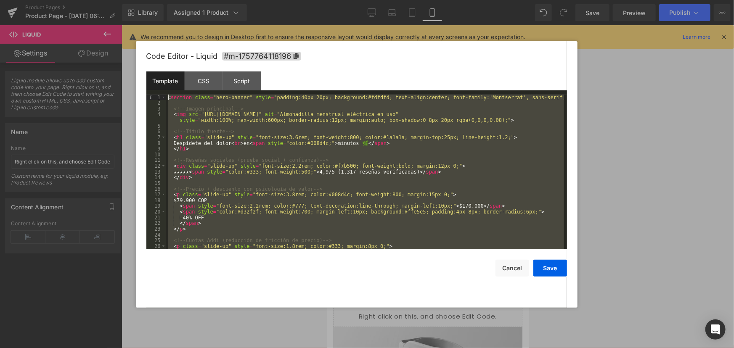
scroll to position [0, 0]
drag, startPoint x: 309, startPoint y: 242, endPoint x: 53, endPoint y: 46, distance: 322.8
click at [53, 46] on body "Liquid You are previewing how the will restyle your page. You can not edit Elem…" at bounding box center [367, 174] width 734 height 348
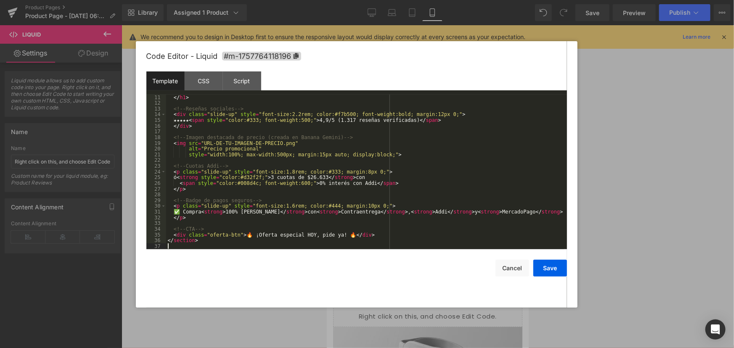
scroll to position [57, 0]
drag, startPoint x: 551, startPoint y: 273, endPoint x: 572, endPoint y: 151, distance: 123.3
click at [551, 273] on button "Save" at bounding box center [550, 268] width 34 height 17
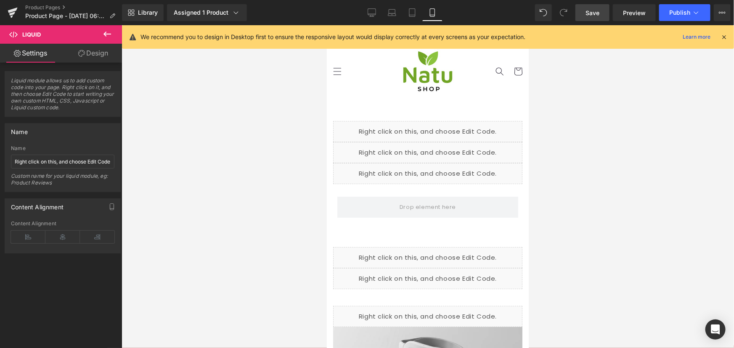
click at [594, 10] on span "Save" at bounding box center [592, 12] width 14 height 9
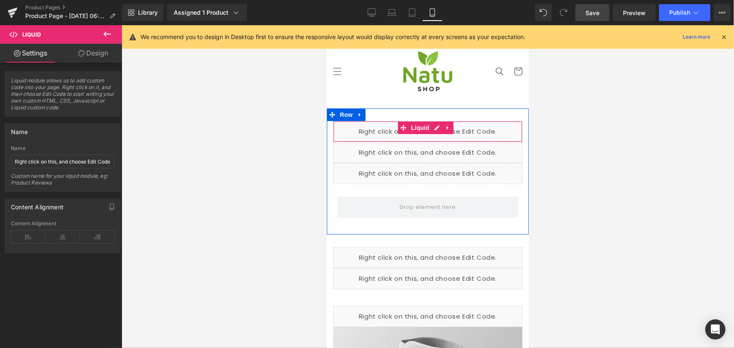
click at [432, 129] on div "Liquid" at bounding box center [427, 131] width 189 height 21
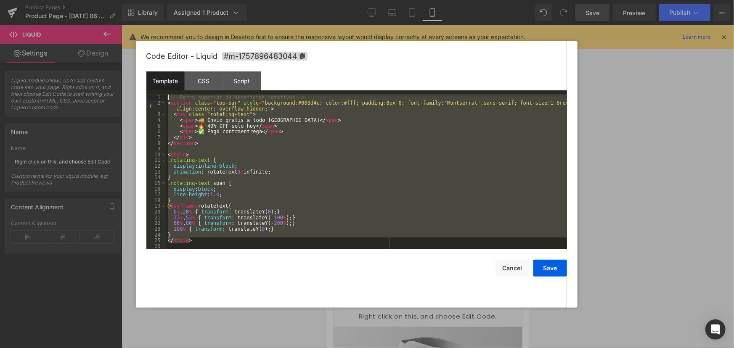
drag, startPoint x: 230, startPoint y: 241, endPoint x: 121, endPoint y: 66, distance: 206.6
click at [121, 66] on body "Liquid You are previewing how the will restyle your page. You can not edit Elem…" at bounding box center [367, 174] width 734 height 348
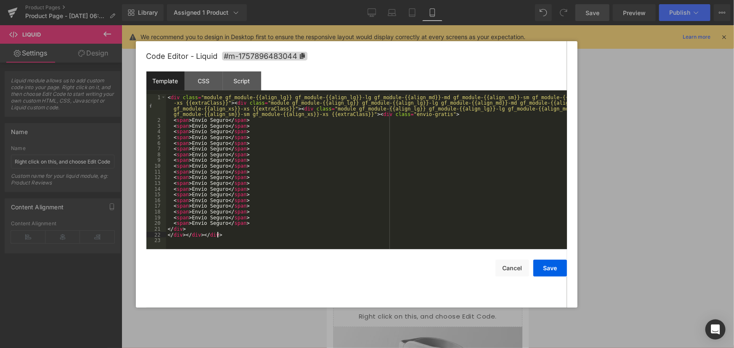
click at [241, 238] on div "< div class = "module gf_module-{{align_lg}} gf_module-{{align_lg}}-lg gf_modul…" at bounding box center [366, 186] width 401 height 183
click at [545, 265] on button "Save" at bounding box center [550, 268] width 34 height 17
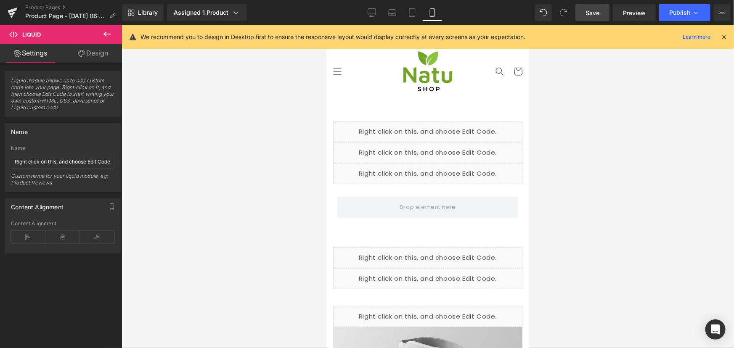
click at [588, 11] on span "Save" at bounding box center [592, 12] width 14 height 9
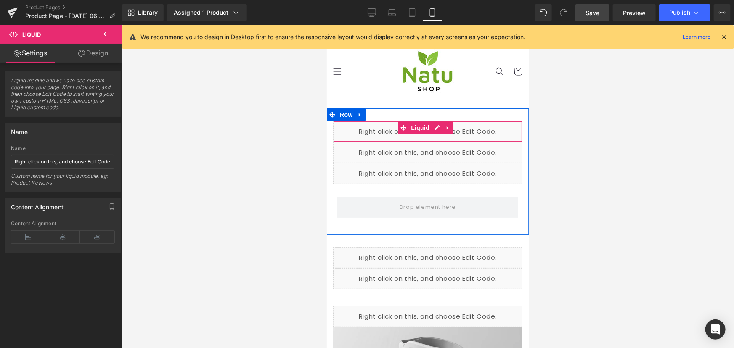
click at [435, 129] on div "Liquid" at bounding box center [427, 131] width 189 height 21
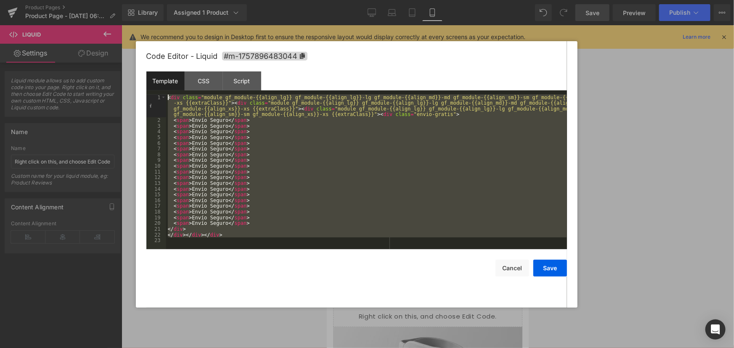
drag, startPoint x: 141, startPoint y: 164, endPoint x: 92, endPoint y: 37, distance: 136.4
click at [92, 37] on body "Liquid You are previewing how the will restyle your page. You can not edit Elem…" at bounding box center [367, 174] width 734 height 348
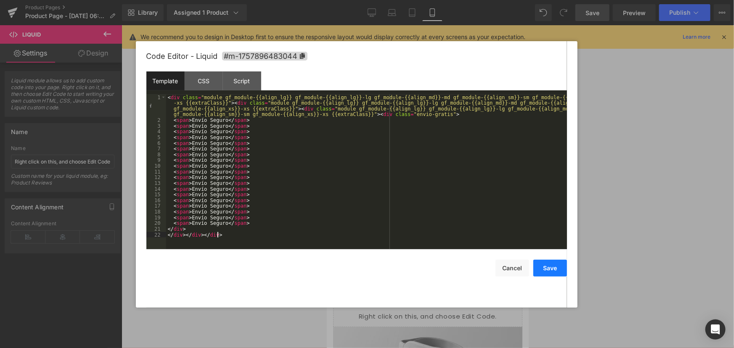
click at [549, 272] on button "Save" at bounding box center [550, 268] width 34 height 17
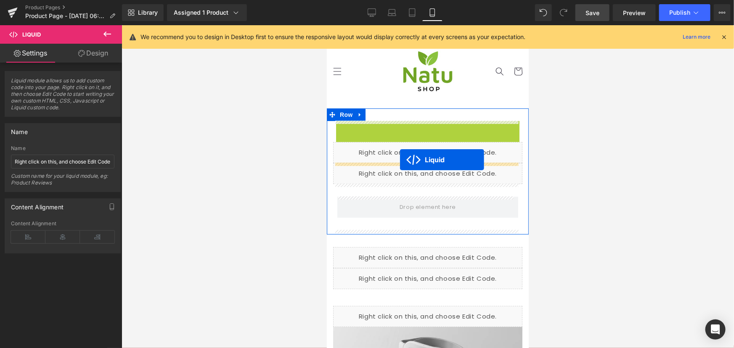
drag, startPoint x: 402, startPoint y: 127, endPoint x: 399, endPoint y: 159, distance: 32.9
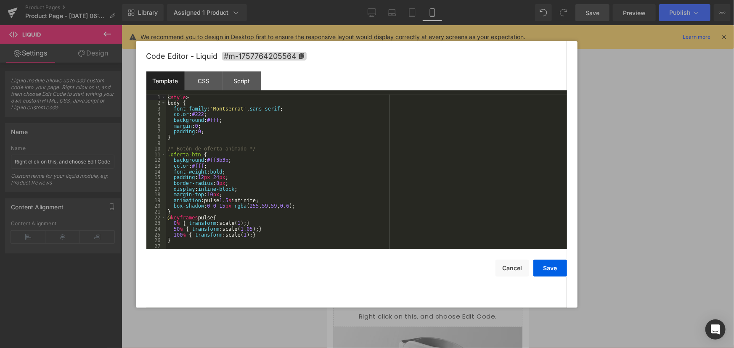
click at [441, 121] on div "Liquid" at bounding box center [427, 131] width 189 height 21
click at [163, 81] on div "Template" at bounding box center [165, 80] width 38 height 19
click at [193, 79] on div "CSS" at bounding box center [204, 80] width 38 height 19
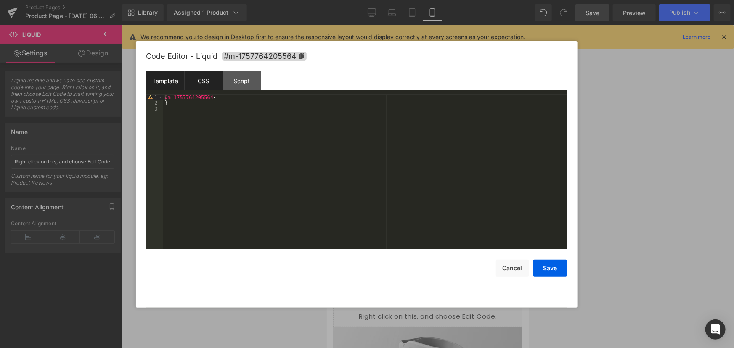
click at [163, 79] on div "Template" at bounding box center [165, 80] width 38 height 19
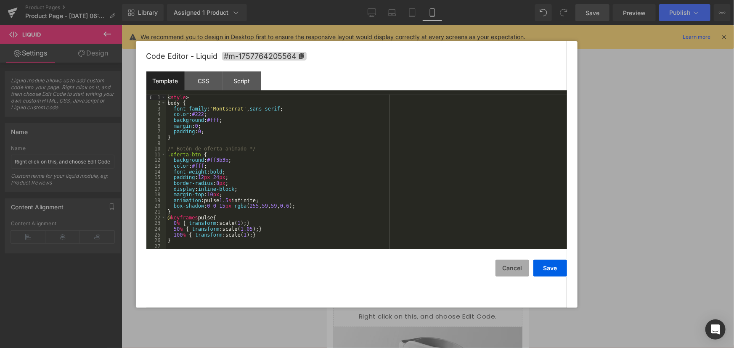
click at [507, 270] on button "Cancel" at bounding box center [512, 268] width 34 height 17
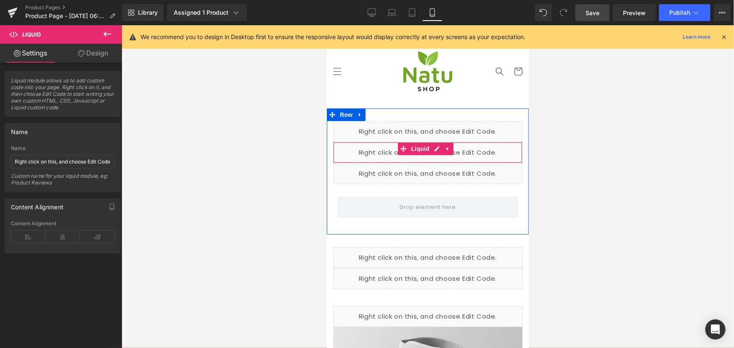
click at [433, 148] on div "Liquid" at bounding box center [427, 152] width 189 height 21
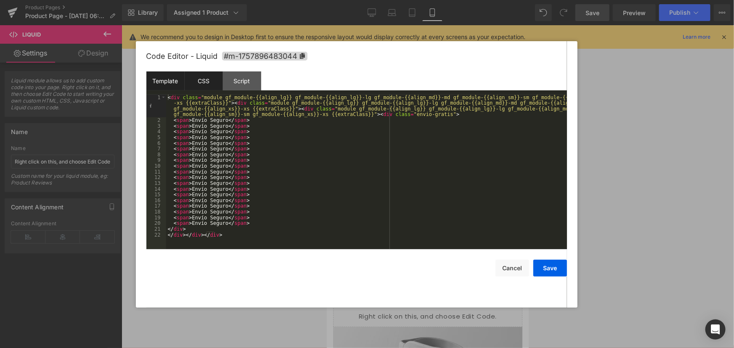
click at [210, 84] on div "CSS" at bounding box center [204, 80] width 38 height 19
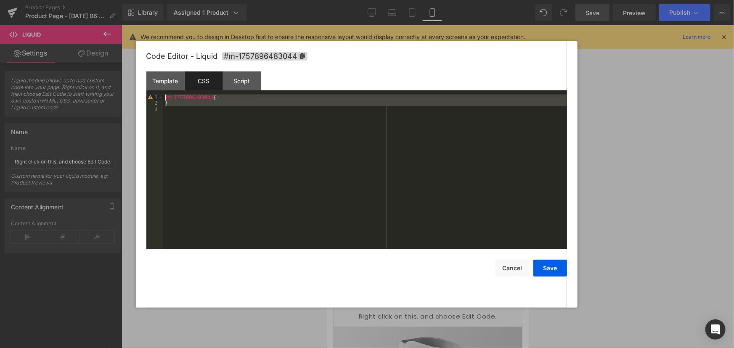
drag, startPoint x: 198, startPoint y: 148, endPoint x: 122, endPoint y: 53, distance: 121.2
click at [122, 53] on body "Liquid You are previewing how the will restyle your page. You can not edit Elem…" at bounding box center [367, 174] width 734 height 348
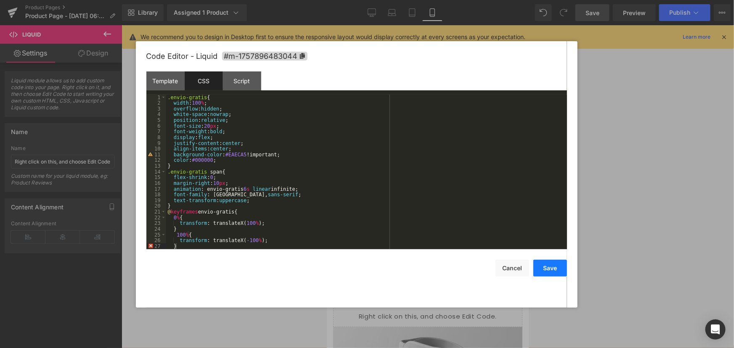
click at [563, 273] on button "Save" at bounding box center [550, 268] width 34 height 17
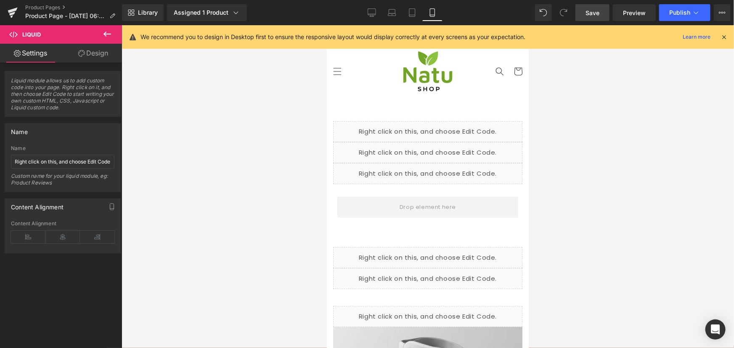
click at [584, 17] on link "Save" at bounding box center [592, 12] width 34 height 17
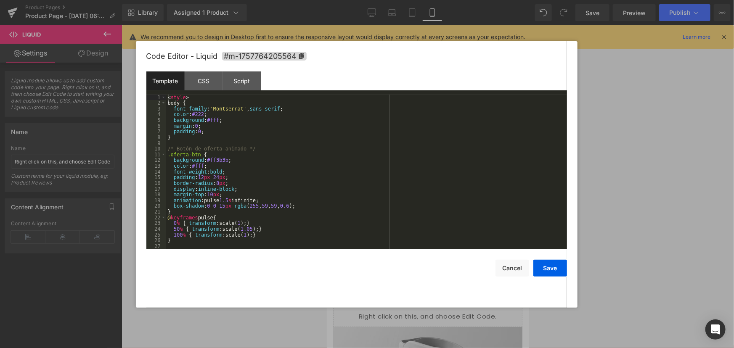
click at [439, 126] on div "Liquid" at bounding box center [427, 131] width 189 height 21
click at [517, 269] on button "Cancel" at bounding box center [512, 268] width 34 height 17
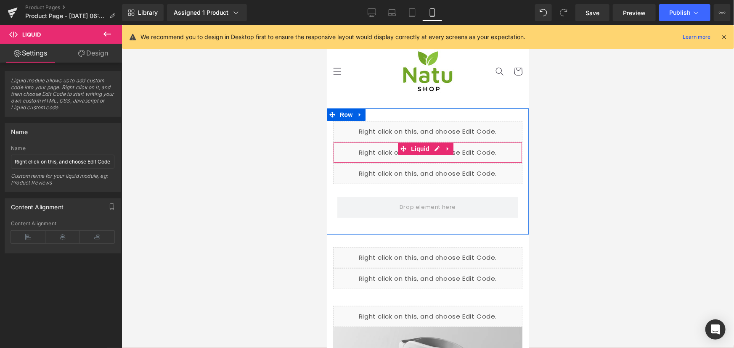
click at [436, 147] on div "Liquid" at bounding box center [427, 152] width 189 height 21
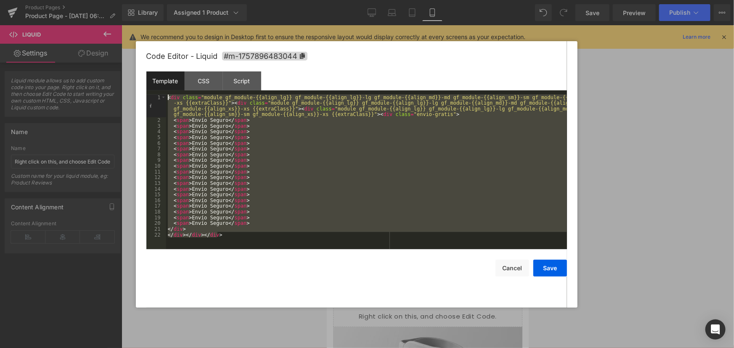
drag, startPoint x: 254, startPoint y: 240, endPoint x: 53, endPoint y: 36, distance: 286.1
click at [53, 36] on body "Liquid You are previewing how the will restyle your page. You can not edit Elem…" at bounding box center [367, 174] width 734 height 348
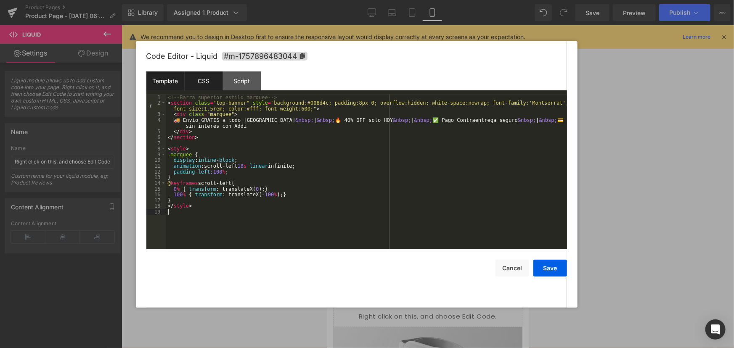
click at [210, 85] on div "CSS" at bounding box center [204, 80] width 38 height 19
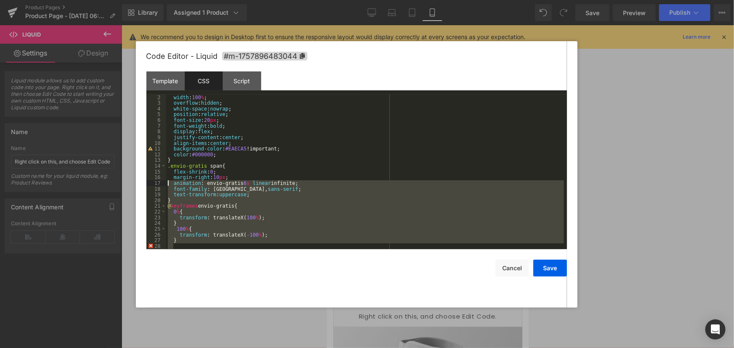
scroll to position [0, 0]
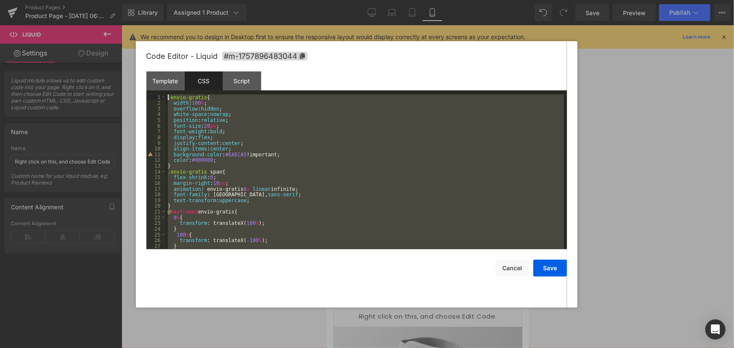
drag, startPoint x: 299, startPoint y: 246, endPoint x: 65, endPoint y: 33, distance: 316.1
click at [65, 33] on body "Liquid You are previewing how the will restyle your page. You can not edit Elem…" at bounding box center [367, 174] width 734 height 348
click at [502, 270] on button "Cancel" at bounding box center [512, 268] width 34 height 17
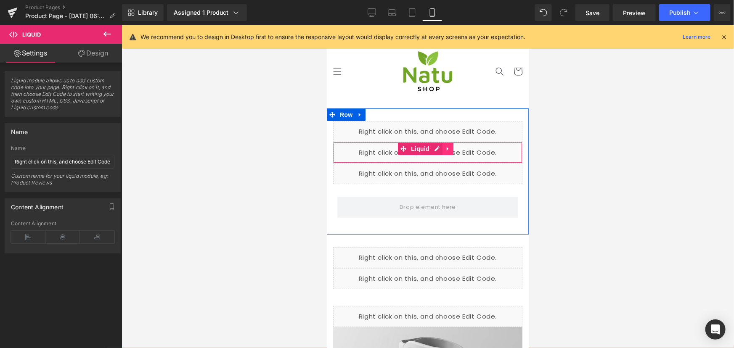
click at [446, 151] on icon at bounding box center [447, 148] width 6 height 6
click at [452, 149] on icon at bounding box center [453, 148] width 6 height 6
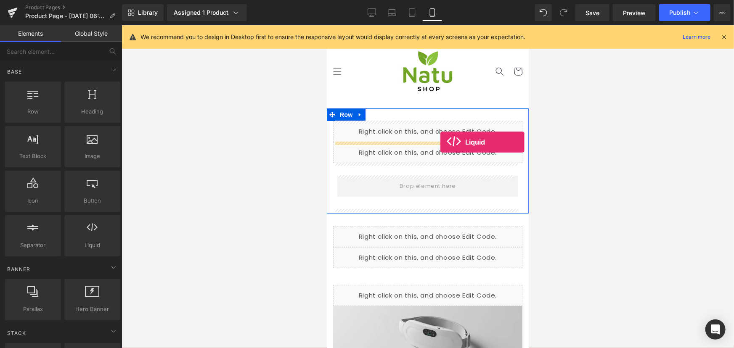
drag, startPoint x: 427, startPoint y: 250, endPoint x: 440, endPoint y: 142, distance: 109.3
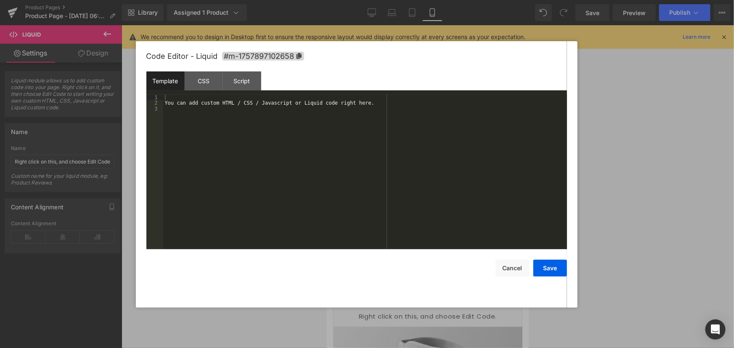
click at [435, 149] on div "Liquid" at bounding box center [427, 152] width 189 height 21
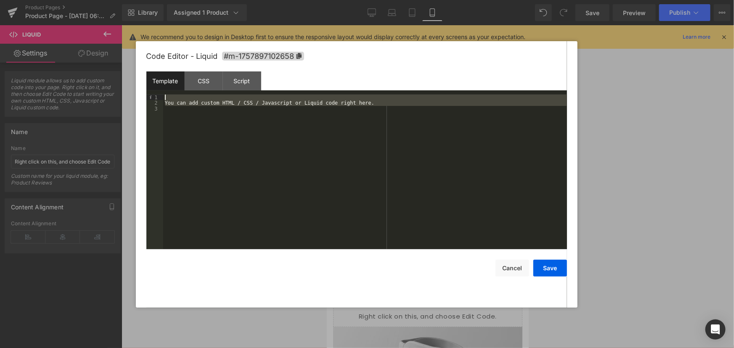
drag, startPoint x: 215, startPoint y: 108, endPoint x: 103, endPoint y: 21, distance: 141.6
click at [103, 21] on body "Liquid You are previewing how the will restyle your page. You can not edit Elem…" at bounding box center [367, 174] width 734 height 348
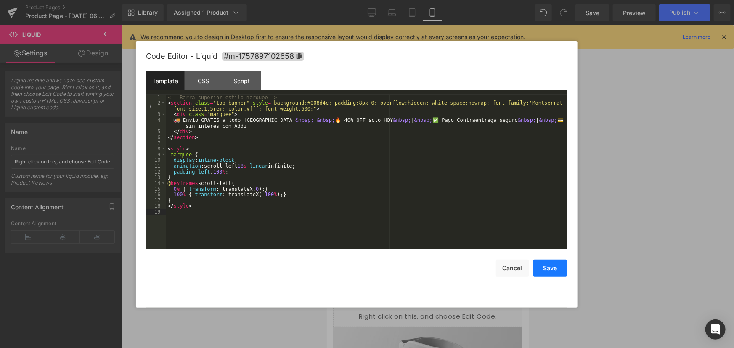
click at [555, 267] on button "Save" at bounding box center [550, 268] width 34 height 17
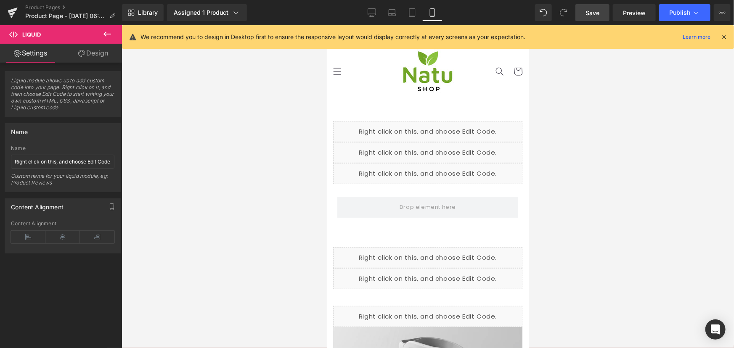
click at [595, 16] on span "Save" at bounding box center [592, 12] width 14 height 9
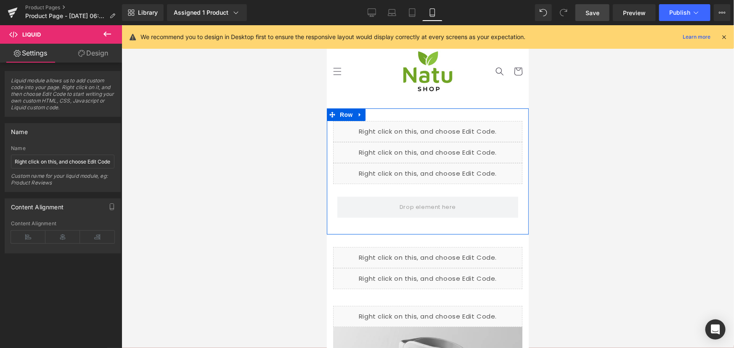
click at [435, 169] on div "Liquid" at bounding box center [427, 173] width 189 height 21
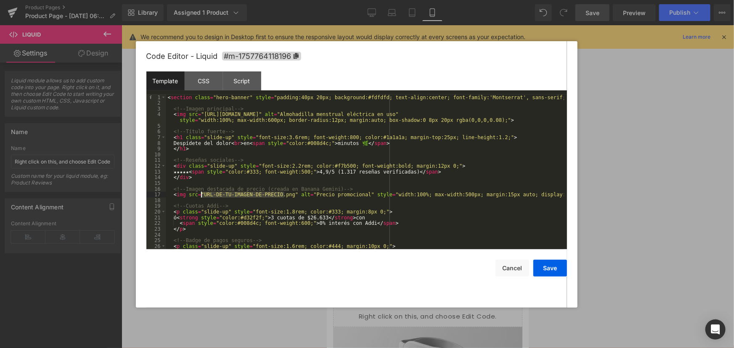
drag, startPoint x: 283, startPoint y: 193, endPoint x: 202, endPoint y: 196, distance: 81.2
click at [202, 196] on div "< section class = "hero-banner" style = "padding:40px 20px; background:#fdfdfd;…" at bounding box center [365, 178] width 398 height 166
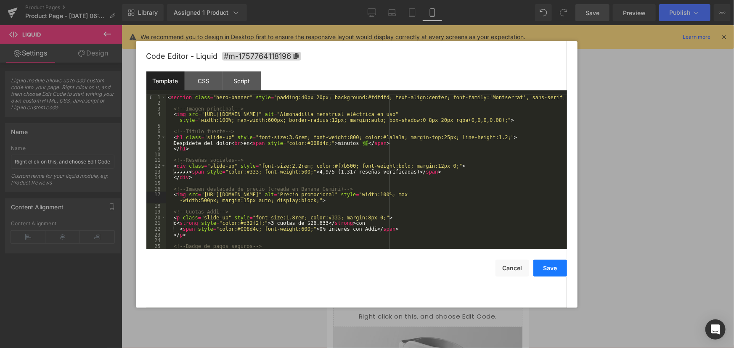
click at [548, 273] on button "Save" at bounding box center [550, 268] width 34 height 17
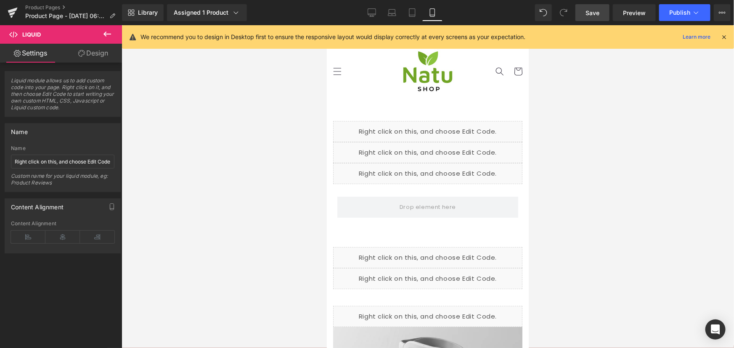
click at [593, 11] on span "Save" at bounding box center [592, 12] width 14 height 9
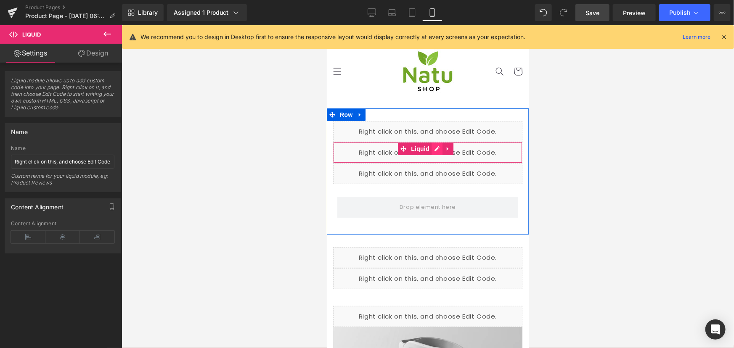
click at [436, 143] on div "Liquid" at bounding box center [427, 152] width 189 height 21
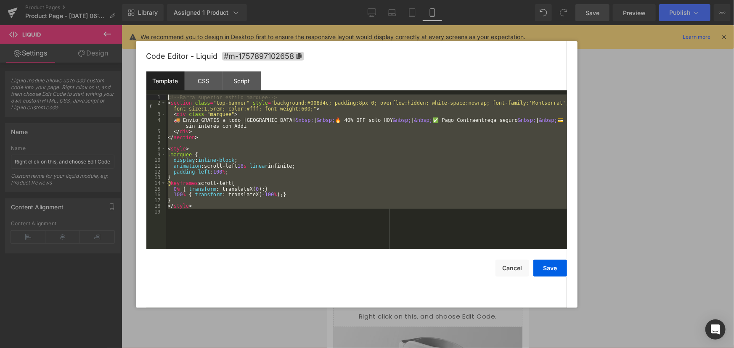
drag, startPoint x: 250, startPoint y: 220, endPoint x: 89, endPoint y: 45, distance: 238.4
click at [89, 45] on body "Liquid You are previewing how the will restyle your page. You can not edit Elem…" at bounding box center [367, 174] width 734 height 348
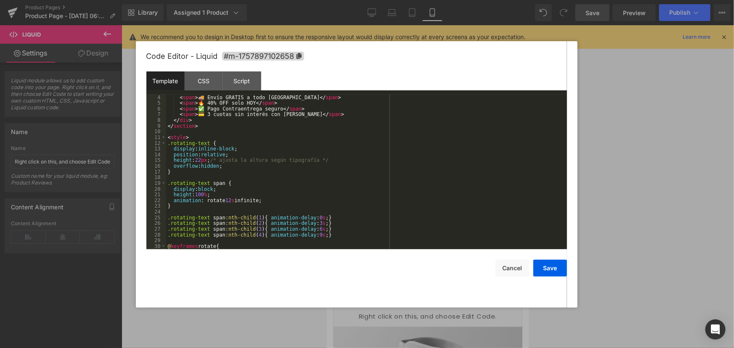
scroll to position [69, 0]
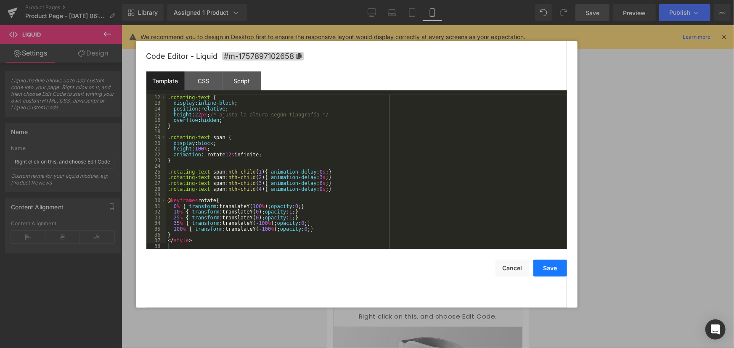
click at [559, 275] on button "Save" at bounding box center [550, 268] width 34 height 17
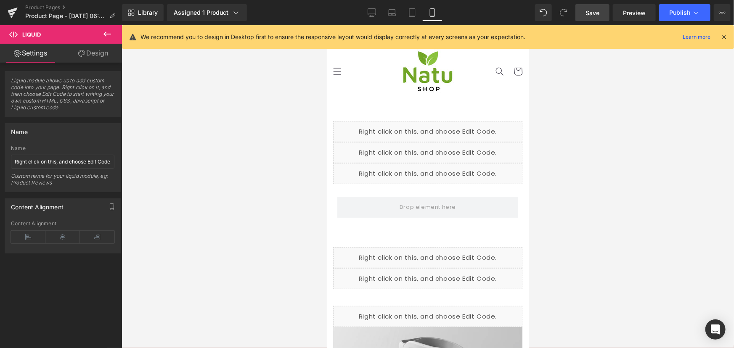
click at [601, 16] on link "Save" at bounding box center [592, 12] width 34 height 17
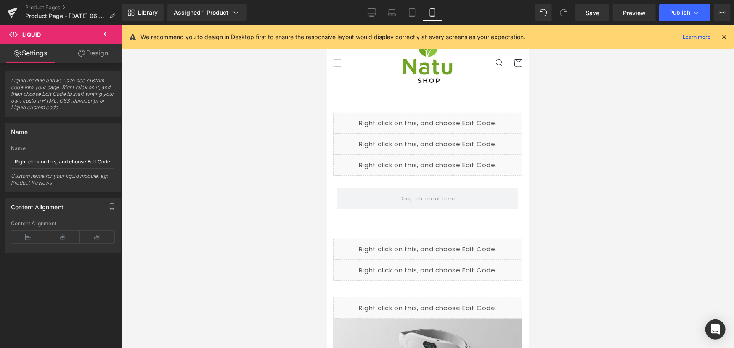
scroll to position [0, 0]
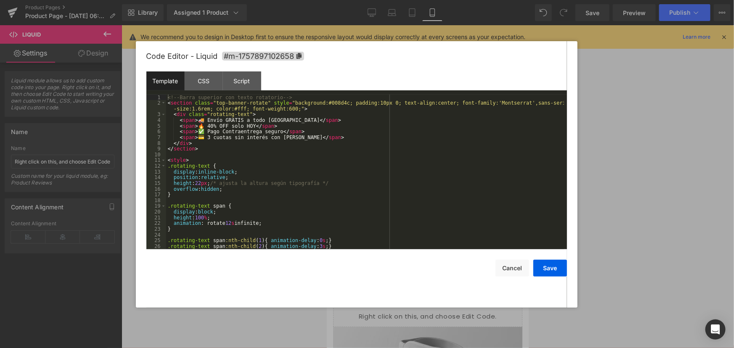
click at [438, 147] on div "Liquid" at bounding box center [427, 152] width 189 height 21
click at [616, 134] on div at bounding box center [367, 174] width 734 height 348
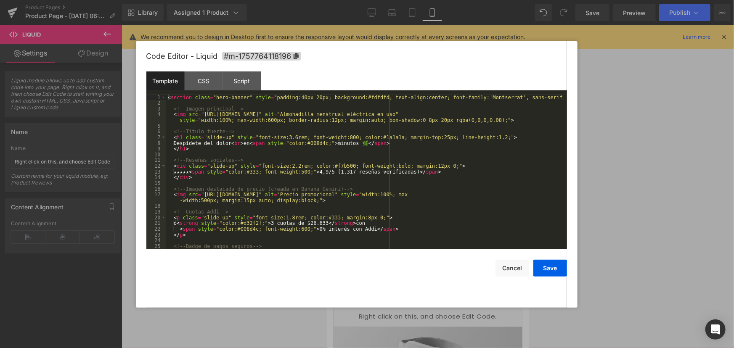
click at [435, 169] on div "Liquid" at bounding box center [427, 173] width 189 height 21
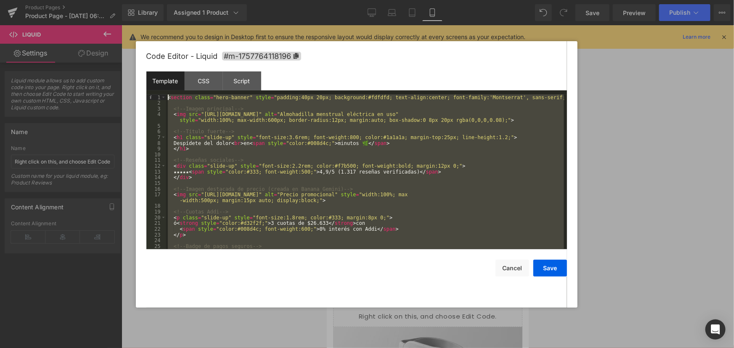
drag, startPoint x: 232, startPoint y: 241, endPoint x: 62, endPoint y: 35, distance: 267.3
click at [62, 35] on body "Liquid You are previewing how the will restyle your page. You can not edit Elem…" at bounding box center [367, 174] width 734 height 348
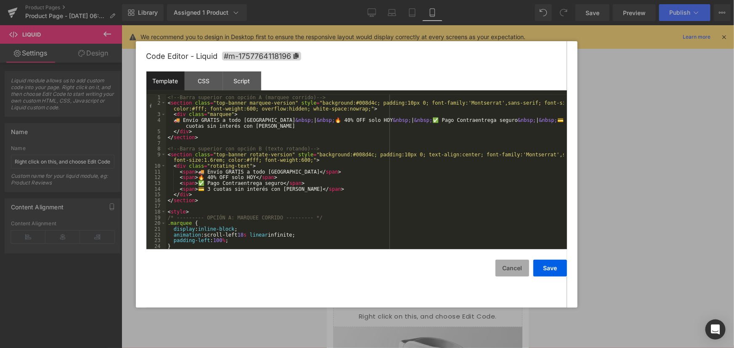
click at [504, 273] on button "Cancel" at bounding box center [512, 268] width 34 height 17
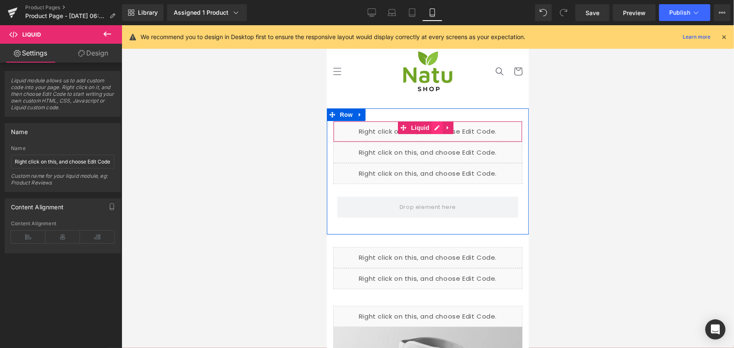
click at [438, 126] on div "Liquid" at bounding box center [427, 131] width 189 height 21
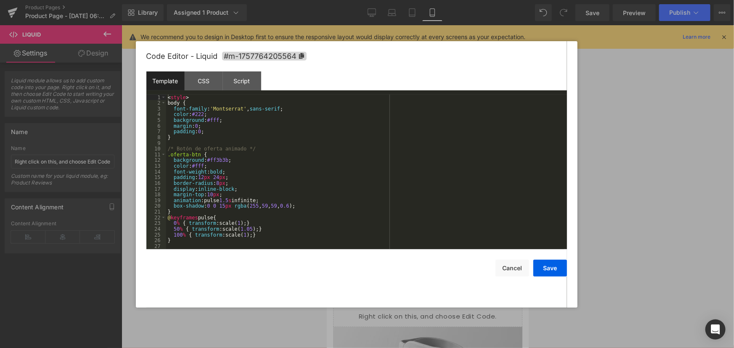
scroll to position [86, 0]
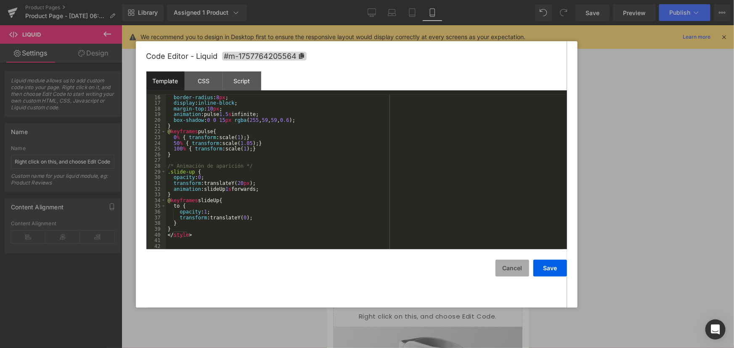
click at [523, 270] on button "Cancel" at bounding box center [512, 268] width 34 height 17
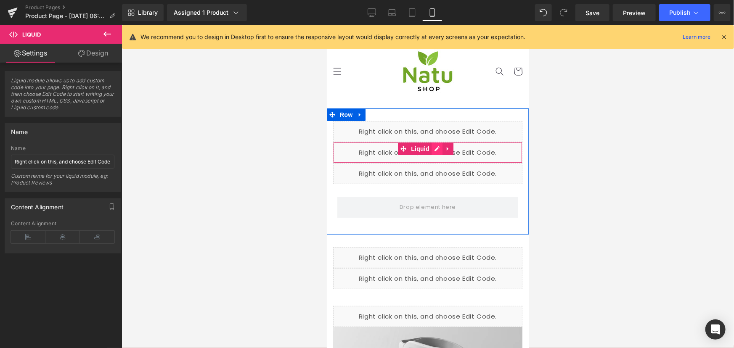
click at [438, 149] on div "Liquid" at bounding box center [427, 152] width 189 height 21
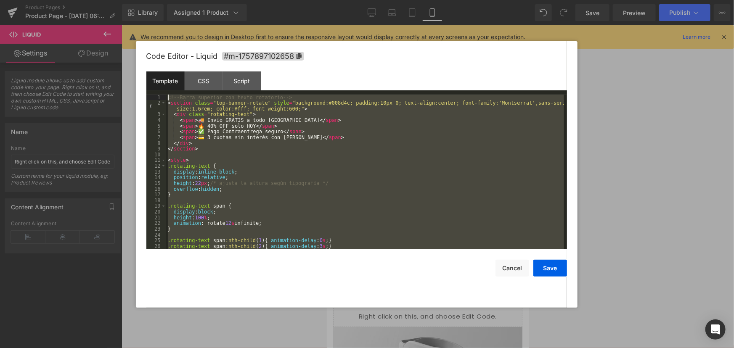
scroll to position [0, 0]
drag, startPoint x: 233, startPoint y: 235, endPoint x: 102, endPoint y: -24, distance: 290.7
click at [102, 0] on html "Liquid You are previewing how the will restyle your page. You can not edit Elem…" at bounding box center [367, 174] width 734 height 348
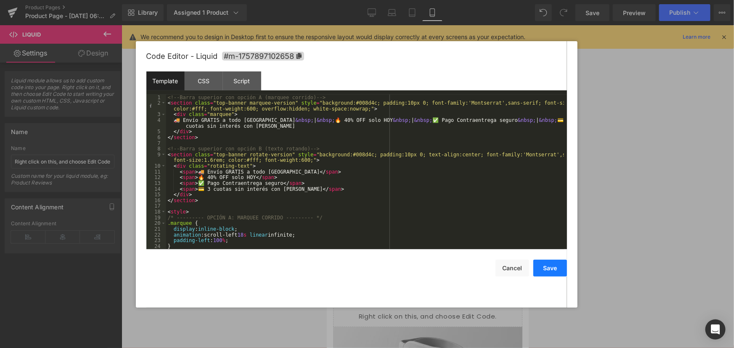
click at [552, 264] on button "Save" at bounding box center [550, 268] width 34 height 17
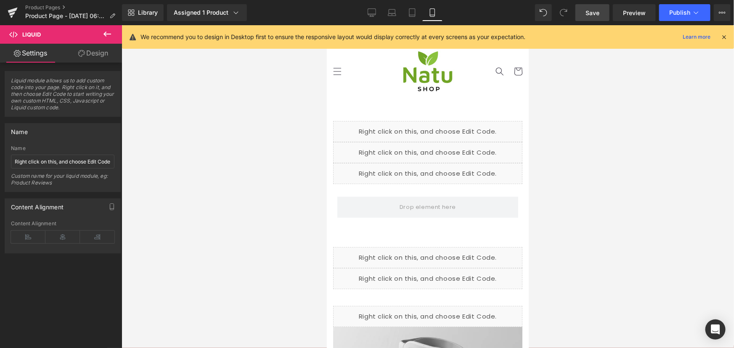
click at [596, 12] on span "Save" at bounding box center [592, 12] width 14 height 9
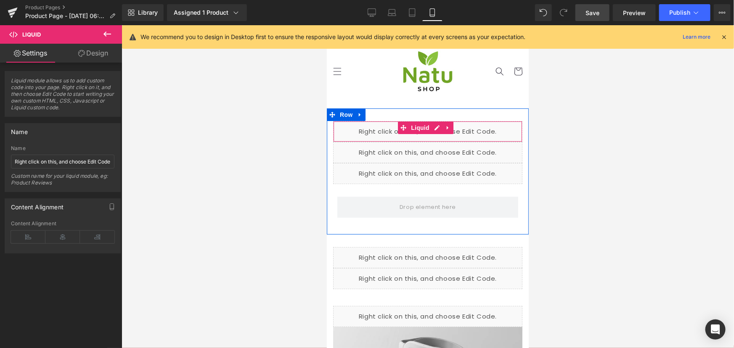
click at [435, 130] on div "Liquid" at bounding box center [427, 131] width 189 height 21
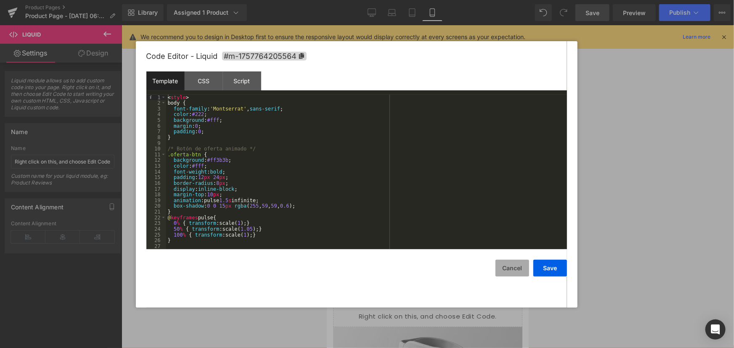
click at [514, 267] on button "Cancel" at bounding box center [512, 268] width 34 height 17
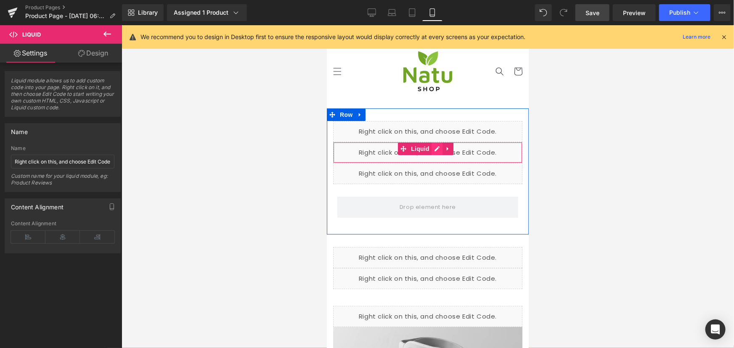
click at [436, 152] on div "Liquid" at bounding box center [427, 152] width 189 height 21
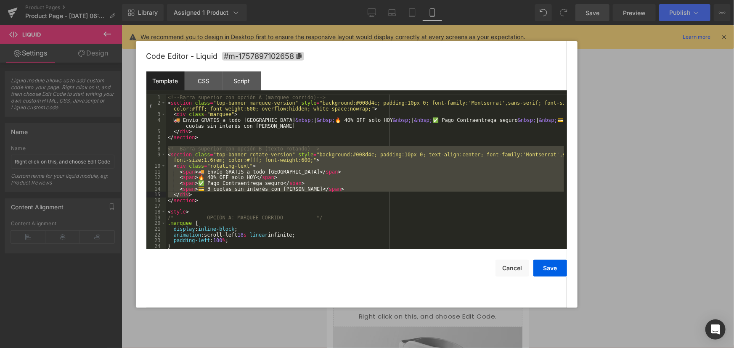
drag, startPoint x: 168, startPoint y: 148, endPoint x: 243, endPoint y: 197, distance: 89.6
click at [243, 197] on div "<!-- Barra superior con opción A (marquee corrido) --> < section class = "top-b…" at bounding box center [365, 178] width 398 height 166
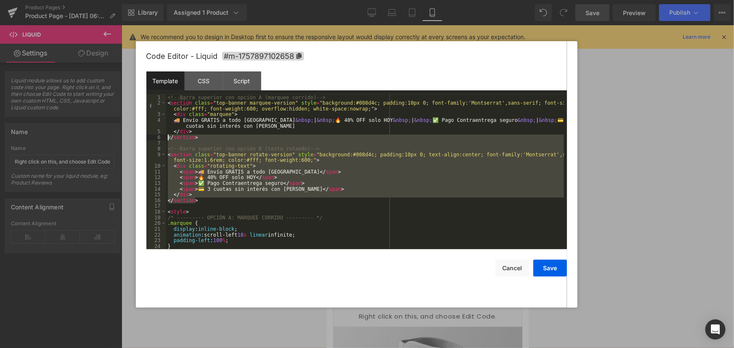
drag, startPoint x: 193, startPoint y: 198, endPoint x: 165, endPoint y: 139, distance: 65.3
click at [165, 139] on pre "1 2 3 4 5 6 7 8 9 10 11 12 13 14 15 16 17 18 19 20 21 22 23 24 25 <!-- Barra su…" at bounding box center [356, 172] width 421 height 155
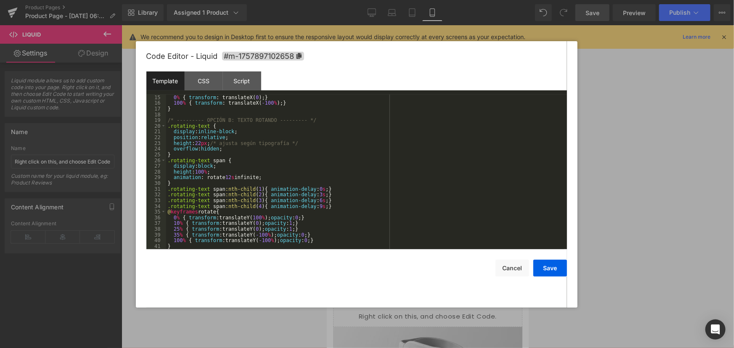
scroll to position [114, 0]
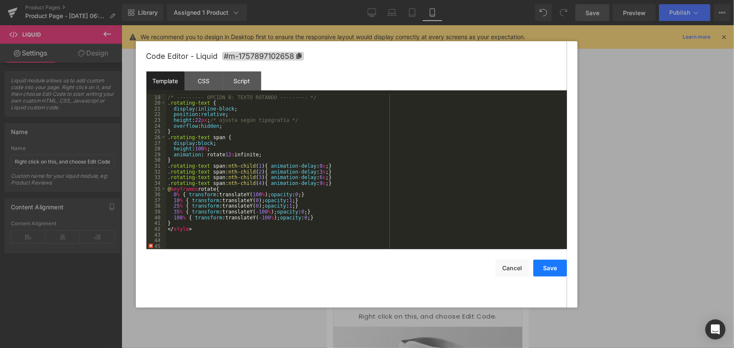
click at [554, 269] on button "Save" at bounding box center [550, 268] width 34 height 17
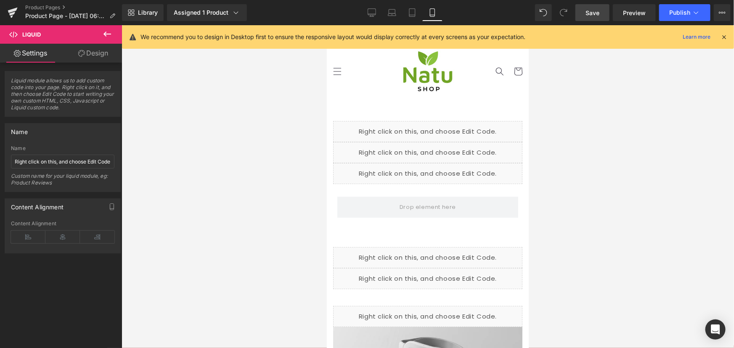
click at [593, 19] on link "Save" at bounding box center [592, 12] width 34 height 17
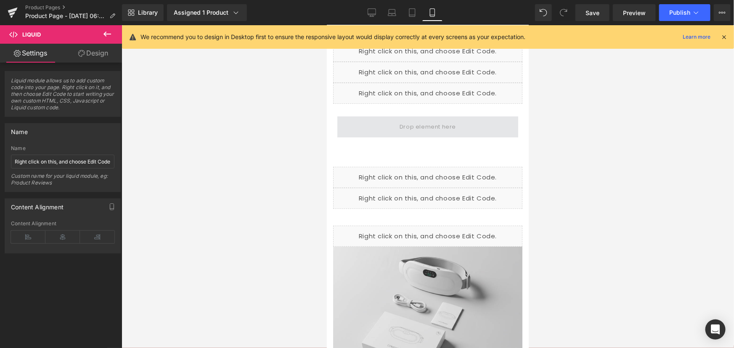
scroll to position [38, 0]
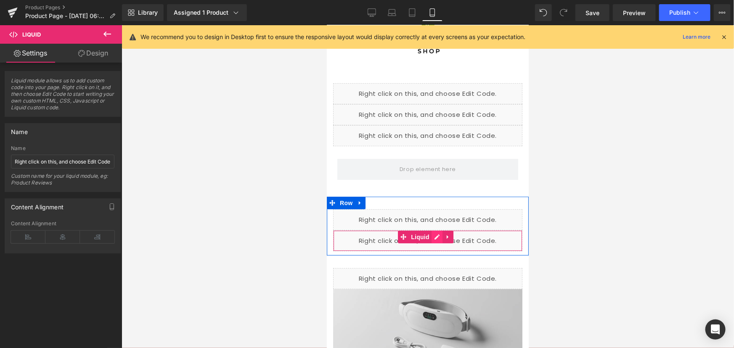
click at [437, 234] on div "Liquid" at bounding box center [427, 240] width 189 height 21
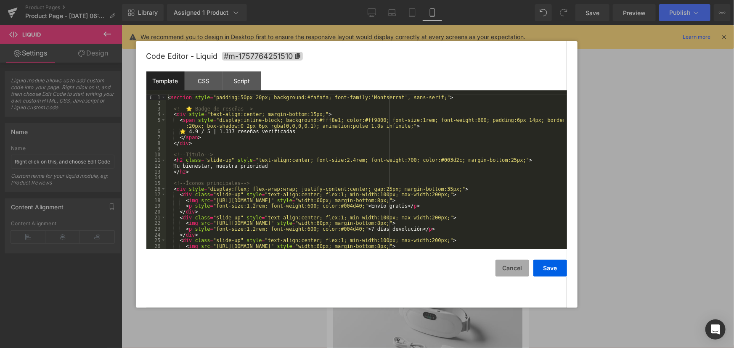
click at [507, 267] on button "Cancel" at bounding box center [512, 268] width 34 height 17
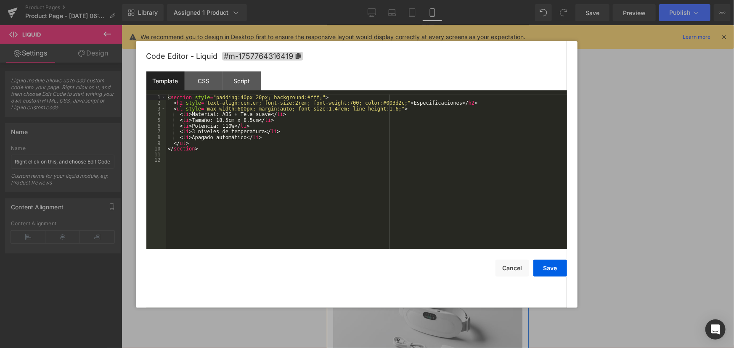
click at [437, 276] on div "Liquid" at bounding box center [427, 278] width 189 height 21
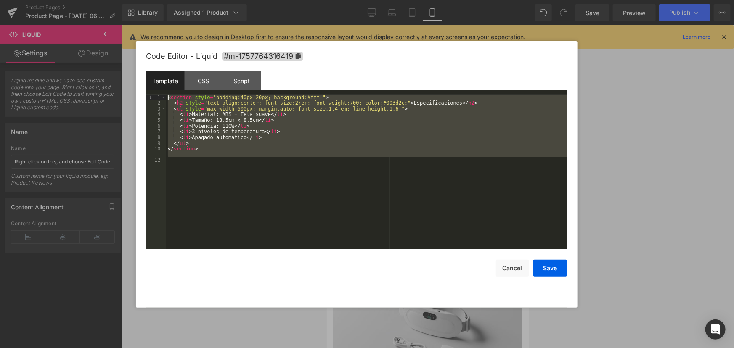
drag, startPoint x: 248, startPoint y: 189, endPoint x: 147, endPoint y: 68, distance: 157.6
click at [147, 68] on div "Code Editor - Liquid #m-1757764316419 Template CSS Script Data 1 2 3 4 5 6 7 8 …" at bounding box center [356, 174] width 421 height 267
click at [521, 267] on button "Cancel" at bounding box center [512, 268] width 34 height 17
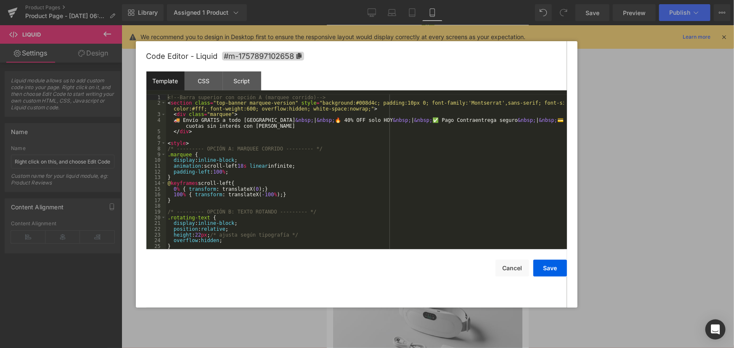
click at [435, 112] on div "Liquid" at bounding box center [427, 114] width 189 height 21
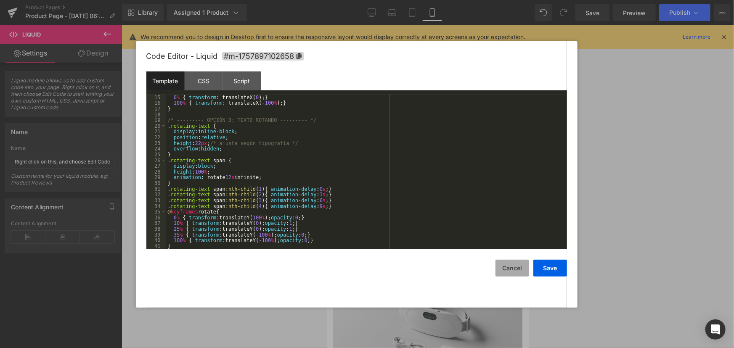
click at [521, 263] on button "Cancel" at bounding box center [512, 268] width 34 height 17
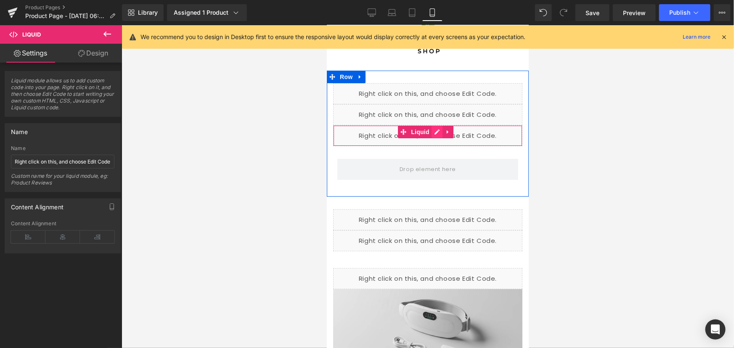
click at [439, 130] on div "Liquid" at bounding box center [427, 135] width 189 height 21
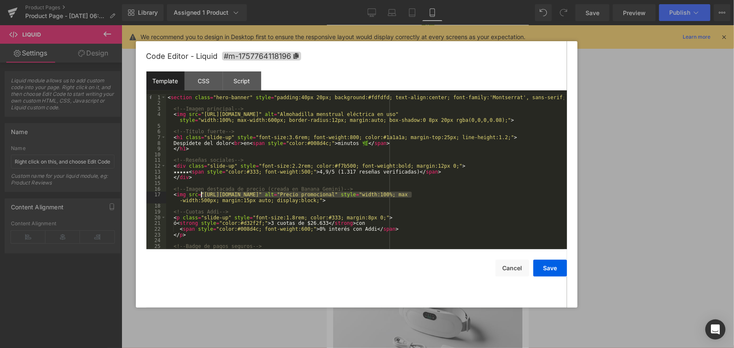
drag, startPoint x: 411, startPoint y: 194, endPoint x: 202, endPoint y: 195, distance: 209.4
click at [202, 195] on div "< section class = "hero-banner" style = "padding:40px 20px; background:#fdfdfd;…" at bounding box center [365, 178] width 398 height 166
click at [570, 269] on div "Code Editor - Liquid #m-1757764118196 Template CSS Script Data 1 2 3 4 5 6 7 8 …" at bounding box center [357, 174] width 442 height 267
click at [555, 271] on button "Save" at bounding box center [550, 268] width 34 height 17
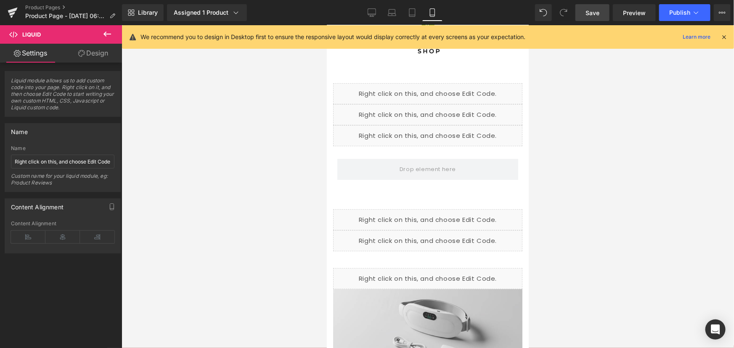
click at [597, 16] on span "Save" at bounding box center [592, 12] width 14 height 9
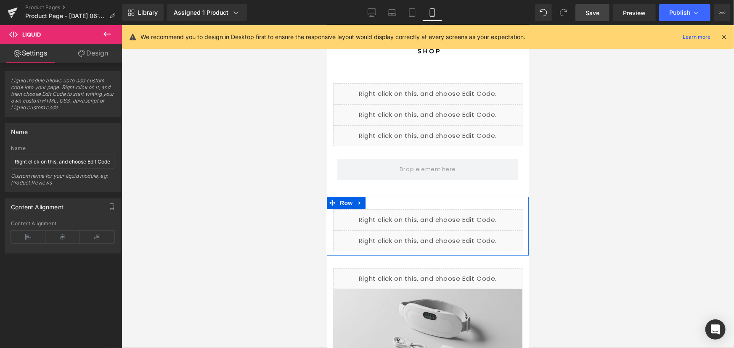
click at [435, 235] on div "Liquid" at bounding box center [427, 240] width 189 height 21
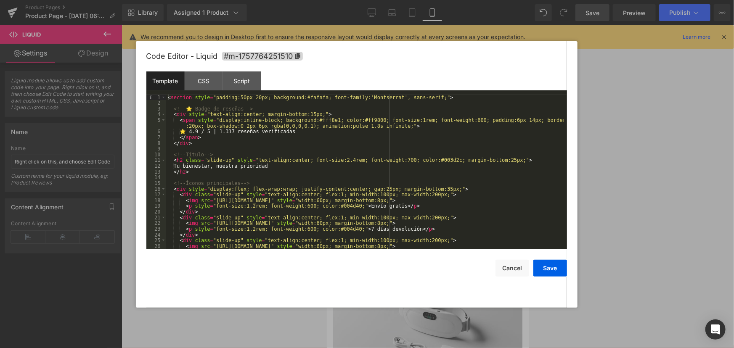
click at [509, 278] on div "Code Editor - Liquid #m-1757764251510 Template CSS Script Data 1 2 3 4 5 6 7 8 …" at bounding box center [356, 174] width 421 height 267
click at [510, 271] on button "Cancel" at bounding box center [512, 268] width 34 height 17
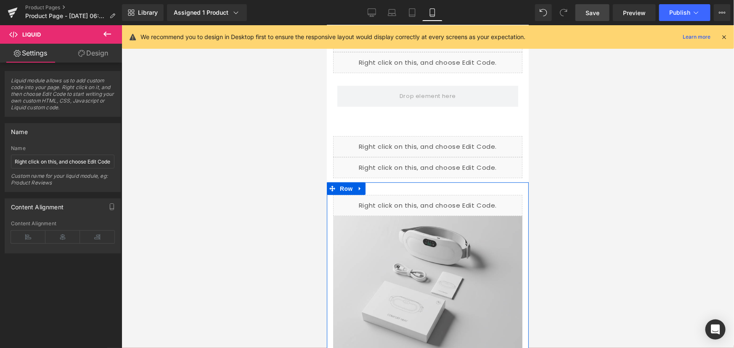
scroll to position [114, 0]
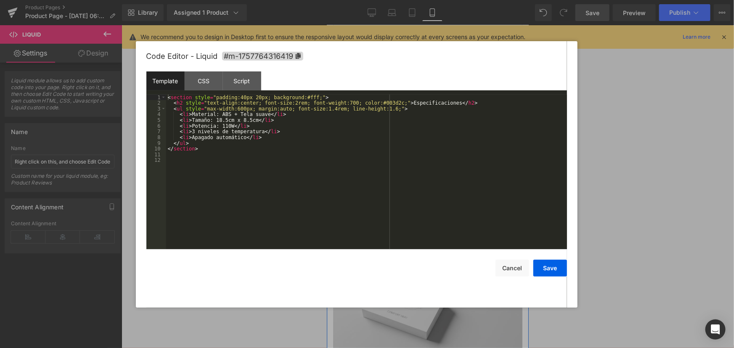
click at [441, 196] on div "Liquid" at bounding box center [427, 201] width 189 height 21
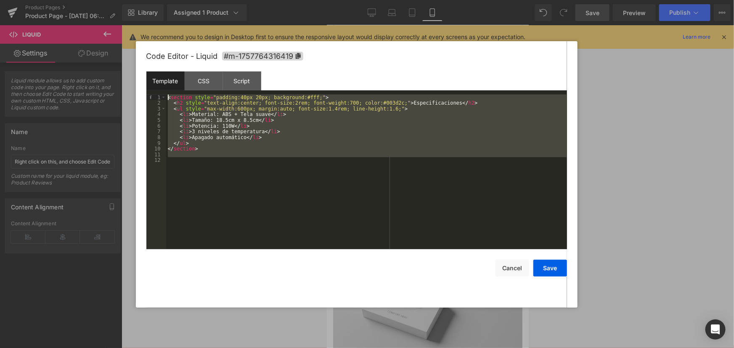
drag, startPoint x: 196, startPoint y: 199, endPoint x: 142, endPoint y: 77, distance: 133.3
click at [142, 77] on div "Code Editor - Liquid #m-1757764316419 Template CSS Script Data 1 2 3 4 5 6 7 8 …" at bounding box center [357, 174] width 442 height 267
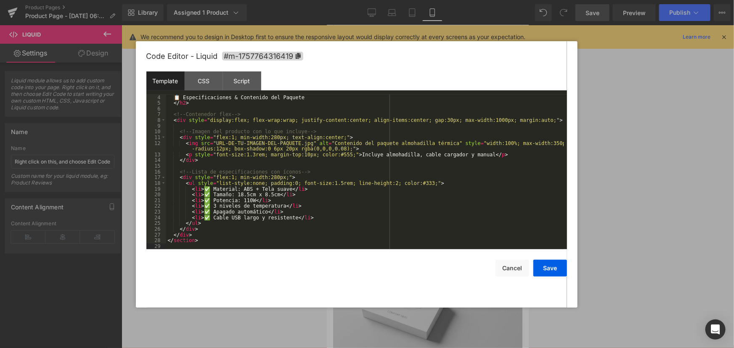
scroll to position [0, 0]
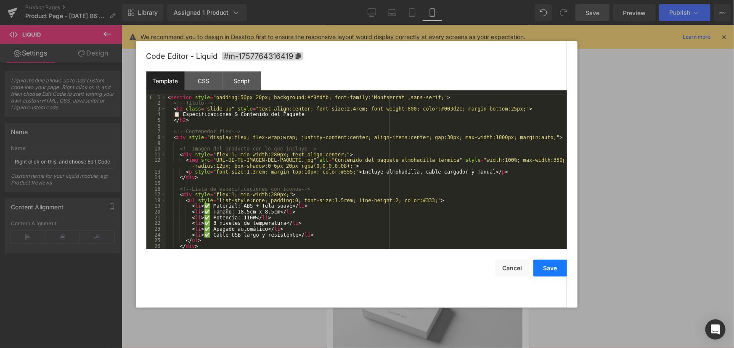
click at [550, 266] on button "Save" at bounding box center [550, 268] width 34 height 17
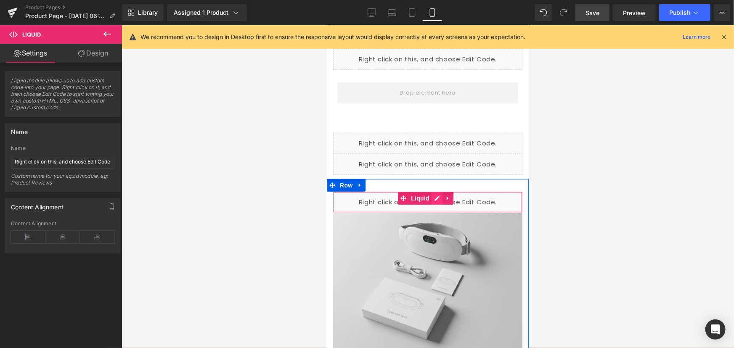
click at [439, 200] on div "Liquid" at bounding box center [427, 201] width 189 height 21
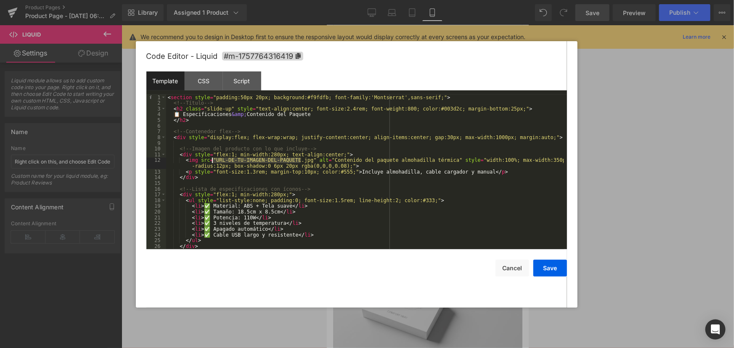
drag, startPoint x: 301, startPoint y: 160, endPoint x: 211, endPoint y: 160, distance: 89.6
click at [211, 160] on div "< section style = "padding:50px 20px; background:#f9fdfb; font-family:'Montserr…" at bounding box center [365, 178] width 398 height 166
click at [555, 272] on button "Save" at bounding box center [550, 268] width 34 height 17
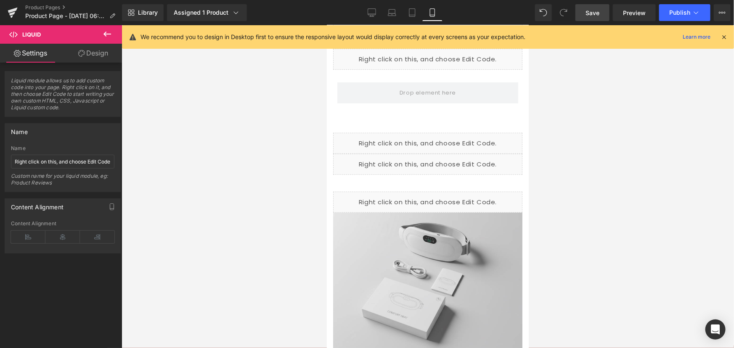
click at [597, 9] on span "Save" at bounding box center [592, 12] width 14 height 9
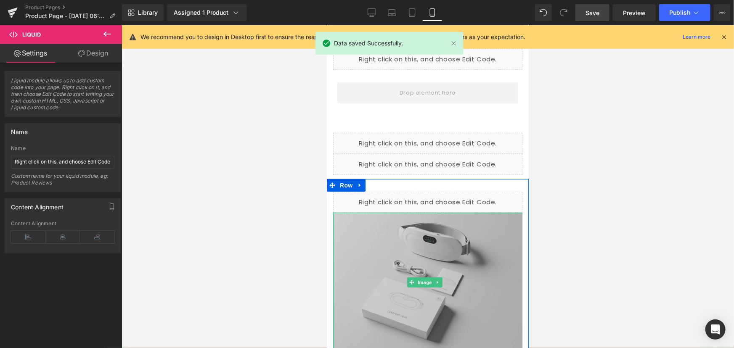
click at [428, 269] on img at bounding box center [427, 282] width 189 height 140
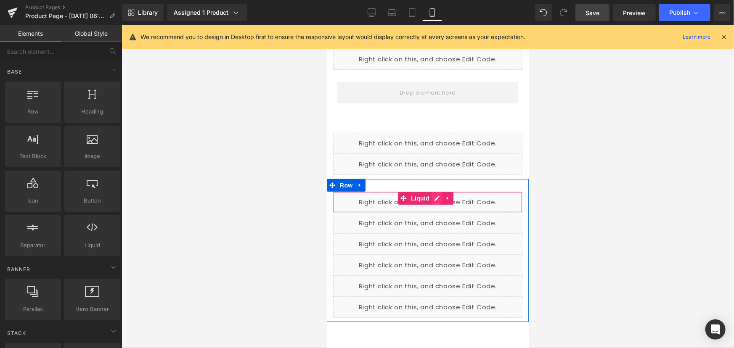
click at [436, 198] on div "Liquid" at bounding box center [427, 201] width 189 height 21
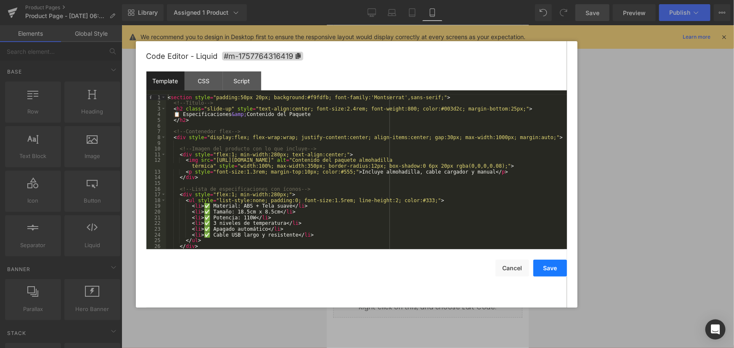
click at [554, 265] on button "Save" at bounding box center [550, 268] width 34 height 17
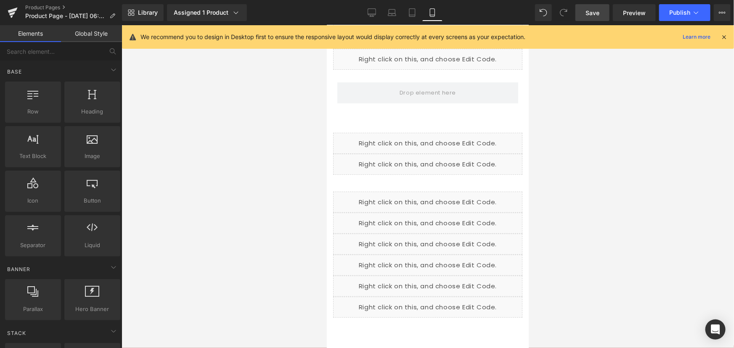
click at [590, 17] on span "Save" at bounding box center [592, 12] width 14 height 9
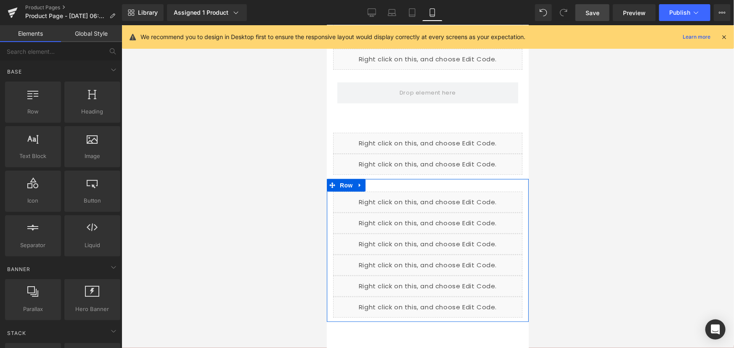
click at [433, 196] on div "Liquid" at bounding box center [427, 201] width 189 height 21
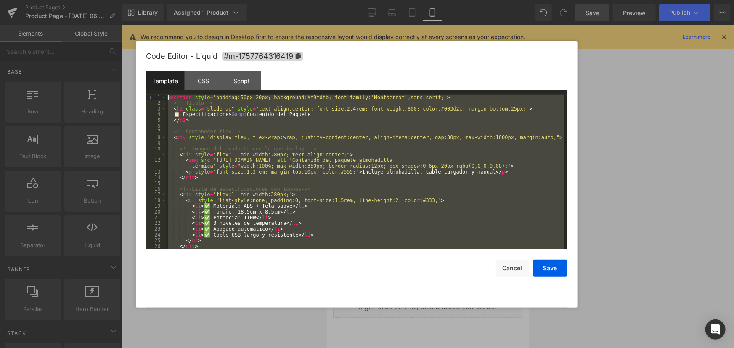
drag, startPoint x: 200, startPoint y: 245, endPoint x: 111, endPoint y: 59, distance: 206.3
click at [111, 59] on body "Liquid You are previewing how the will restyle your page. You can not edit Elem…" at bounding box center [367, 174] width 734 height 348
click at [540, 261] on button "Save" at bounding box center [550, 268] width 34 height 17
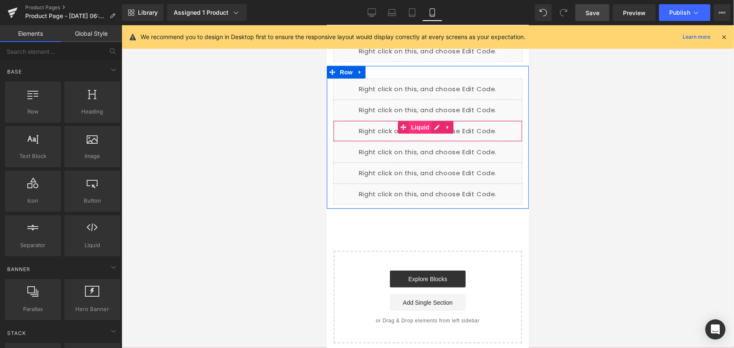
scroll to position [229, 0]
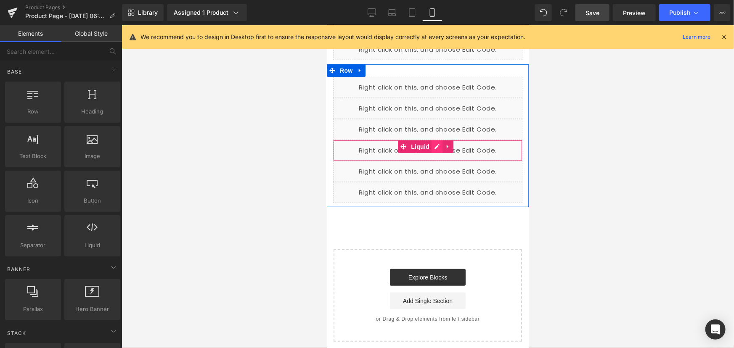
click at [432, 146] on div "Liquid" at bounding box center [427, 150] width 189 height 21
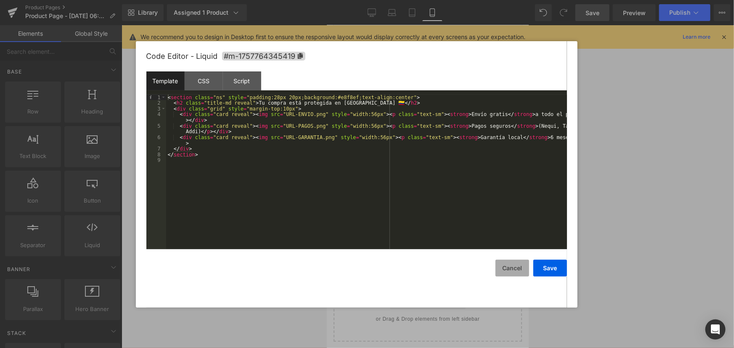
click at [514, 267] on button "Cancel" at bounding box center [512, 268] width 34 height 17
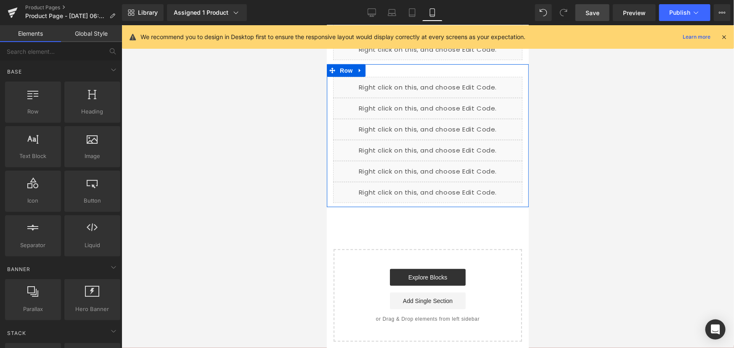
click at [437, 126] on div "Liquid" at bounding box center [427, 129] width 189 height 21
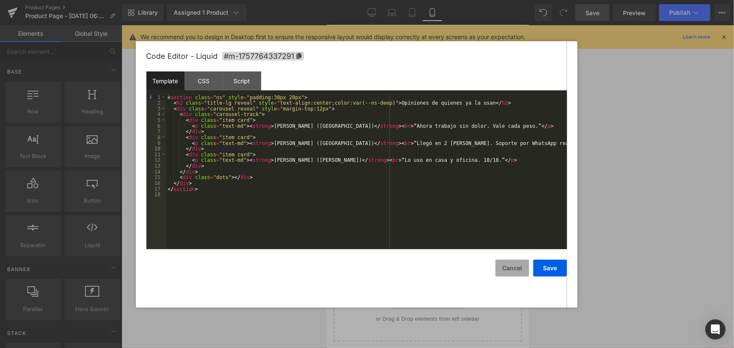
click at [497, 270] on button "Cancel" at bounding box center [512, 268] width 34 height 17
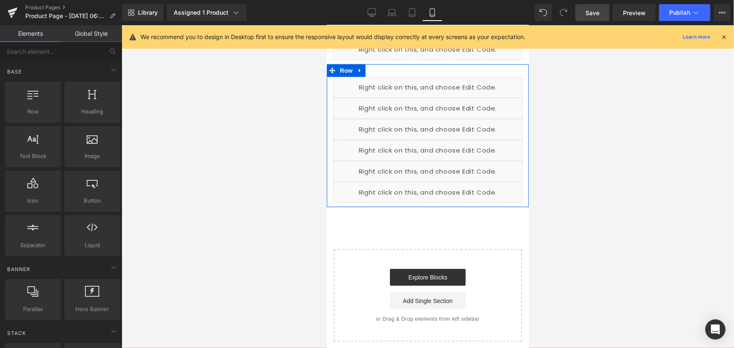
click at [436, 145] on div "Liquid" at bounding box center [427, 150] width 189 height 21
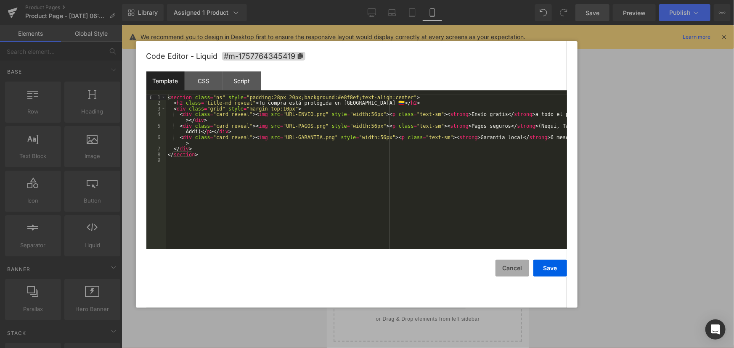
click at [516, 269] on button "Cancel" at bounding box center [512, 268] width 34 height 17
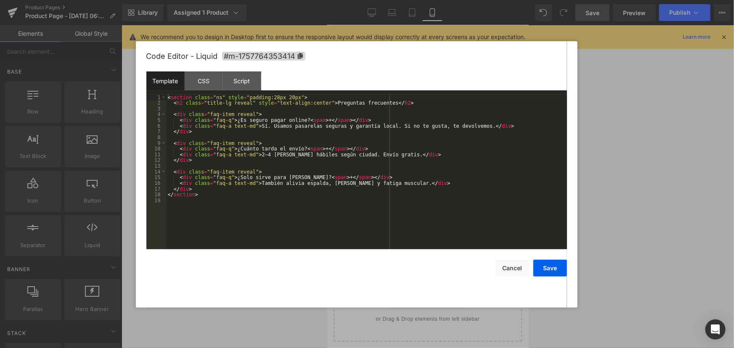
click at [437, 164] on div "Liquid" at bounding box center [427, 171] width 189 height 21
drag, startPoint x: 514, startPoint y: 270, endPoint x: 498, endPoint y: 267, distance: 16.2
click at [513, 270] on button "Cancel" at bounding box center [512, 268] width 34 height 17
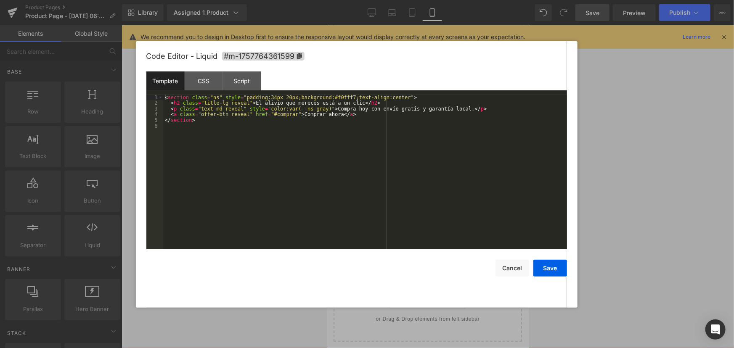
click at [433, 191] on div "Liquid" at bounding box center [427, 192] width 189 height 21
click at [515, 265] on button "Cancel" at bounding box center [512, 268] width 34 height 17
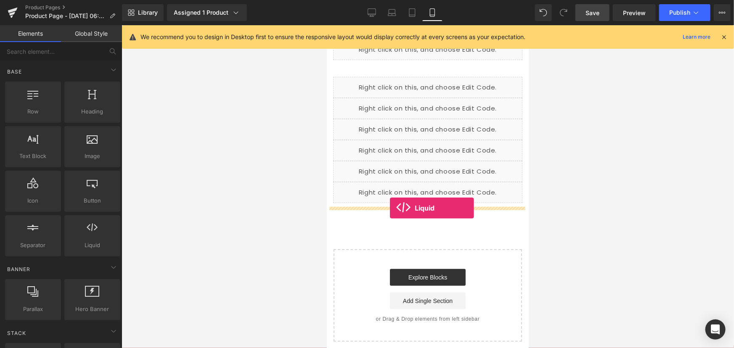
drag, startPoint x: 428, startPoint y: 259, endPoint x: 389, endPoint y: 208, distance: 63.7
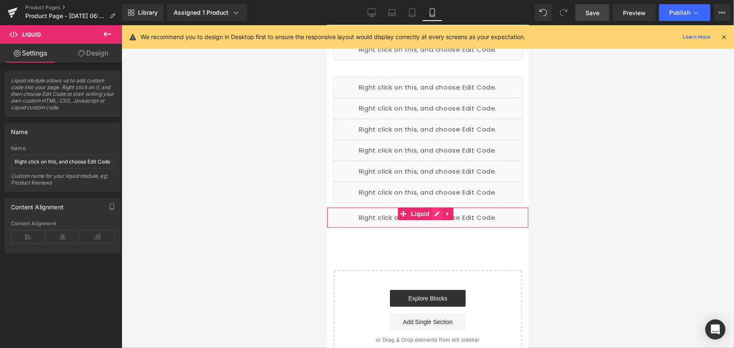
click at [440, 213] on div "Liquid" at bounding box center [427, 217] width 202 height 21
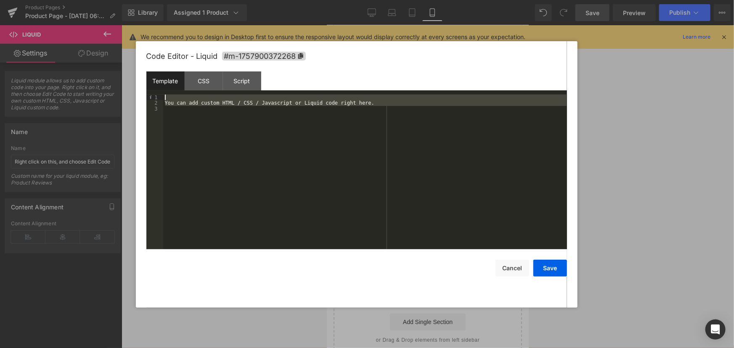
drag, startPoint x: 278, startPoint y: 171, endPoint x: 159, endPoint y: 77, distance: 151.8
click at [159, 77] on div "Template CSS Script Data 1 2 3 You can add custom HTML / CSS / Javascript or Li…" at bounding box center [356, 160] width 421 height 178
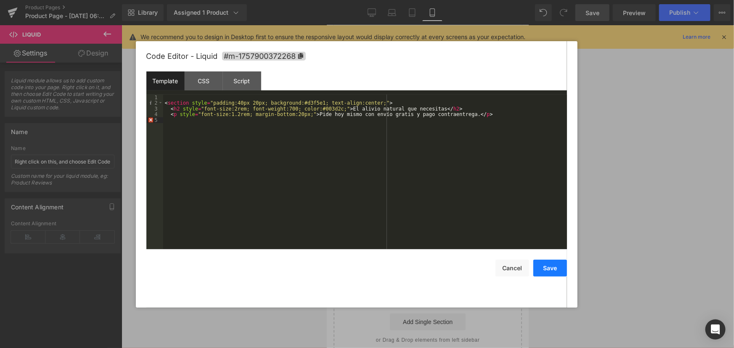
click at [544, 268] on button "Save" at bounding box center [550, 268] width 34 height 17
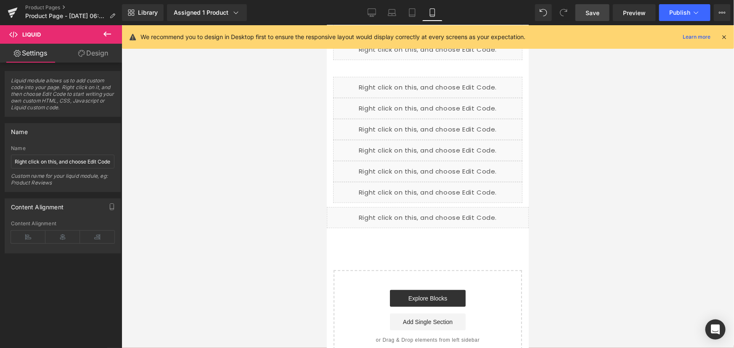
click at [582, 17] on link "Save" at bounding box center [592, 12] width 34 height 17
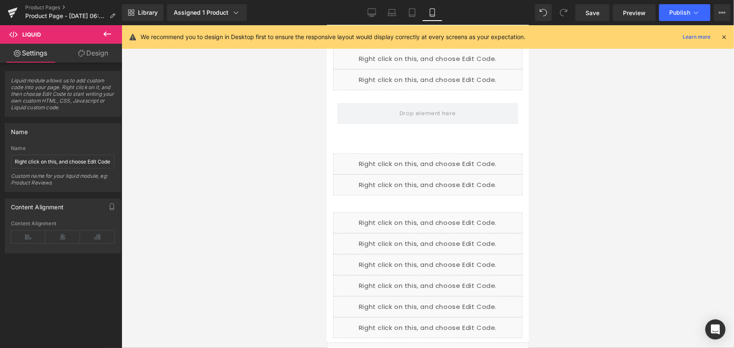
scroll to position [0, 0]
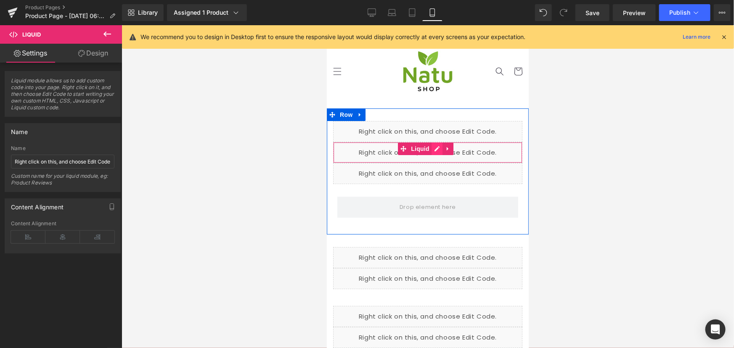
click at [433, 147] on div "Liquid" at bounding box center [427, 152] width 189 height 21
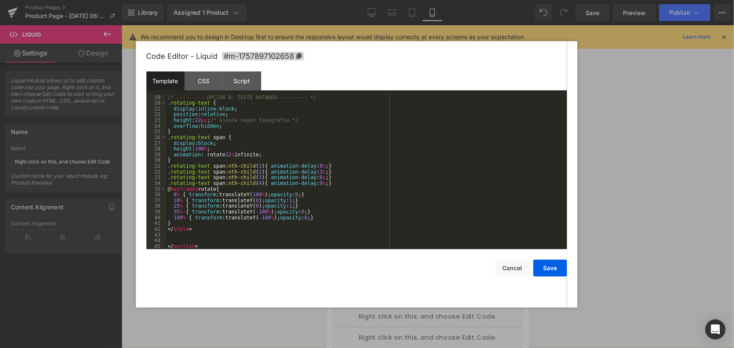
scroll to position [114, 0]
click at [519, 272] on button "Cancel" at bounding box center [512, 268] width 34 height 17
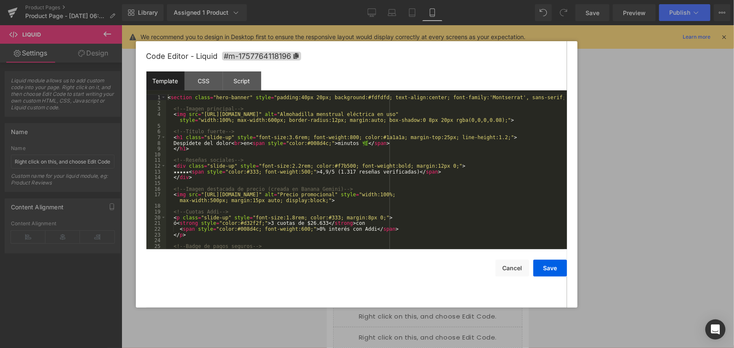
click at [437, 169] on div "Liquid" at bounding box center [427, 173] width 189 height 21
drag, startPoint x: 201, startPoint y: 114, endPoint x: 419, endPoint y: 116, distance: 218.3
click at [419, 116] on div "< section class = "hero-banner" style = "padding:40px 20px; background:#fdfdfd;…" at bounding box center [365, 178] width 398 height 166
click at [554, 272] on button "Save" at bounding box center [550, 268] width 34 height 17
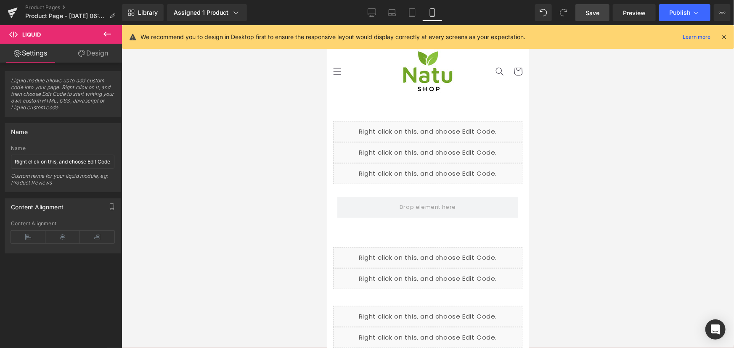
click at [595, 16] on span "Save" at bounding box center [592, 12] width 14 height 9
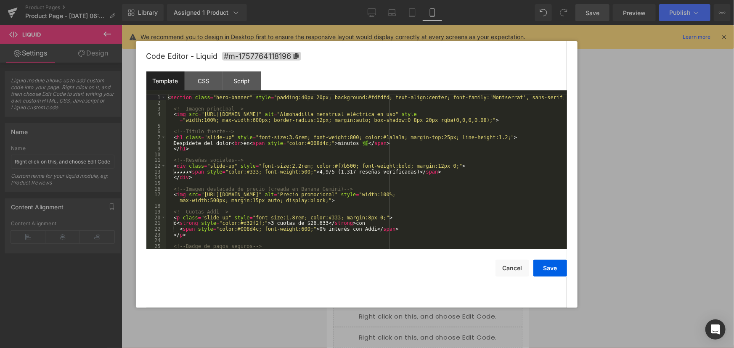
click at [437, 166] on div "Liquid" at bounding box center [427, 173] width 189 height 21
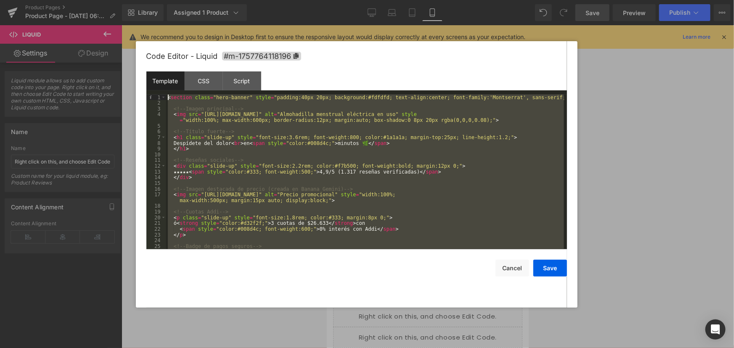
drag, startPoint x: 290, startPoint y: 226, endPoint x: 148, endPoint y: 53, distance: 224.1
click at [148, 53] on div "Code Editor - Liquid #m-1757764118196 Template CSS Script Data 1 2 3 4 5 6 7 8 …" at bounding box center [356, 174] width 421 height 267
click at [328, 139] on div "< section class = "hero-banner" style = "padding:40px 20px; background:#fdfdfd;…" at bounding box center [365, 172] width 398 height 155
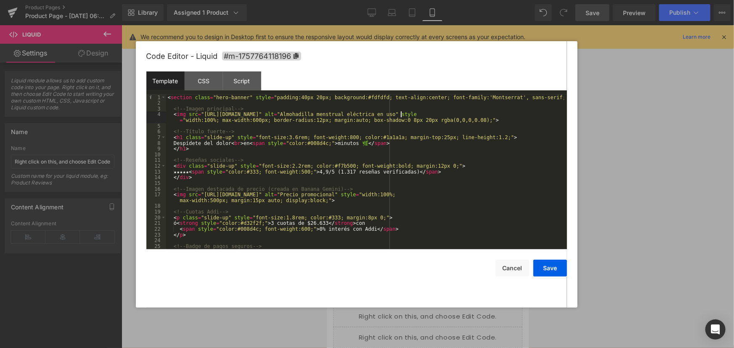
click at [402, 114] on div "< section class = "hero-banner" style = "padding:40px 20px; background:#fdfdfd;…" at bounding box center [365, 178] width 398 height 166
drag, startPoint x: 403, startPoint y: 115, endPoint x: 201, endPoint y: 115, distance: 201.8
click at [201, 115] on div "< section class = "hero-banner" style = "padding:40px 20px; background:#fdfdfd;…" at bounding box center [365, 178] width 398 height 166
click at [553, 270] on button "Save" at bounding box center [550, 268] width 34 height 17
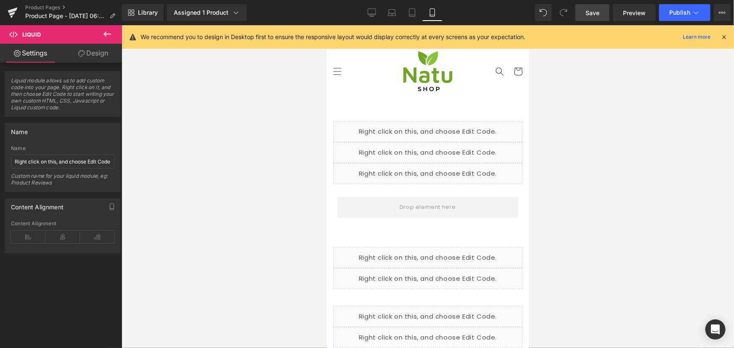
click at [594, 12] on span "Save" at bounding box center [592, 12] width 14 height 9
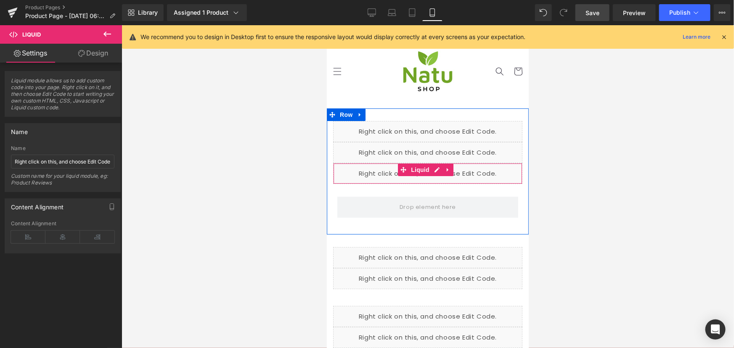
click at [439, 169] on div "Liquid" at bounding box center [427, 173] width 189 height 21
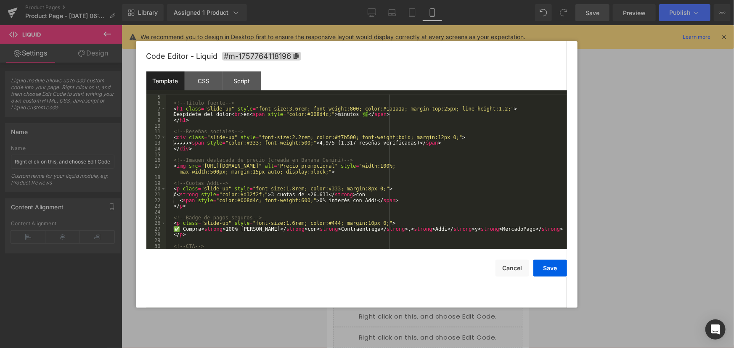
scroll to position [51, 0]
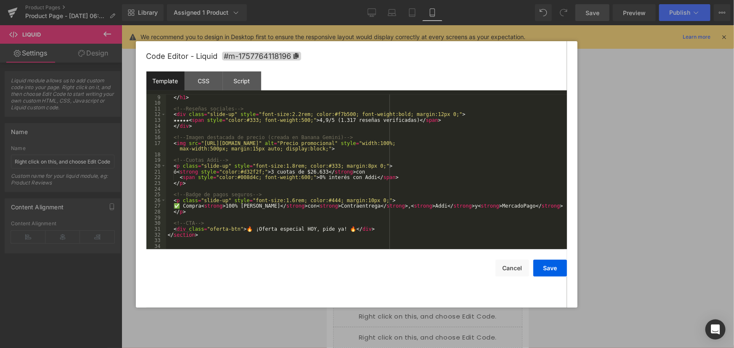
drag, startPoint x: 326, startPoint y: 251, endPoint x: 189, endPoint y: 146, distance: 172.8
click at [189, 146] on div "Code Editor - Liquid #m-1757764118196 Template CSS Script Data 9 10 11 12 13 14…" at bounding box center [356, 174] width 421 height 267
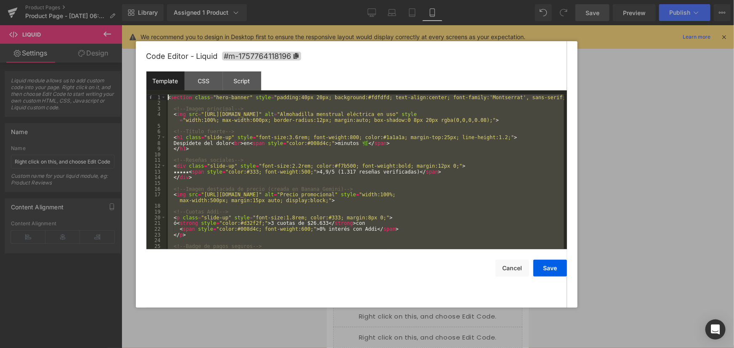
scroll to position [0, 0]
drag, startPoint x: 194, startPoint y: 232, endPoint x: 119, endPoint y: 57, distance: 190.4
click at [119, 57] on body "Liquid You are previewing how the will restyle your page. You can not edit Elem…" at bounding box center [367, 174] width 734 height 348
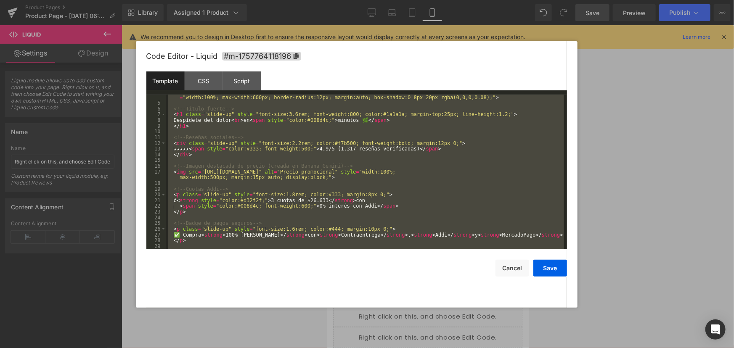
scroll to position [51, 0]
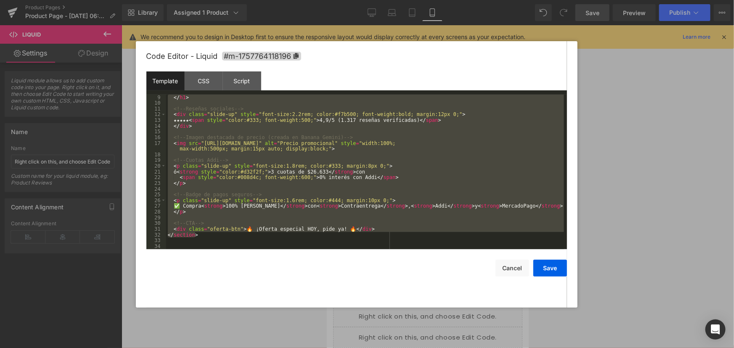
click at [261, 241] on div "</ h1 > <!-- Reseñas sociales --> < div class = "slide-up" style = "font-size:2…" at bounding box center [365, 178] width 398 height 166
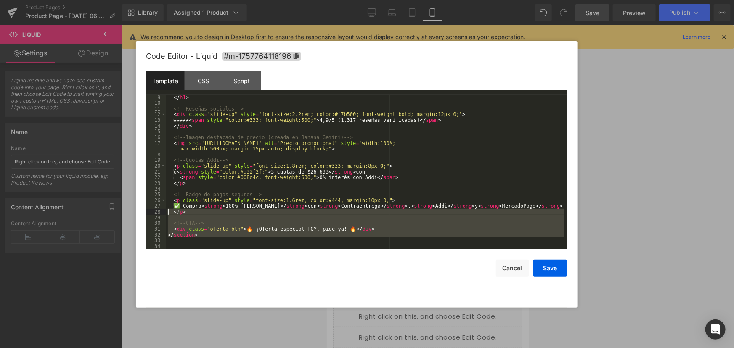
scroll to position [0, 0]
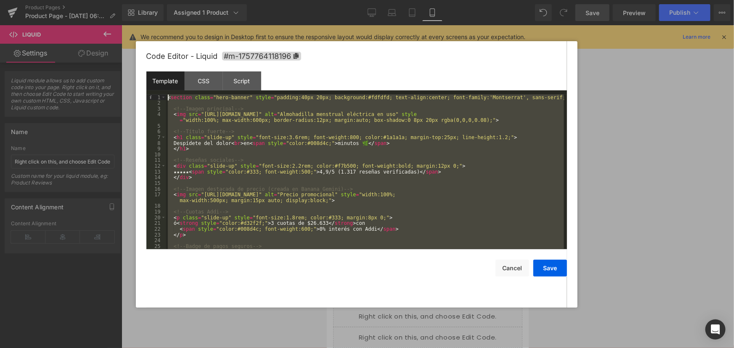
drag, startPoint x: 129, startPoint y: 177, endPoint x: 75, endPoint y: 24, distance: 162.8
click at [75, 24] on body "Liquid You are previewing how the will restyle your page. You can not edit Elem…" at bounding box center [367, 174] width 734 height 348
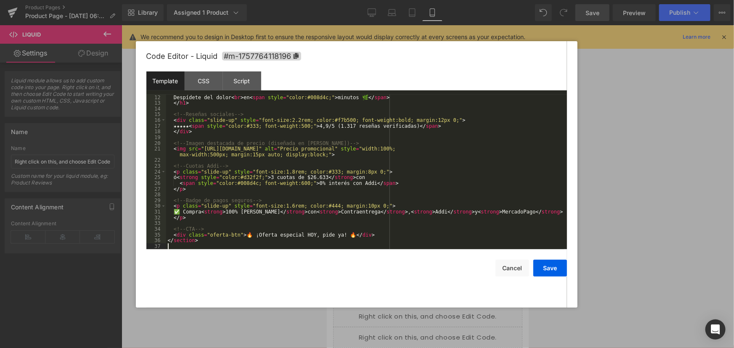
scroll to position [69, 0]
click at [558, 266] on button "Save" at bounding box center [550, 268] width 34 height 17
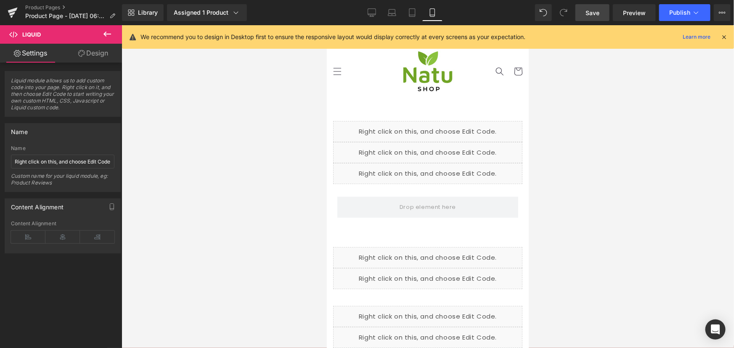
click at [593, 13] on span "Save" at bounding box center [592, 12] width 14 height 9
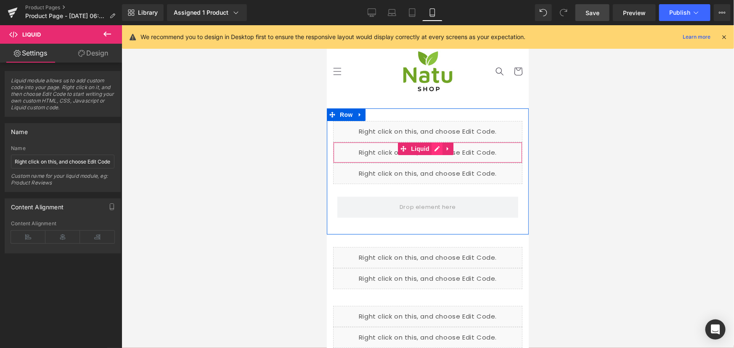
click at [432, 148] on div "Liquid" at bounding box center [427, 152] width 189 height 21
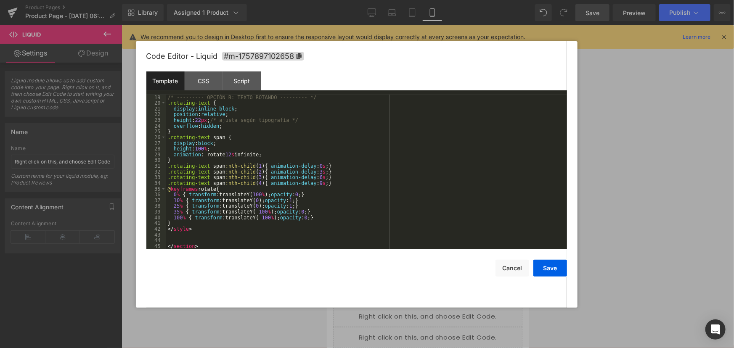
scroll to position [0, 0]
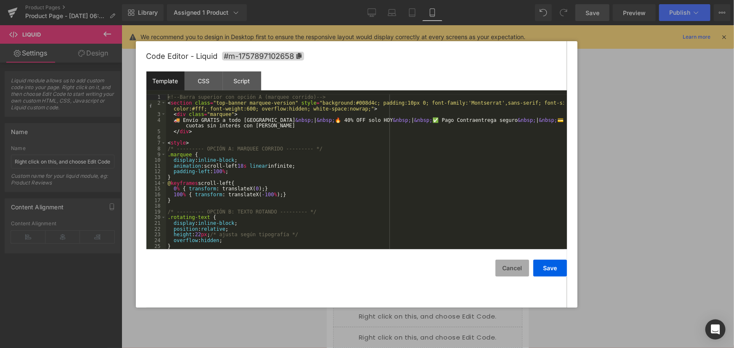
click at [518, 273] on button "Cancel" at bounding box center [512, 268] width 34 height 17
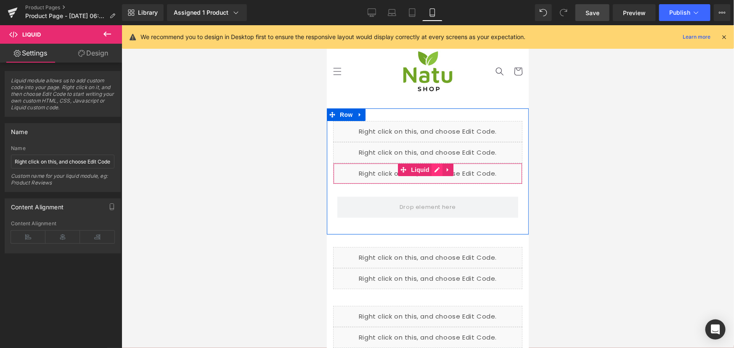
click at [439, 171] on div "Liquid" at bounding box center [427, 173] width 189 height 21
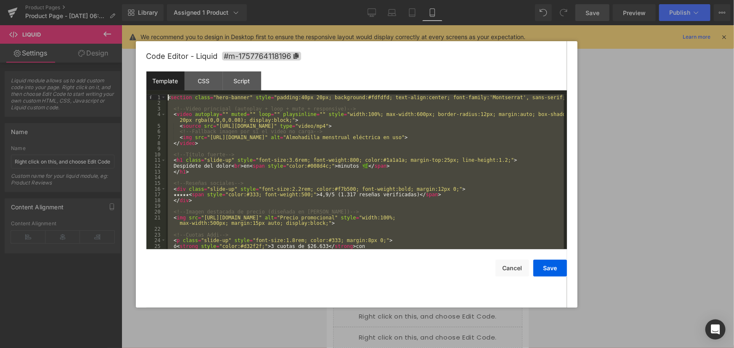
drag, startPoint x: 262, startPoint y: 232, endPoint x: 103, endPoint y: 46, distance: 245.1
click at [103, 46] on body "Liquid You are previewing how the will restyle your page. You can not edit Elem…" at bounding box center [367, 174] width 734 height 348
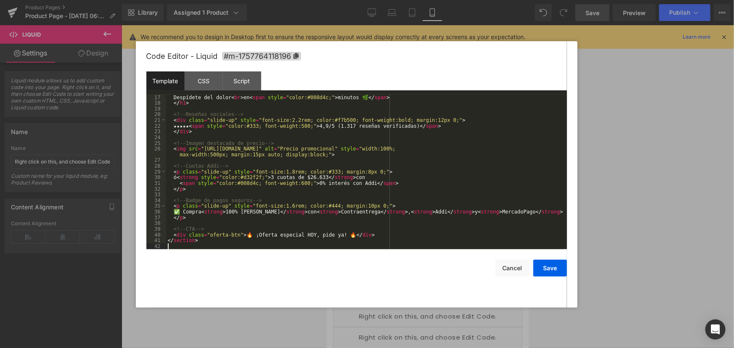
scroll to position [97, 0]
click at [555, 269] on button "Save" at bounding box center [550, 268] width 34 height 17
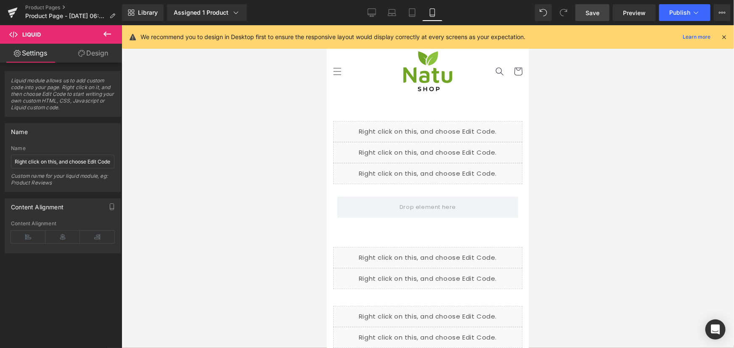
click at [589, 8] on span "Save" at bounding box center [592, 12] width 14 height 9
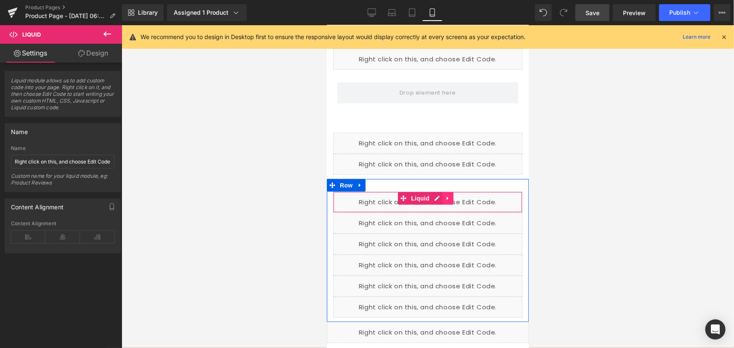
click at [447, 192] on link at bounding box center [447, 198] width 11 height 13
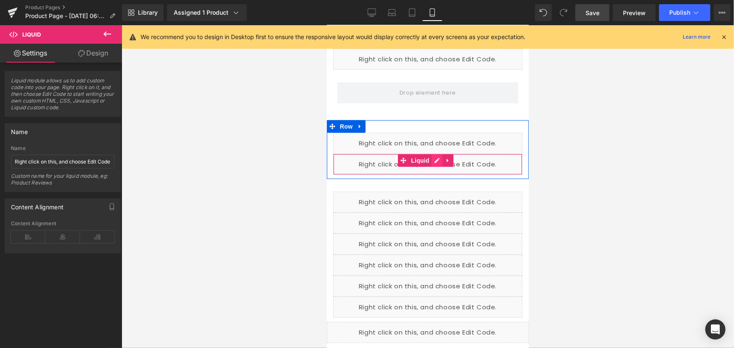
click at [437, 159] on div "Liquid" at bounding box center [427, 163] width 189 height 21
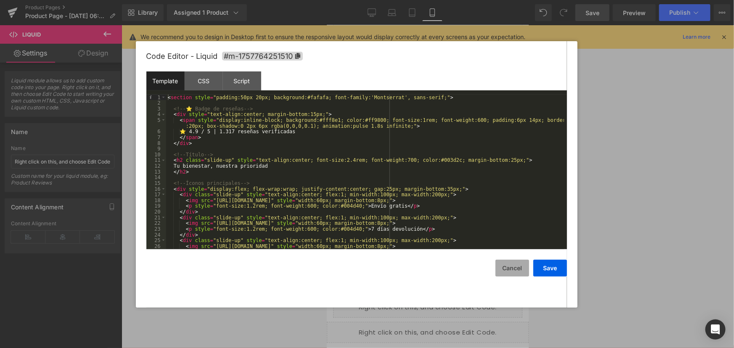
click at [517, 270] on button "Cancel" at bounding box center [512, 268] width 34 height 17
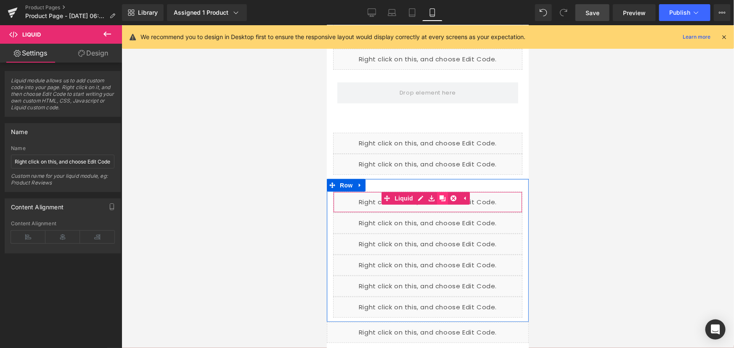
click at [437, 199] on link at bounding box center [441, 198] width 11 height 13
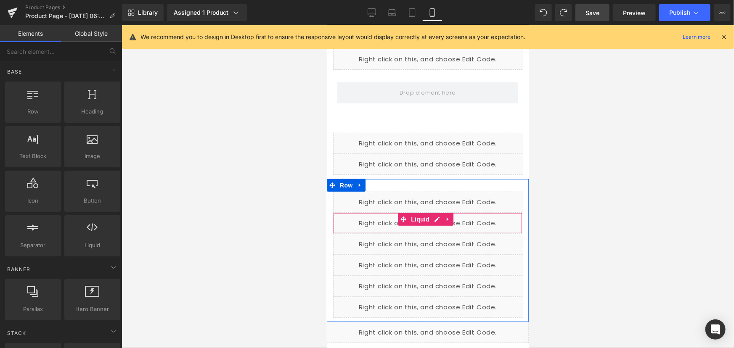
drag, startPoint x: 432, startPoint y: 199, endPoint x: 440, endPoint y: 222, distance: 24.2
click at [440, 222] on div "Liquid Liquid Liquid Liquid Liquid Liquid" at bounding box center [427, 254] width 202 height 126
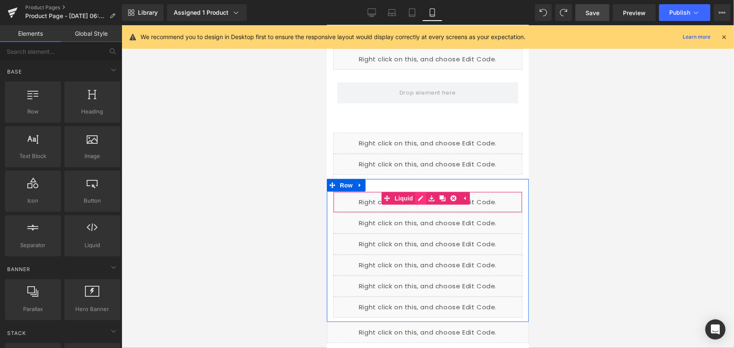
click at [416, 198] on div "Liquid" at bounding box center [427, 201] width 189 height 21
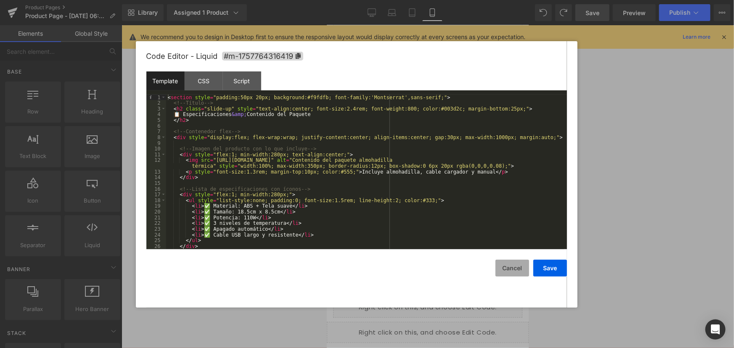
click at [503, 268] on button "Cancel" at bounding box center [512, 268] width 34 height 17
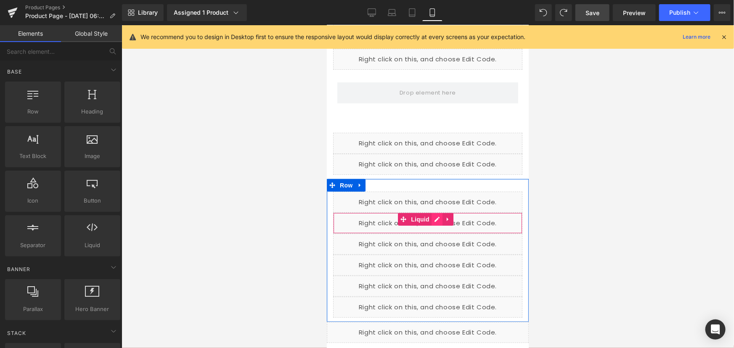
click at [437, 219] on div "Liquid" at bounding box center [427, 222] width 189 height 21
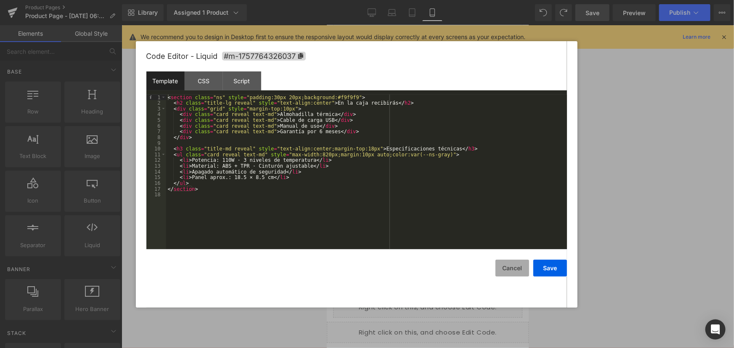
click at [500, 265] on button "Cancel" at bounding box center [512, 268] width 34 height 17
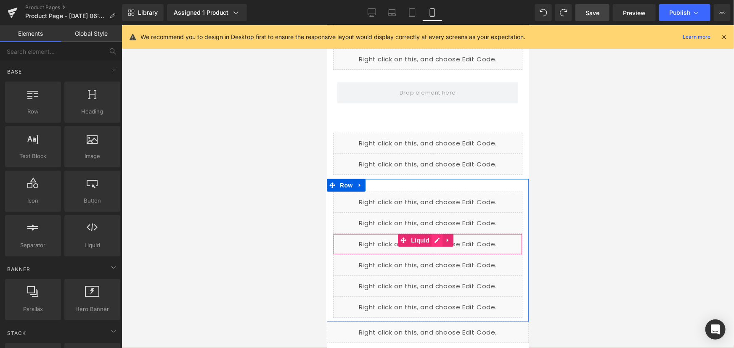
click at [440, 238] on div "Liquid" at bounding box center [427, 243] width 189 height 21
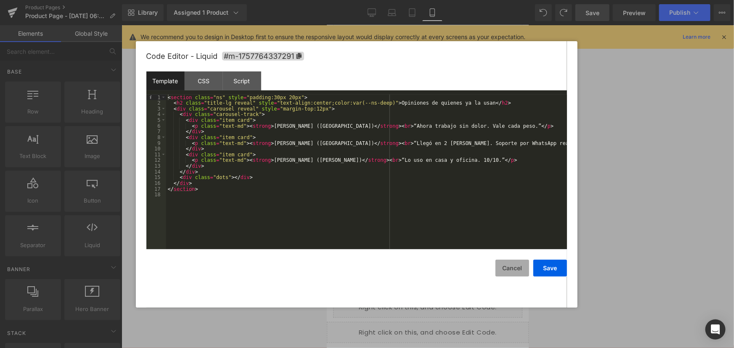
click at [512, 267] on button "Cancel" at bounding box center [512, 268] width 34 height 17
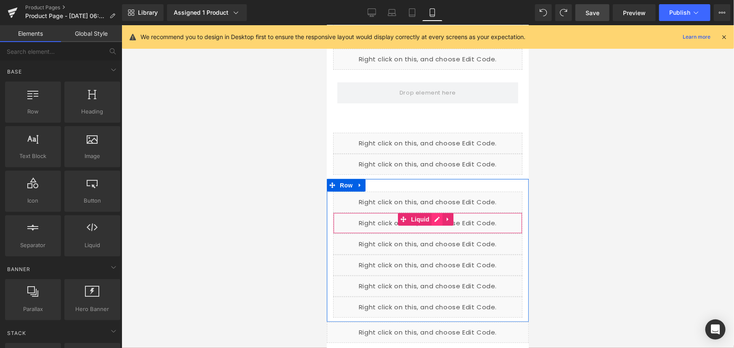
click at [437, 219] on div "Liquid" at bounding box center [427, 222] width 189 height 21
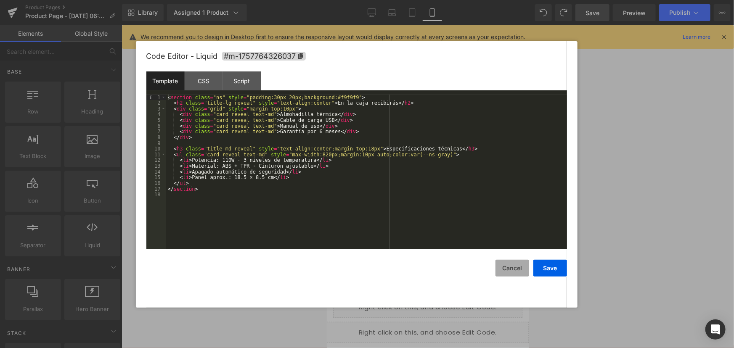
click at [500, 266] on button "Cancel" at bounding box center [512, 268] width 34 height 17
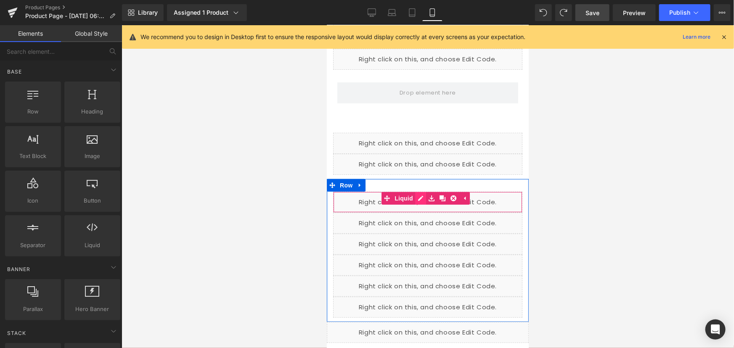
click at [420, 197] on div "Liquid" at bounding box center [427, 201] width 189 height 21
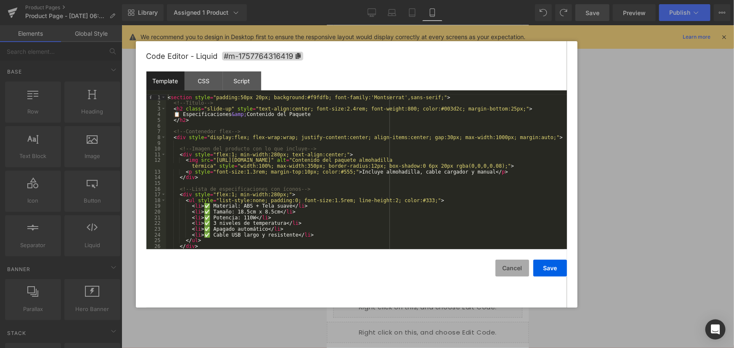
drag, startPoint x: 516, startPoint y: 270, endPoint x: 504, endPoint y: 266, distance: 12.7
click at [515, 270] on button "Cancel" at bounding box center [512, 268] width 34 height 17
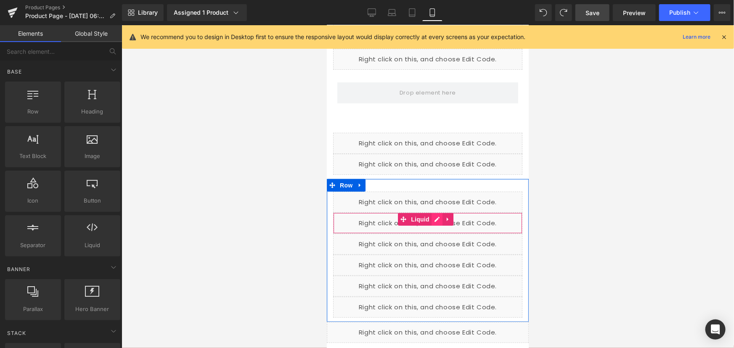
click at [436, 222] on div "Liquid" at bounding box center [427, 222] width 189 height 21
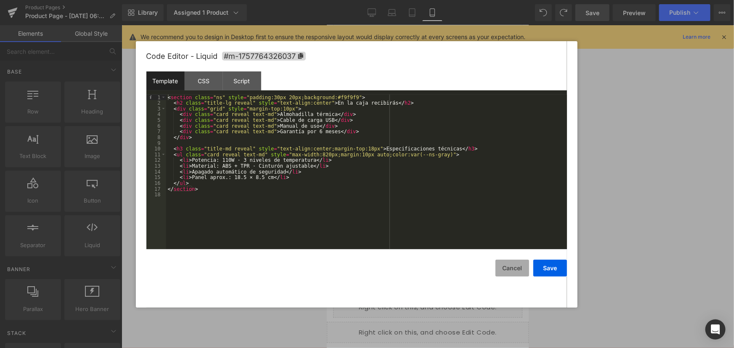
click at [500, 265] on button "Cancel" at bounding box center [512, 268] width 34 height 17
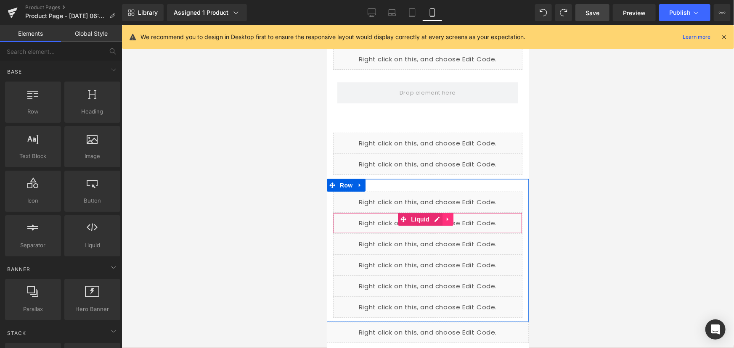
click at [449, 217] on icon at bounding box center [447, 219] width 6 height 6
click at [448, 218] on link at bounding box center [452, 219] width 11 height 13
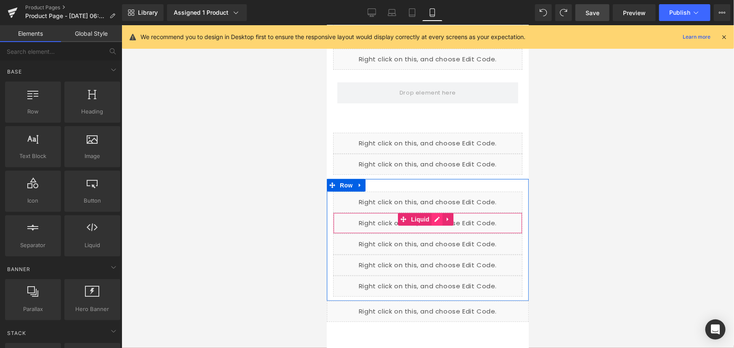
click at [436, 218] on div "Liquid" at bounding box center [427, 222] width 189 height 21
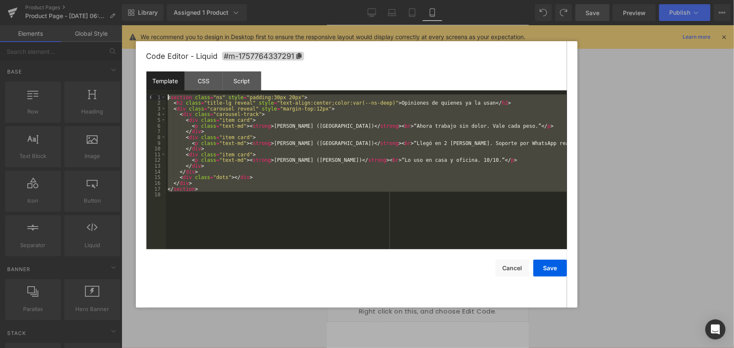
drag, startPoint x: 106, startPoint y: 128, endPoint x: 61, endPoint y: 33, distance: 105.1
click at [61, 33] on body "Liquid You are previewing how the will restyle your page. You can not edit Elem…" at bounding box center [367, 174] width 734 height 348
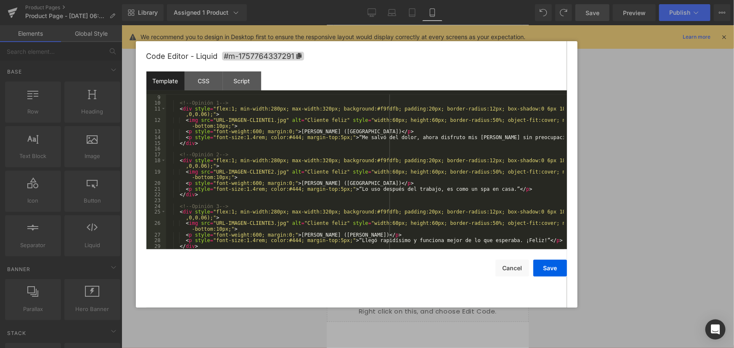
scroll to position [0, 0]
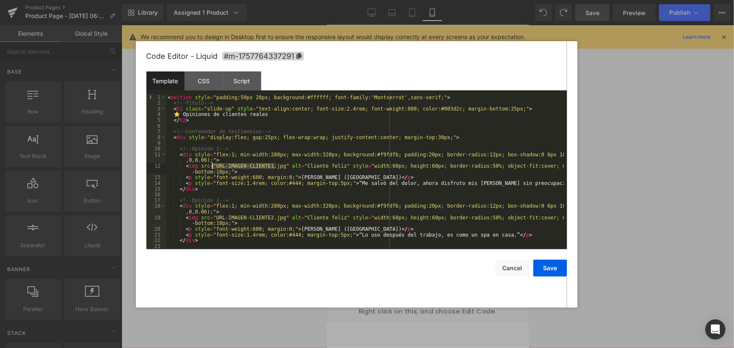
drag, startPoint x: 275, startPoint y: 167, endPoint x: 213, endPoint y: 164, distance: 62.7
click at [213, 164] on div "< section style = "padding:50px 20px; background:#ffffff; font-family:'Montserr…" at bounding box center [365, 178] width 398 height 166
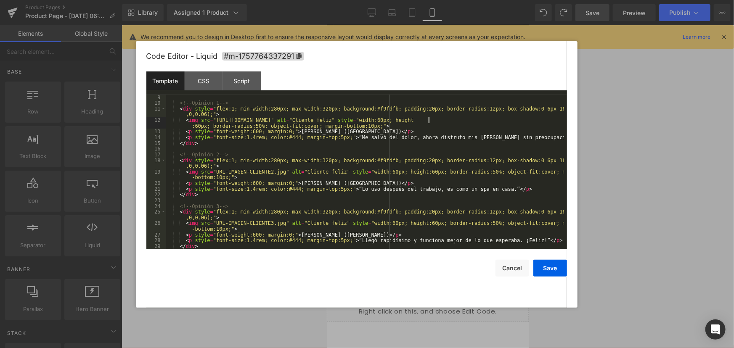
scroll to position [46, 0]
drag, startPoint x: 212, startPoint y: 170, endPoint x: 331, endPoint y: 170, distance: 119.4
click at [331, 170] on div "< div style = "display:flex; gap:25px; flex-wrap:wrap; justify-content:center; …" at bounding box center [365, 172] width 398 height 166
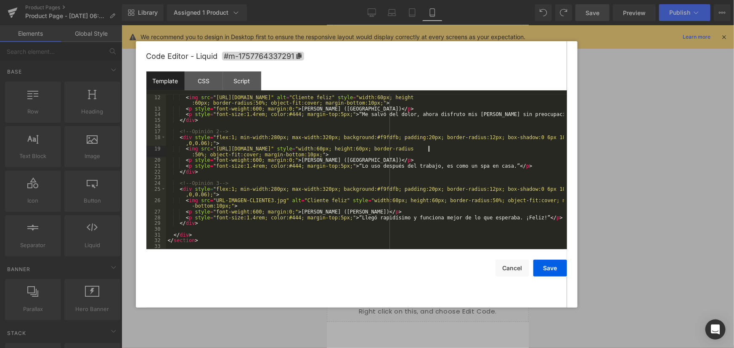
scroll to position [69, 0]
drag, startPoint x: 212, startPoint y: 198, endPoint x: 275, endPoint y: 203, distance: 64.1
click at [275, 203] on div "< img src = "https://cdn.shopify.com/s/files/1/0536/9364/4986/files/02-min.jpg?…" at bounding box center [365, 181] width 398 height 172
click at [554, 263] on button "Save" at bounding box center [550, 268] width 34 height 17
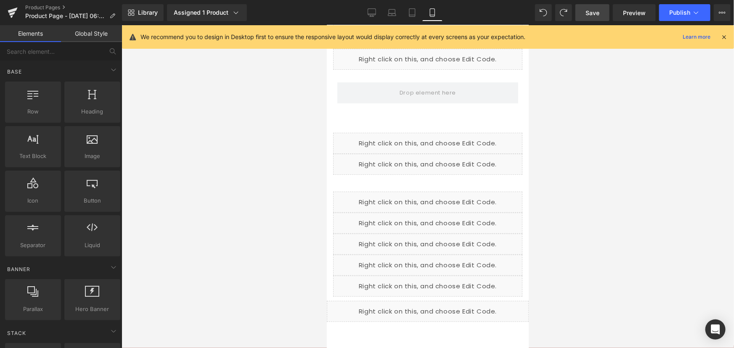
click at [593, 8] on link "Save" at bounding box center [592, 12] width 34 height 17
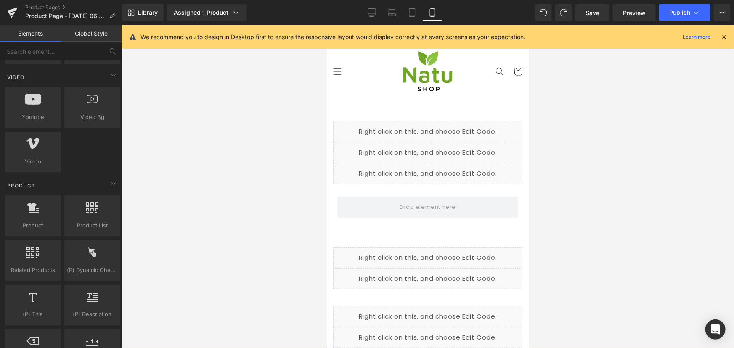
scroll to position [688, 0]
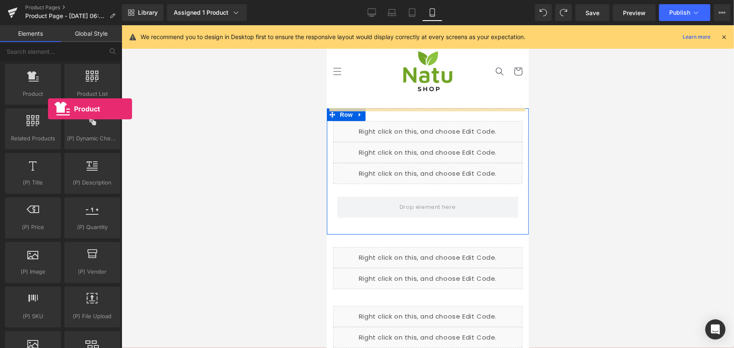
drag, startPoint x: 363, startPoint y: 123, endPoint x: 431, endPoint y: 203, distance: 104.7
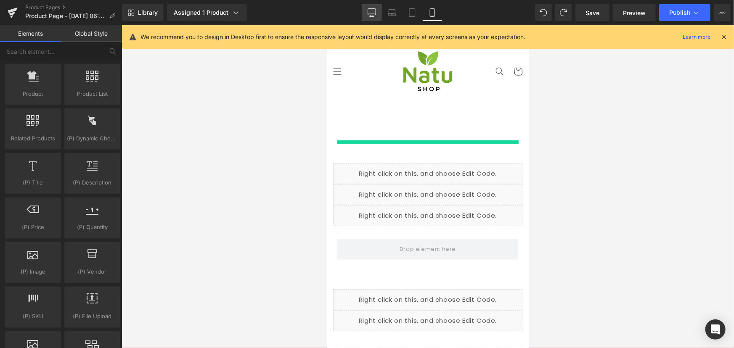
click at [378, 10] on link "Desktop" at bounding box center [372, 12] width 20 height 17
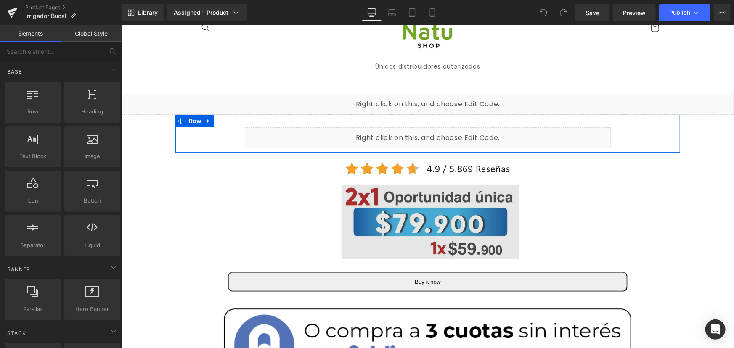
scroll to position [76, 0]
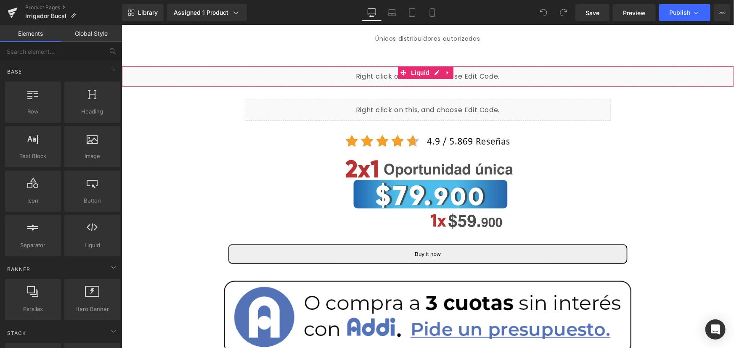
click at [436, 73] on div "Liquid" at bounding box center [427, 76] width 612 height 21
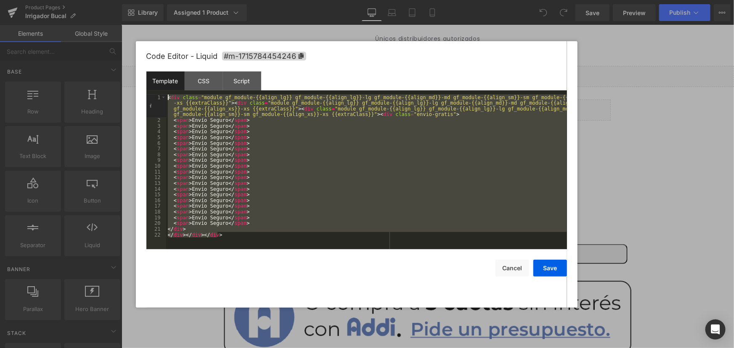
drag, startPoint x: 243, startPoint y: 240, endPoint x: 103, endPoint y: 71, distance: 219.5
click at [103, 71] on body "You are previewing how the will restyle your page. You can not edit Elements in…" at bounding box center [367, 174] width 734 height 348
click at [331, 175] on div "< div class = "module gf_module-{{align_lg}} gf_module-{{align_lg}}-lg gf_modul…" at bounding box center [366, 172] width 401 height 155
drag, startPoint x: 257, startPoint y: 229, endPoint x: 121, endPoint y: 45, distance: 229.1
click at [121, 45] on body "You are previewing how the will restyle your page. You can not edit Elements in…" at bounding box center [367, 174] width 734 height 348
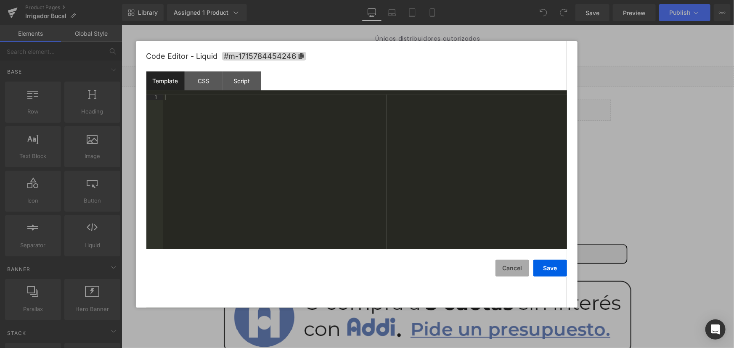
click at [517, 270] on button "Cancel" at bounding box center [512, 268] width 34 height 17
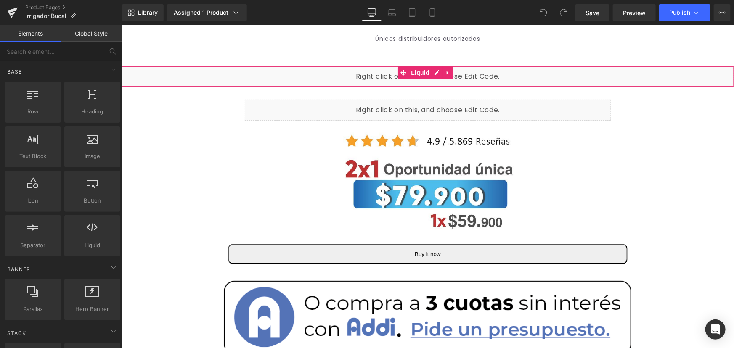
click at [433, 75] on div "Liquid" at bounding box center [427, 76] width 612 height 21
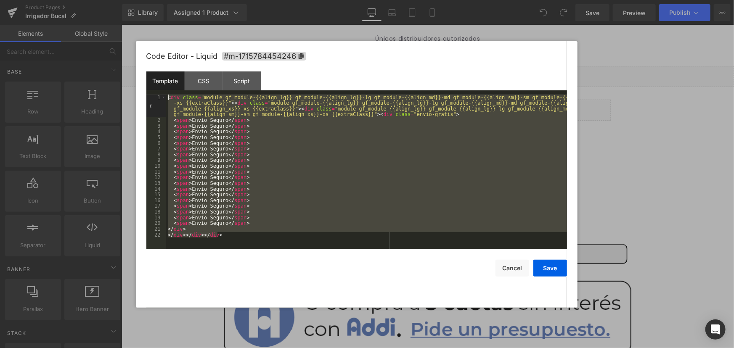
drag, startPoint x: 238, startPoint y: 239, endPoint x: 50, endPoint y: 32, distance: 279.8
click at [50, 32] on body "You are previewing how the will restyle your page. You can not edit Elements in…" at bounding box center [367, 174] width 734 height 348
click at [204, 80] on div "CSS" at bounding box center [204, 80] width 38 height 19
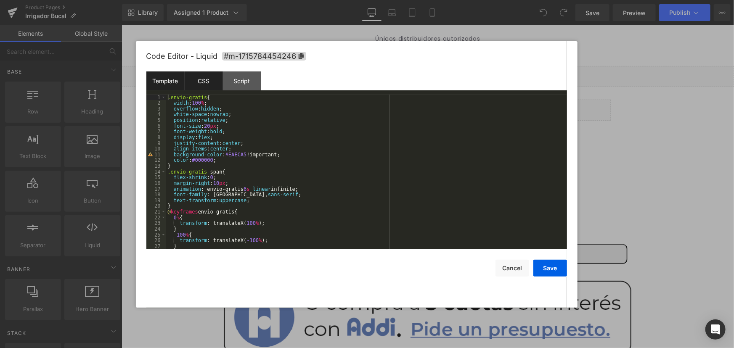
click at [170, 79] on div "Template" at bounding box center [165, 80] width 38 height 19
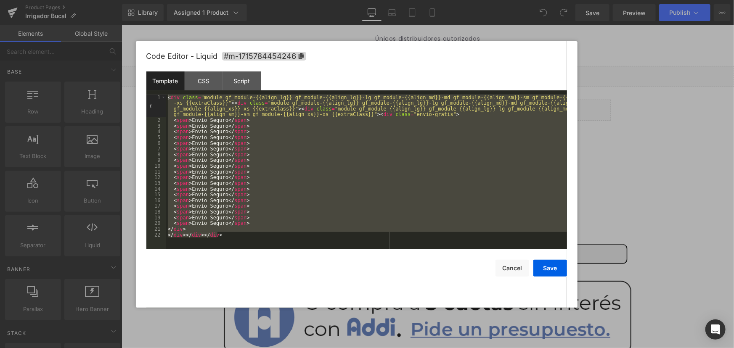
click at [210, 90] on div "Template CSS Script Data" at bounding box center [356, 82] width 421 height 23
click at [209, 84] on div "CSS" at bounding box center [204, 80] width 38 height 19
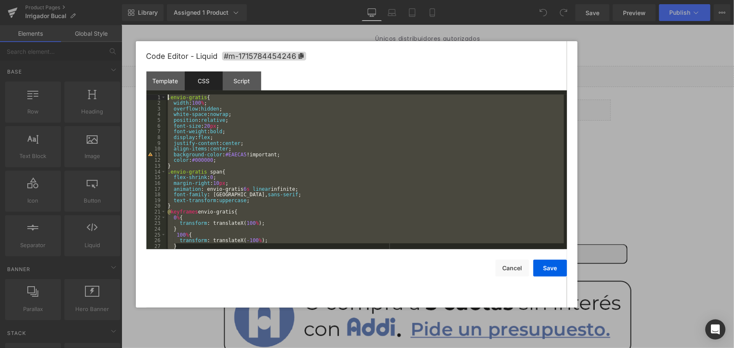
scroll to position [0, 0]
drag, startPoint x: 203, startPoint y: 237, endPoint x: 135, endPoint y: 56, distance: 193.6
click at [135, 56] on body "You are previewing how the will restyle your page. You can not edit Elements in…" at bounding box center [367, 174] width 734 height 348
click at [513, 267] on button "Cancel" at bounding box center [512, 268] width 34 height 17
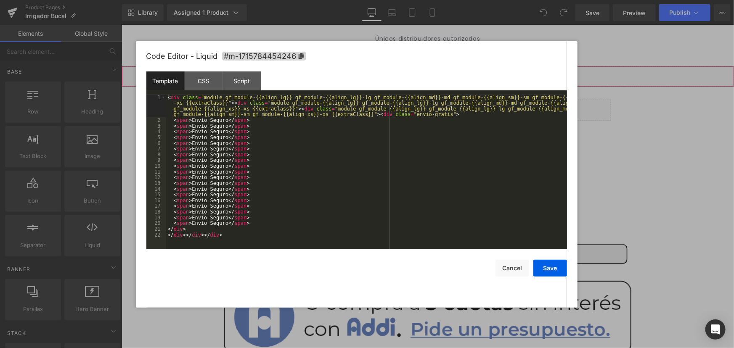
click at [436, 67] on div "Liquid" at bounding box center [427, 76] width 612 height 21
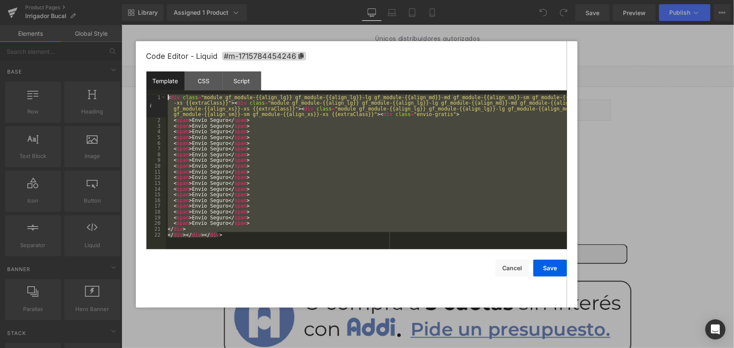
drag, startPoint x: 265, startPoint y: 238, endPoint x: 123, endPoint y: 55, distance: 231.5
click at [123, 55] on body "You are previewing how the will restyle your page. You can not edit Elements in…" at bounding box center [367, 174] width 734 height 348
click at [518, 265] on button "Cancel" at bounding box center [512, 268] width 34 height 17
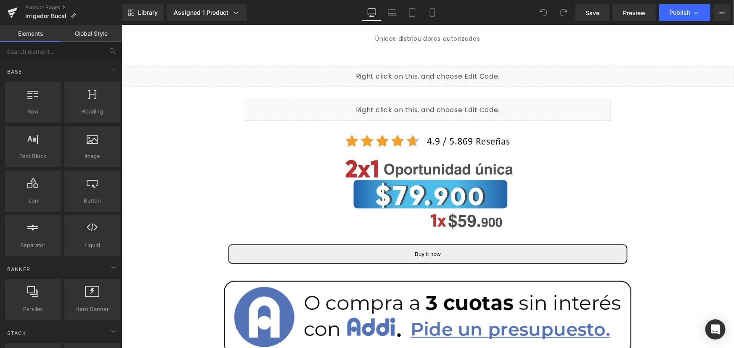
drag, startPoint x: 432, startPoint y: 66, endPoint x: 555, endPoint y: 101, distance: 128.2
click at [432, 66] on div "Liquid" at bounding box center [427, 76] width 612 height 21
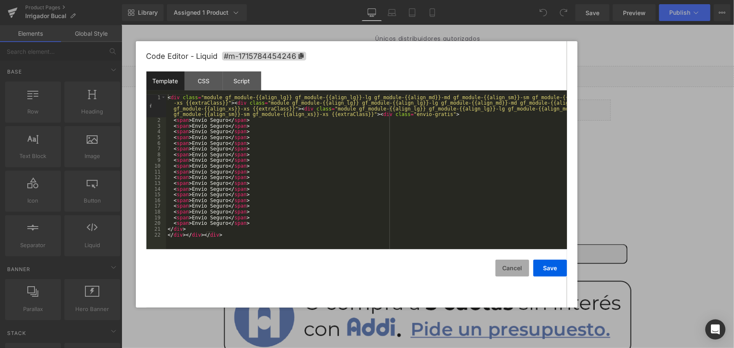
click at [517, 269] on button "Cancel" at bounding box center [512, 268] width 34 height 17
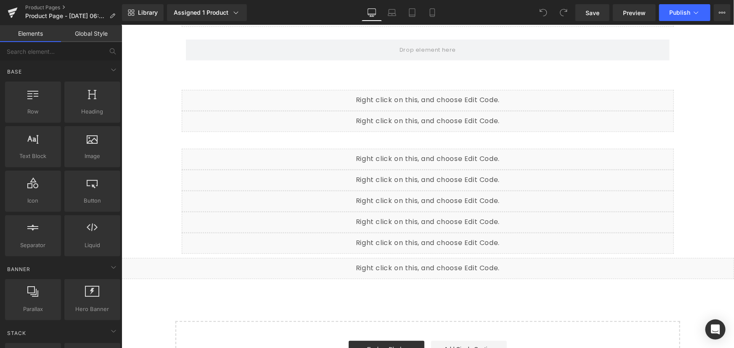
scroll to position [114, 0]
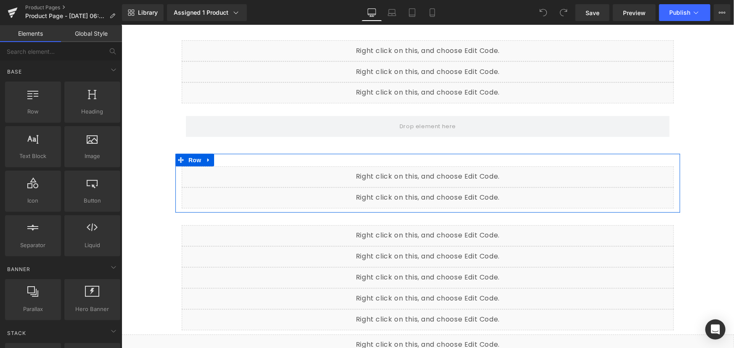
click at [437, 193] on icon at bounding box center [437, 194] width 4 height 4
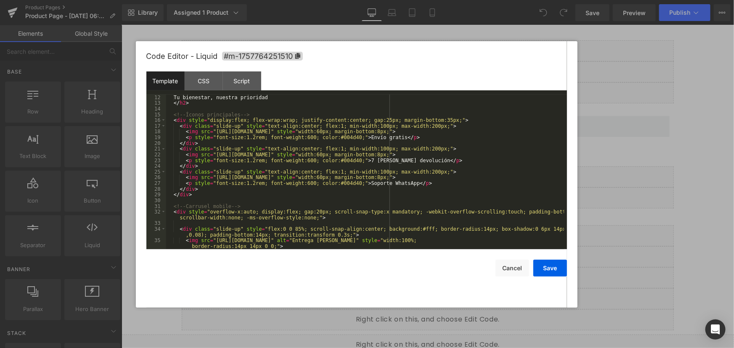
scroll to position [138, 0]
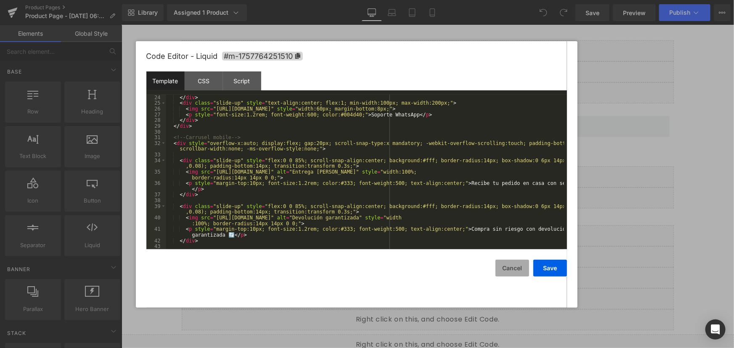
click at [519, 270] on button "Cancel" at bounding box center [512, 268] width 34 height 17
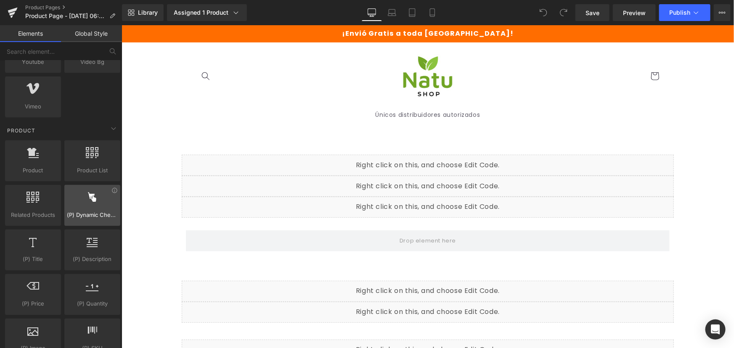
scroll to position [688, 0]
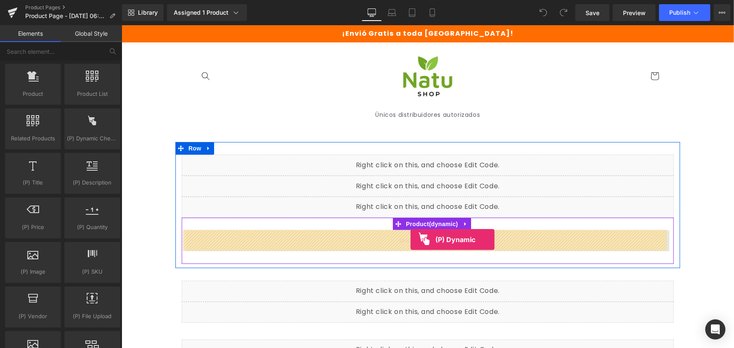
drag, startPoint x: 225, startPoint y: 153, endPoint x: 410, endPoint y: 239, distance: 204.5
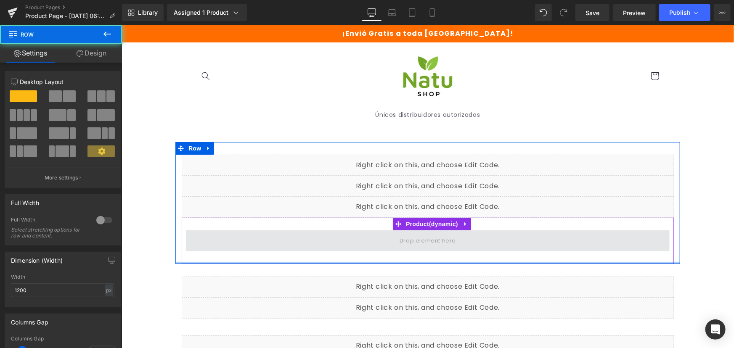
drag, startPoint x: 422, startPoint y: 263, endPoint x: 423, endPoint y: 242, distance: 21.0
click at [423, 242] on div "Liquid Liquid Liquid Product Row" at bounding box center [427, 203] width 505 height 122
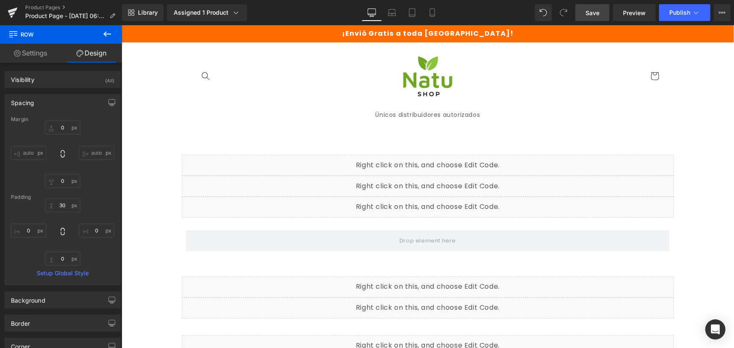
click at [579, 12] on link "Save" at bounding box center [592, 12] width 34 height 17
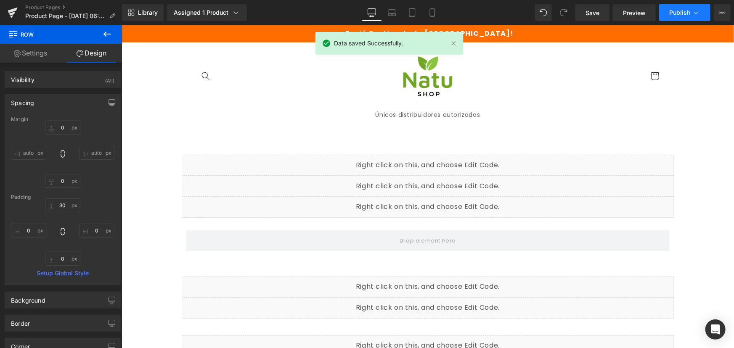
click at [682, 9] on span "Publish" at bounding box center [679, 12] width 21 height 7
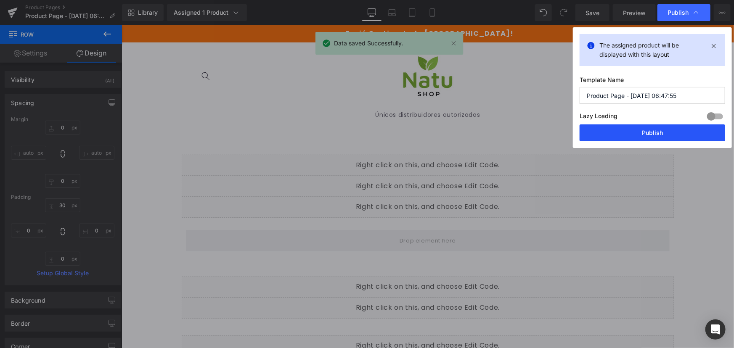
click at [659, 130] on button "Publish" at bounding box center [651, 132] width 145 height 17
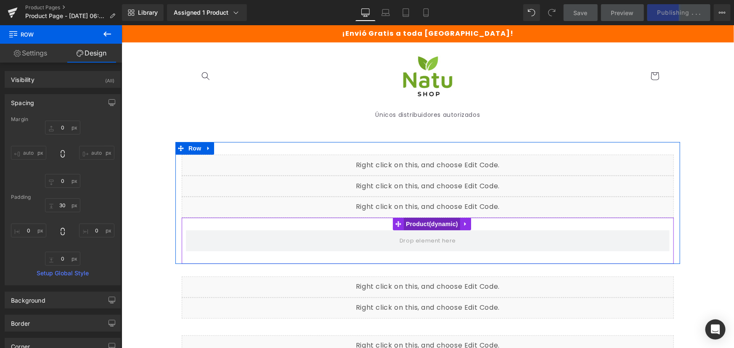
click at [430, 227] on span "Product" at bounding box center [431, 223] width 56 height 13
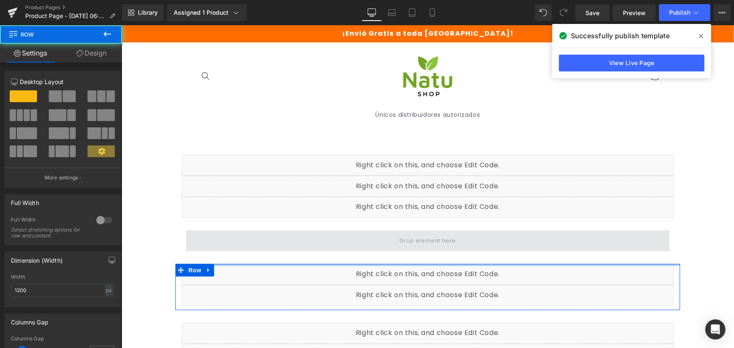
drag, startPoint x: 413, startPoint y: 270, endPoint x: 417, endPoint y: 249, distance: 20.5
click at [417, 249] on div "Liquid Liquid Liquid Product Row Liquid Liquid Row Liquid Liquid Liquid Liquid …" at bounding box center [427, 353] width 612 height 422
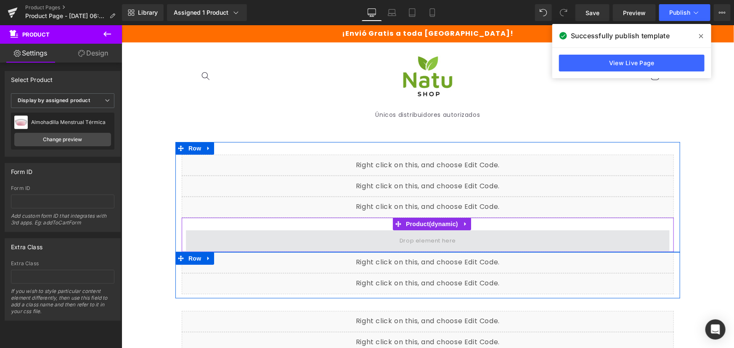
drag, startPoint x: 418, startPoint y: 260, endPoint x: 419, endPoint y: 249, distance: 11.9
click at [419, 249] on div "Product" at bounding box center [427, 234] width 492 height 34
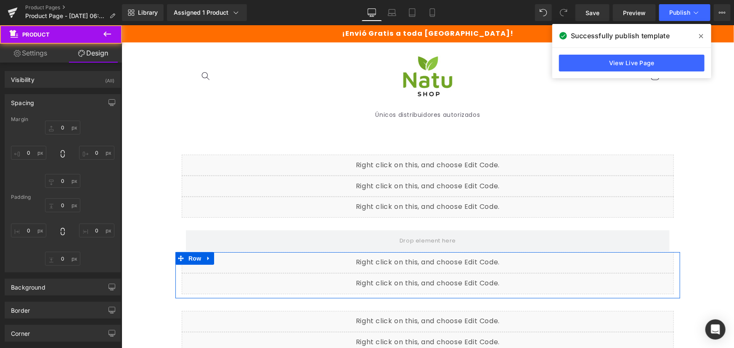
type input "0"
type input "30"
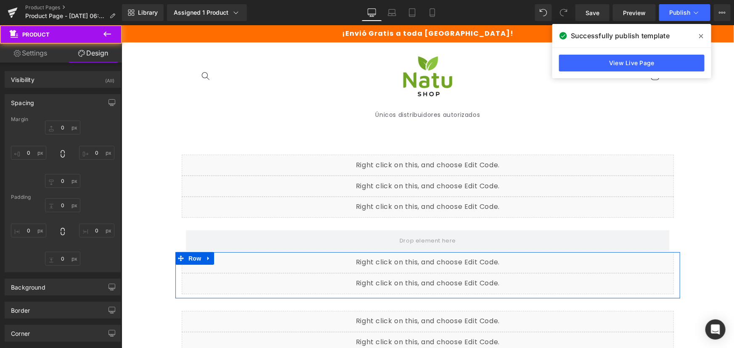
type input "10"
type input "2"
type input "10"
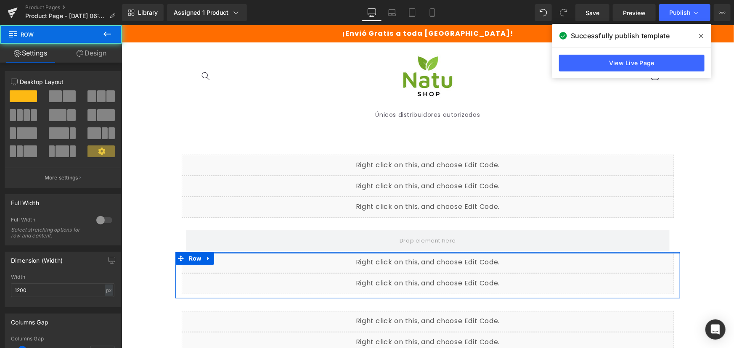
click at [436, 252] on div "Liquid Liquid Row" at bounding box center [427, 275] width 505 height 46
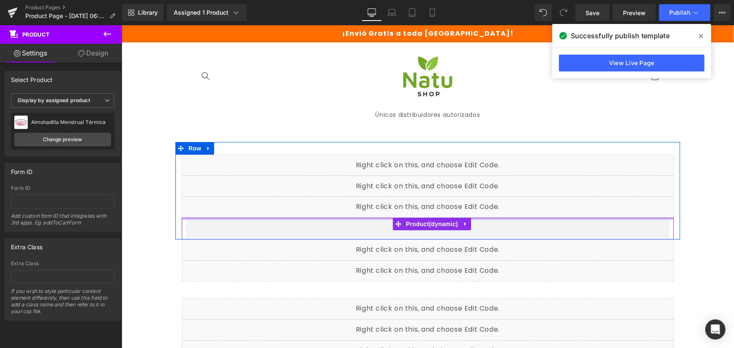
drag, startPoint x: 546, startPoint y: 217, endPoint x: 550, endPoint y: 198, distance: 20.2
click at [550, 198] on div "Liquid Liquid Liquid Product" at bounding box center [427, 196] width 505 height 85
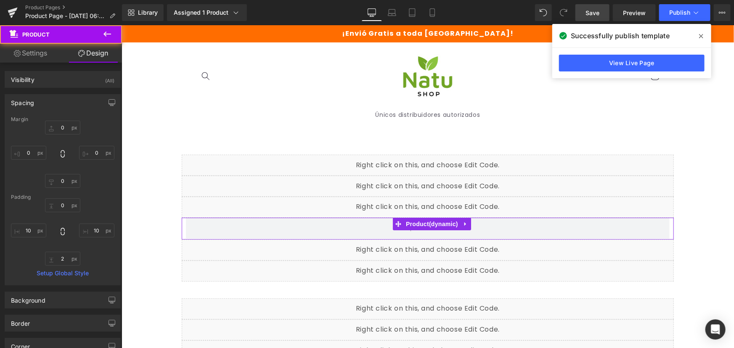
click at [593, 8] on span "Save" at bounding box center [592, 12] width 14 height 9
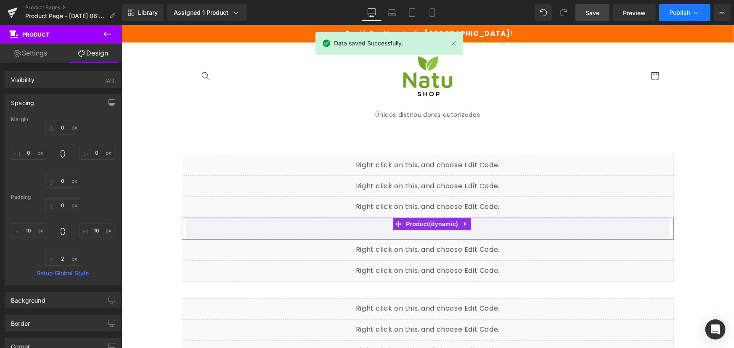
click at [663, 8] on button "Publish" at bounding box center [684, 12] width 51 height 17
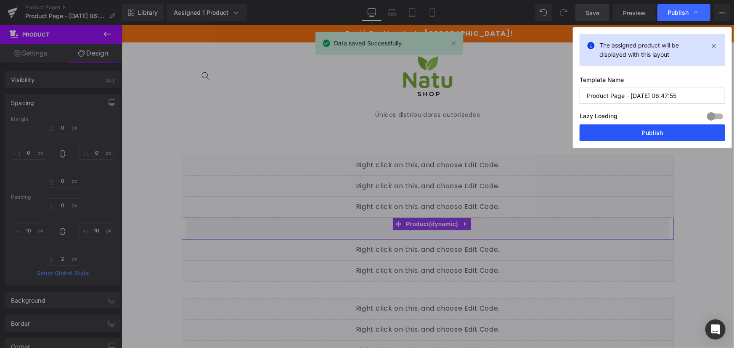
click at [642, 130] on button "Publish" at bounding box center [651, 132] width 145 height 17
